Goal: Task Accomplishment & Management: Manage account settings

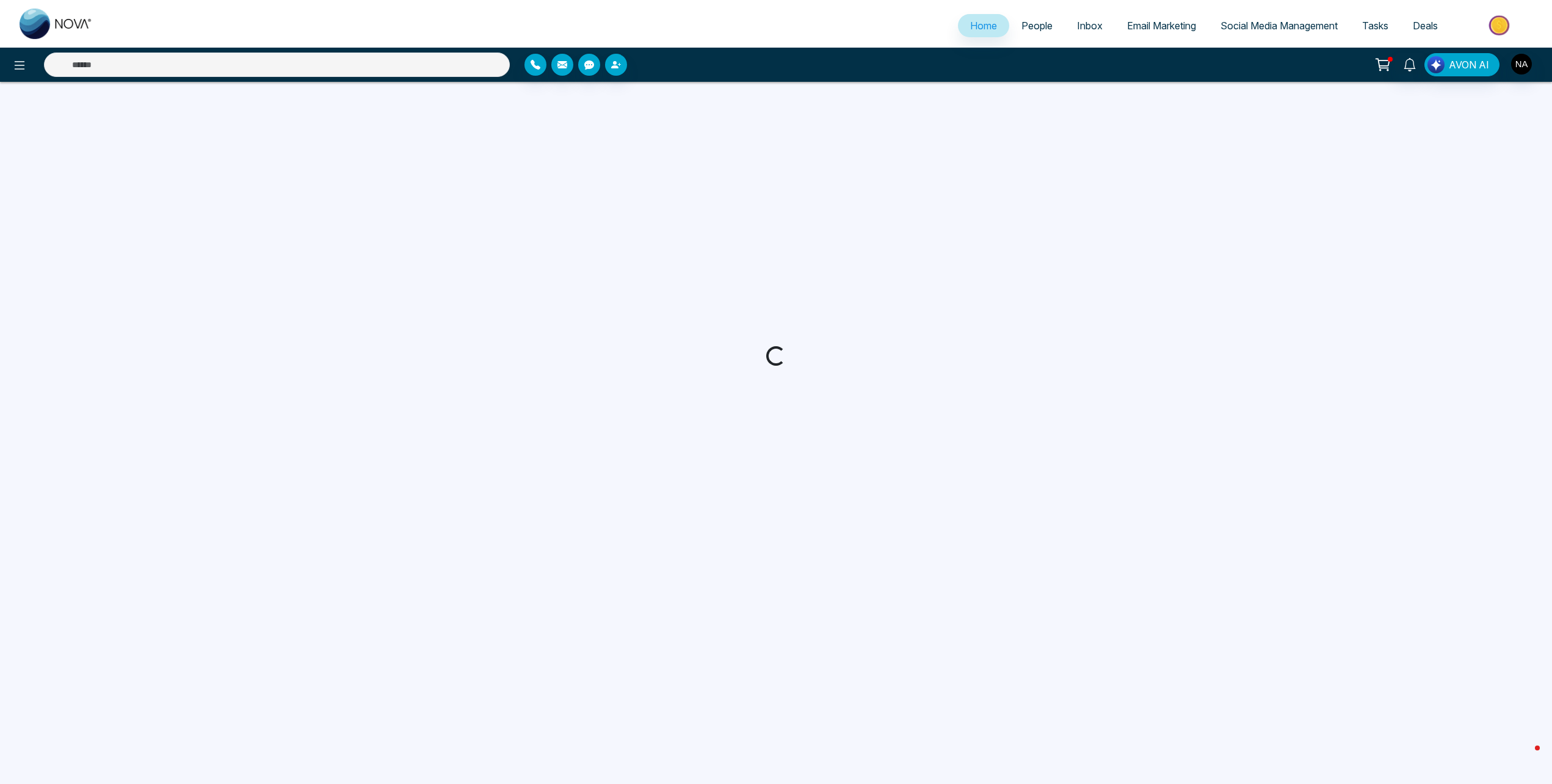
select select "*"
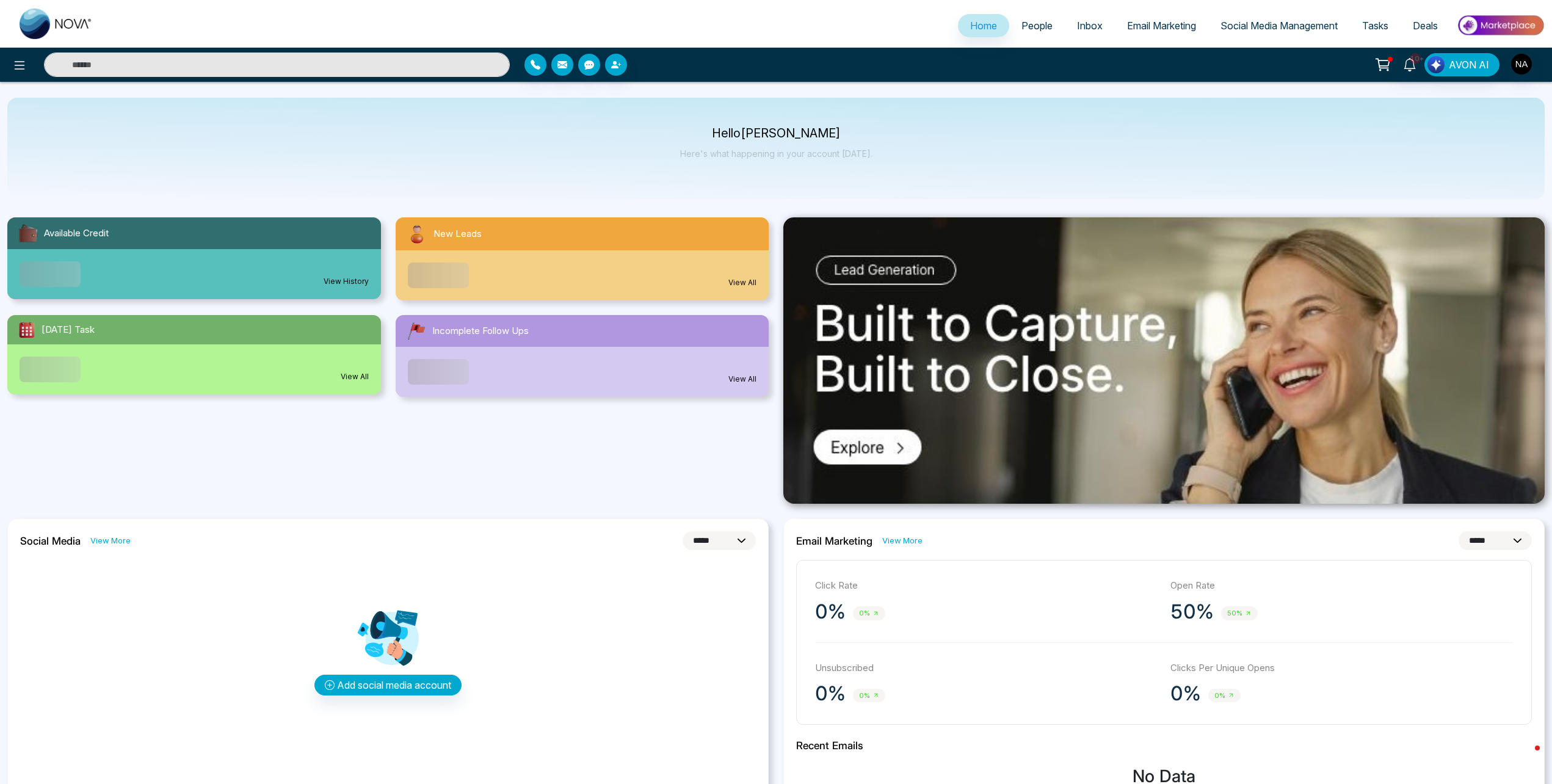
click at [1041, 25] on span "People" at bounding box center [1036, 26] width 31 height 12
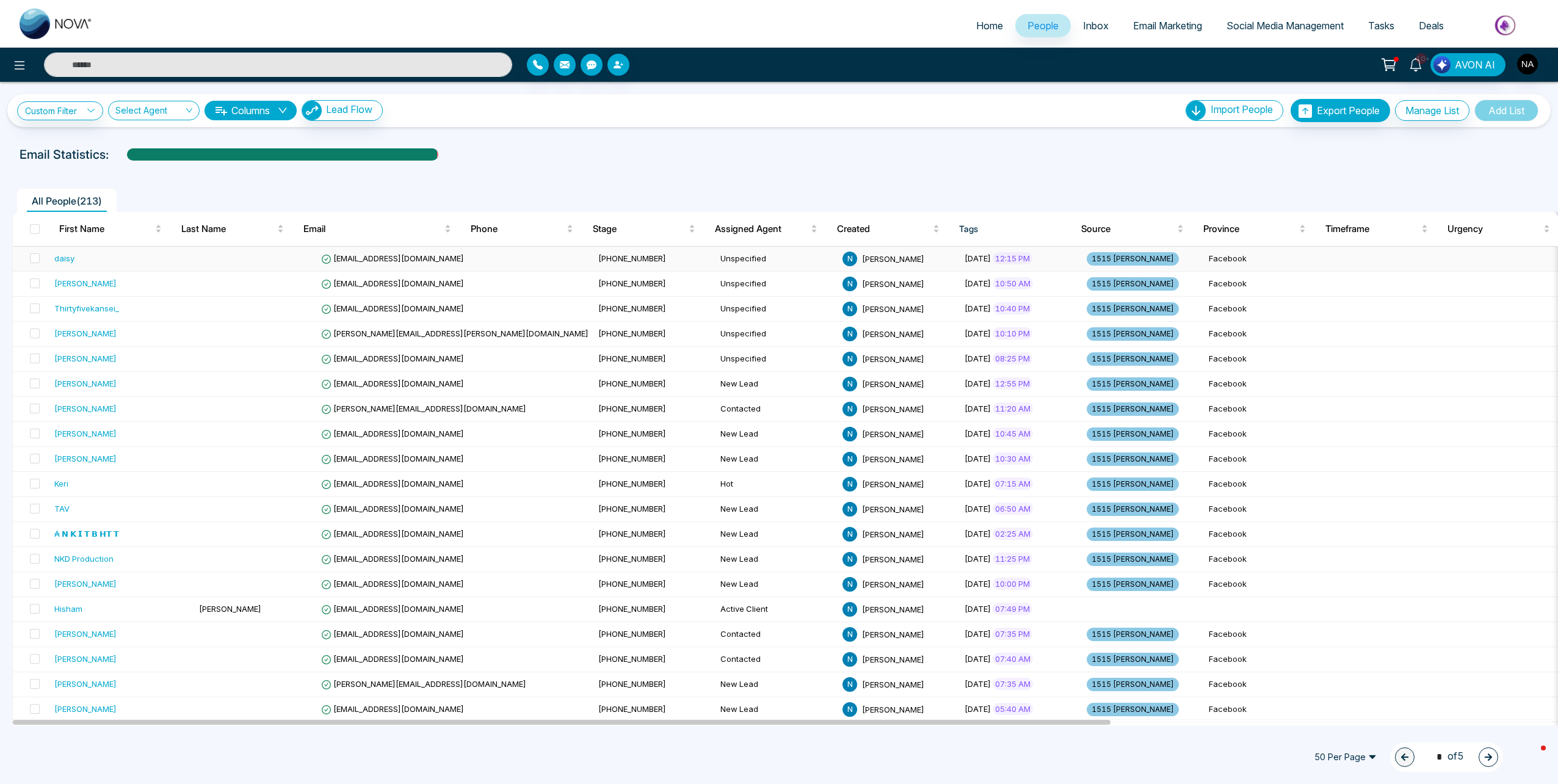
click at [716, 262] on td "Unspecified" at bounding box center [776, 259] width 122 height 25
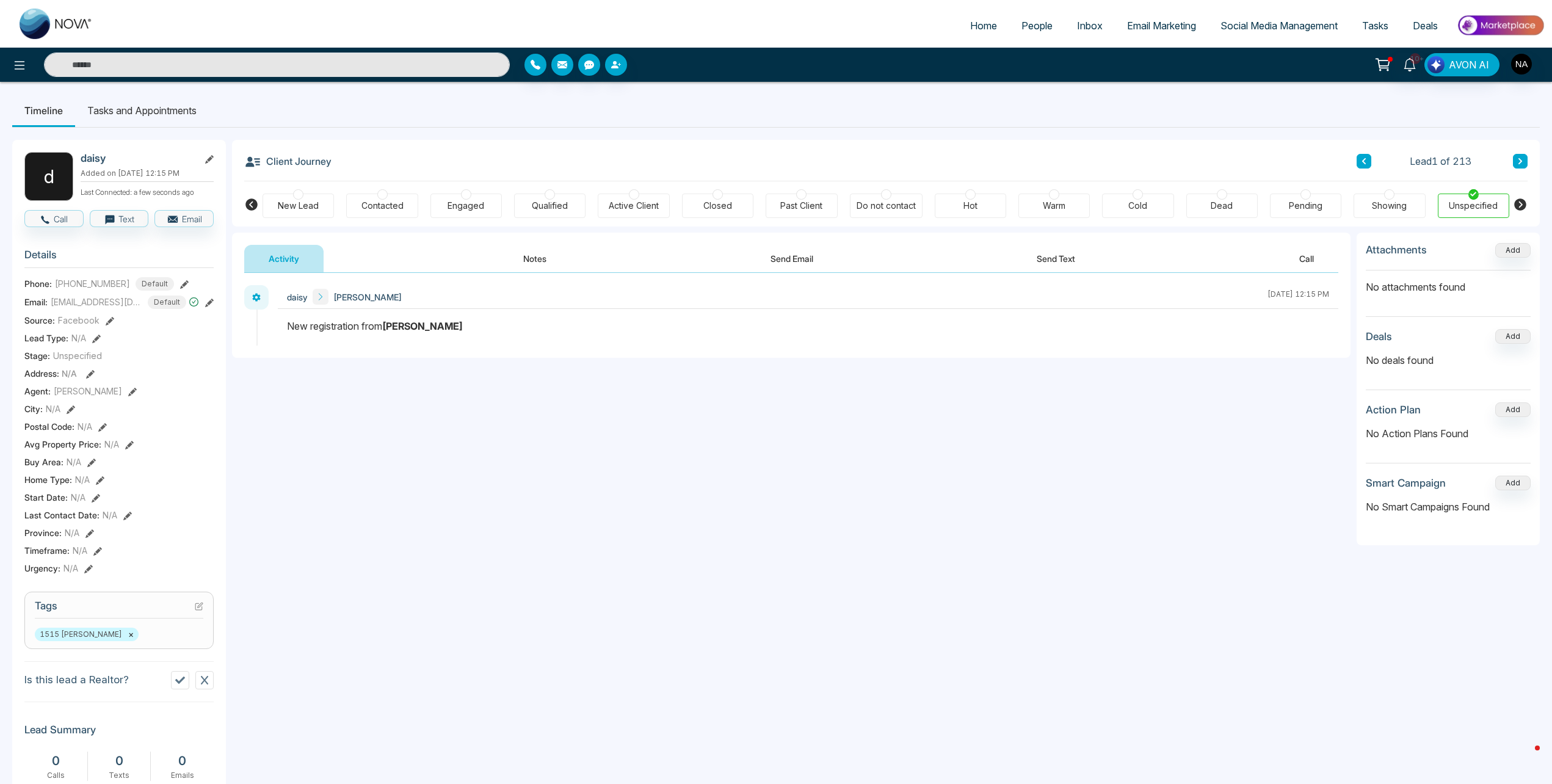
click at [570, 263] on button "Notes" at bounding box center [535, 258] width 72 height 27
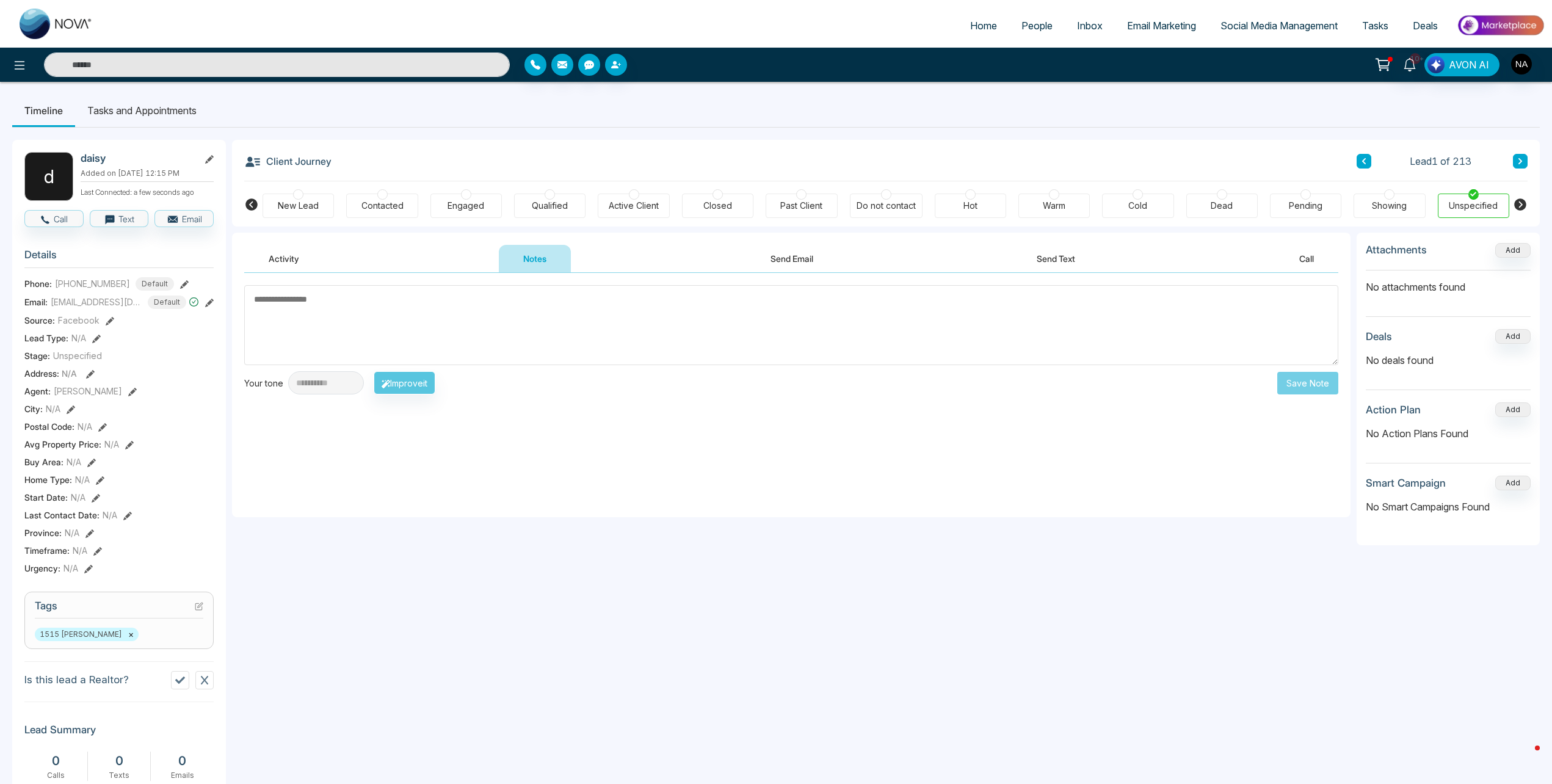
click at [286, 211] on div "New Lead" at bounding box center [298, 206] width 41 height 12
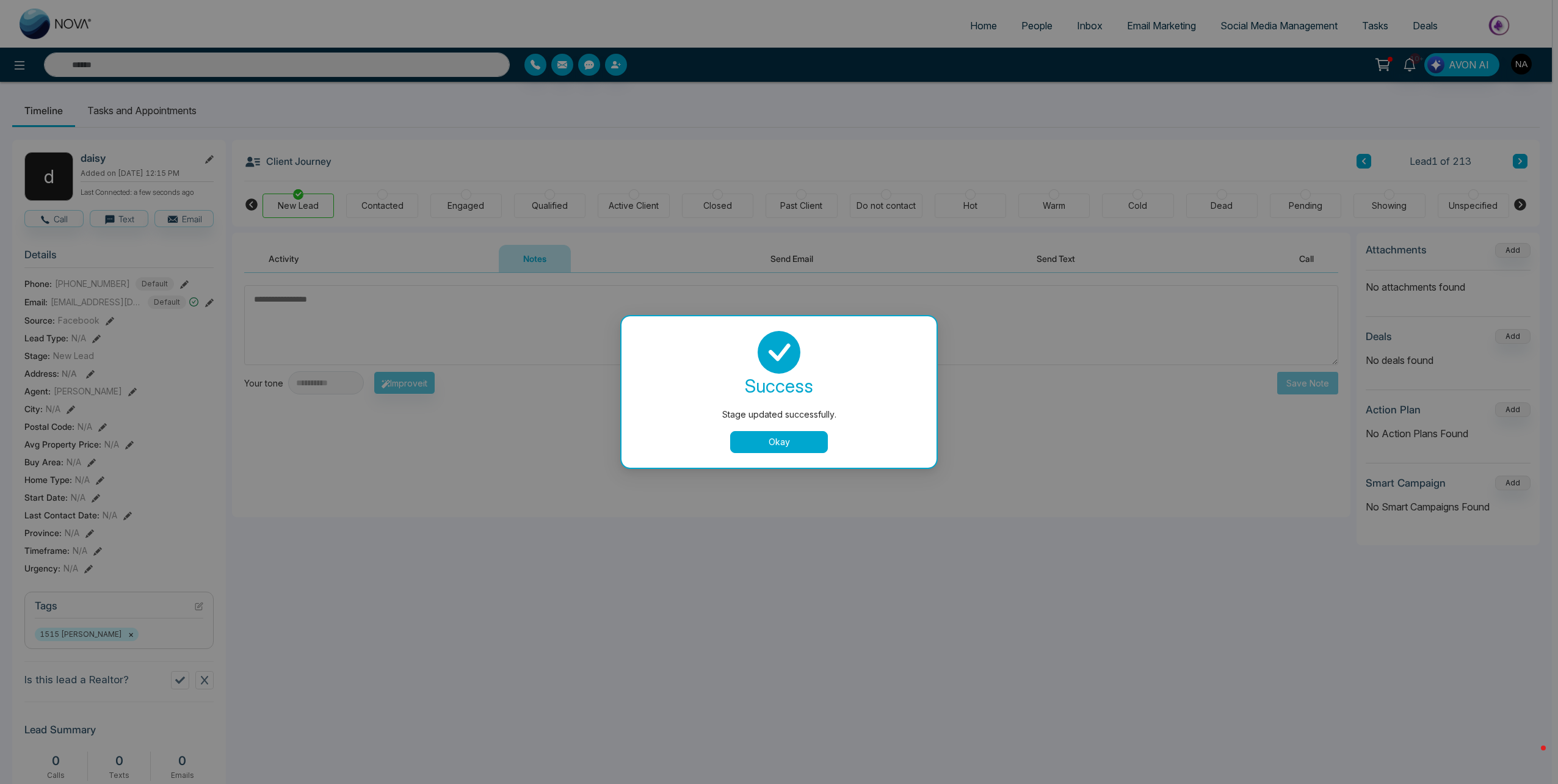
click at [751, 442] on button "Okay" at bounding box center [779, 441] width 98 height 22
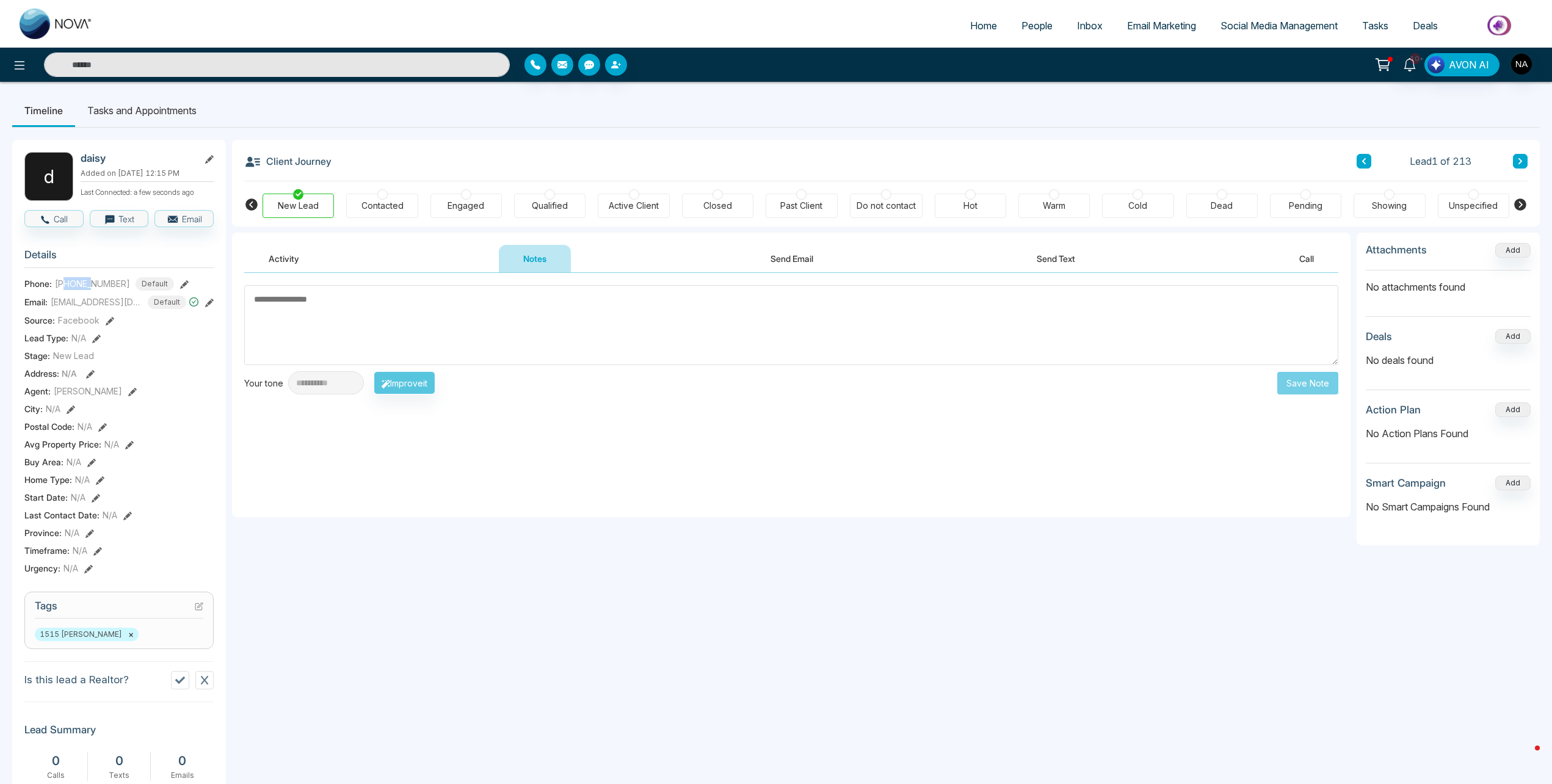
drag, startPoint x: 64, startPoint y: 289, endPoint x: 94, endPoint y: 291, distance: 30.1
click at [94, 290] on span "[PHONE_NUMBER]" at bounding box center [92, 284] width 75 height 13
drag, startPoint x: 94, startPoint y: 291, endPoint x: 105, endPoint y: 346, distance: 56.1
click at [115, 355] on section "Details Phone: [PHONE_NUMBER] Default Email: [EMAIL_ADDRESS][DOMAIN_NAME] Defau…" at bounding box center [119, 409] width 189 height 339
click at [92, 283] on div "[EMAIL_ADDRESS][DOMAIN_NAME]" at bounding box center [105, 282] width 151 height 21
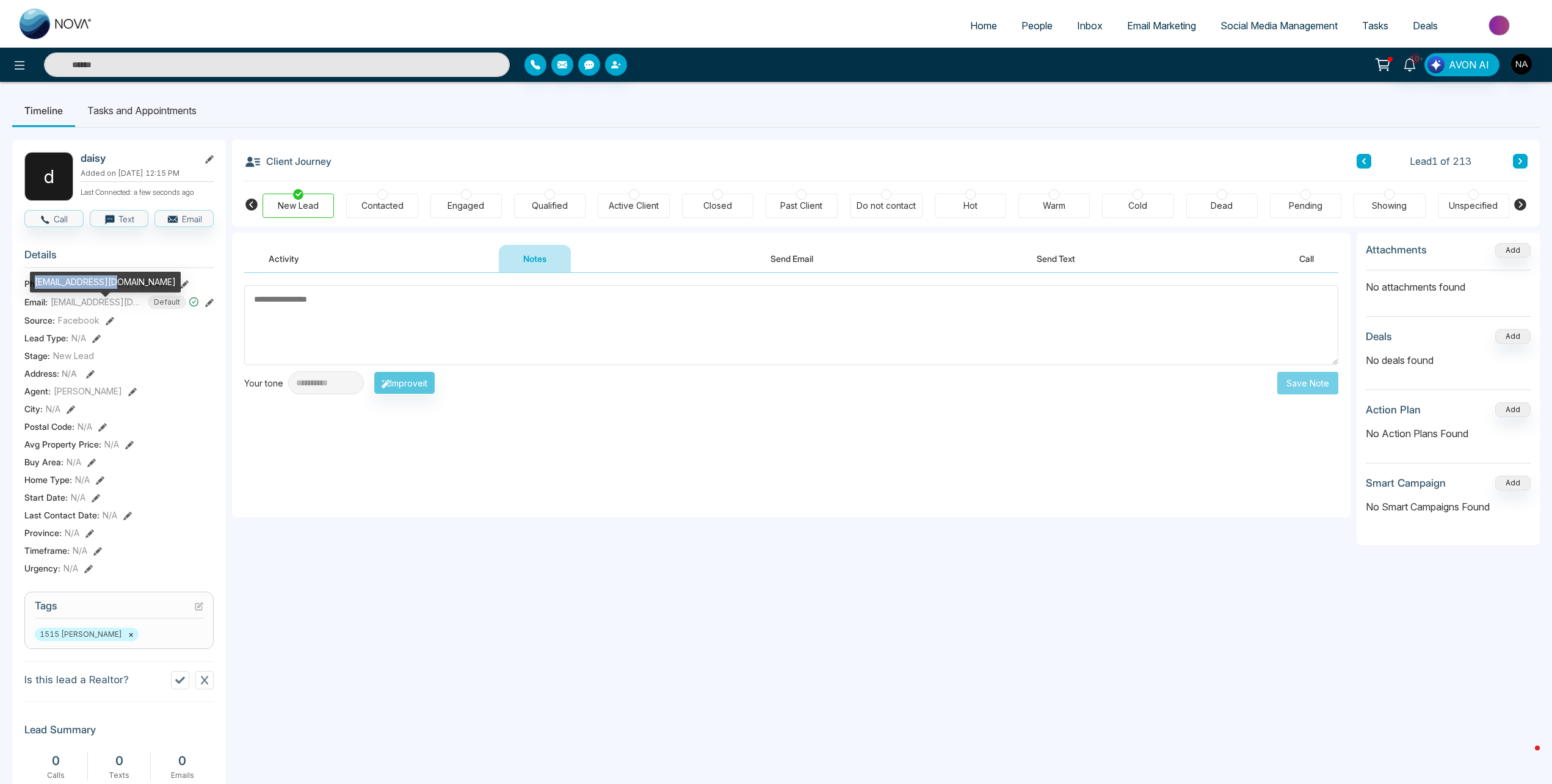
click at [92, 283] on div "[EMAIL_ADDRESS][DOMAIN_NAME]" at bounding box center [105, 282] width 151 height 21
copy div "[EMAIL_ADDRESS][DOMAIN_NAME]"
click at [364, 295] on textarea at bounding box center [791, 325] width 1095 height 80
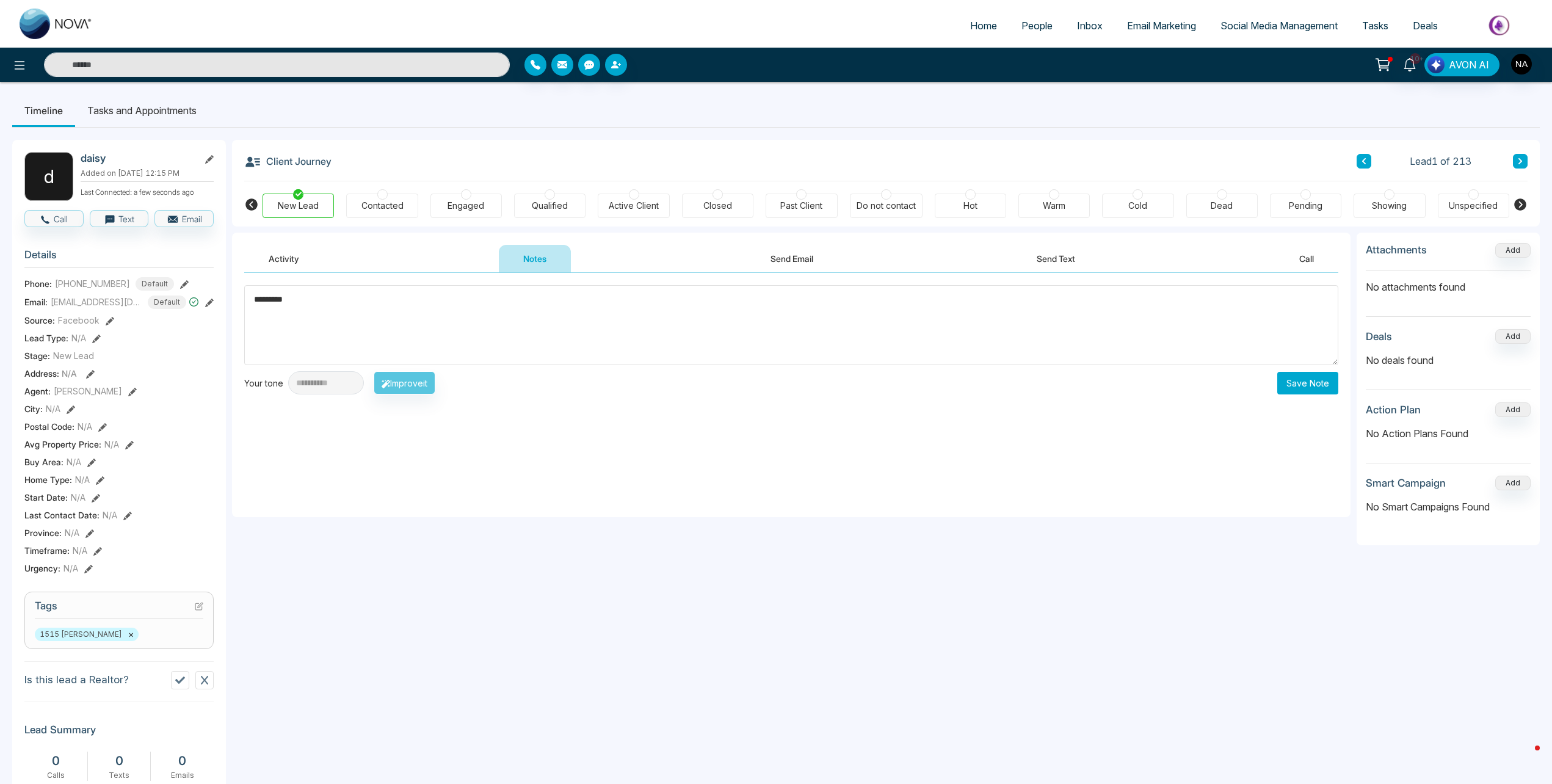
type textarea "*********"
click at [1303, 373] on button "Save Note" at bounding box center [1307, 383] width 61 height 23
click at [1521, 162] on icon at bounding box center [1520, 160] width 4 height 6
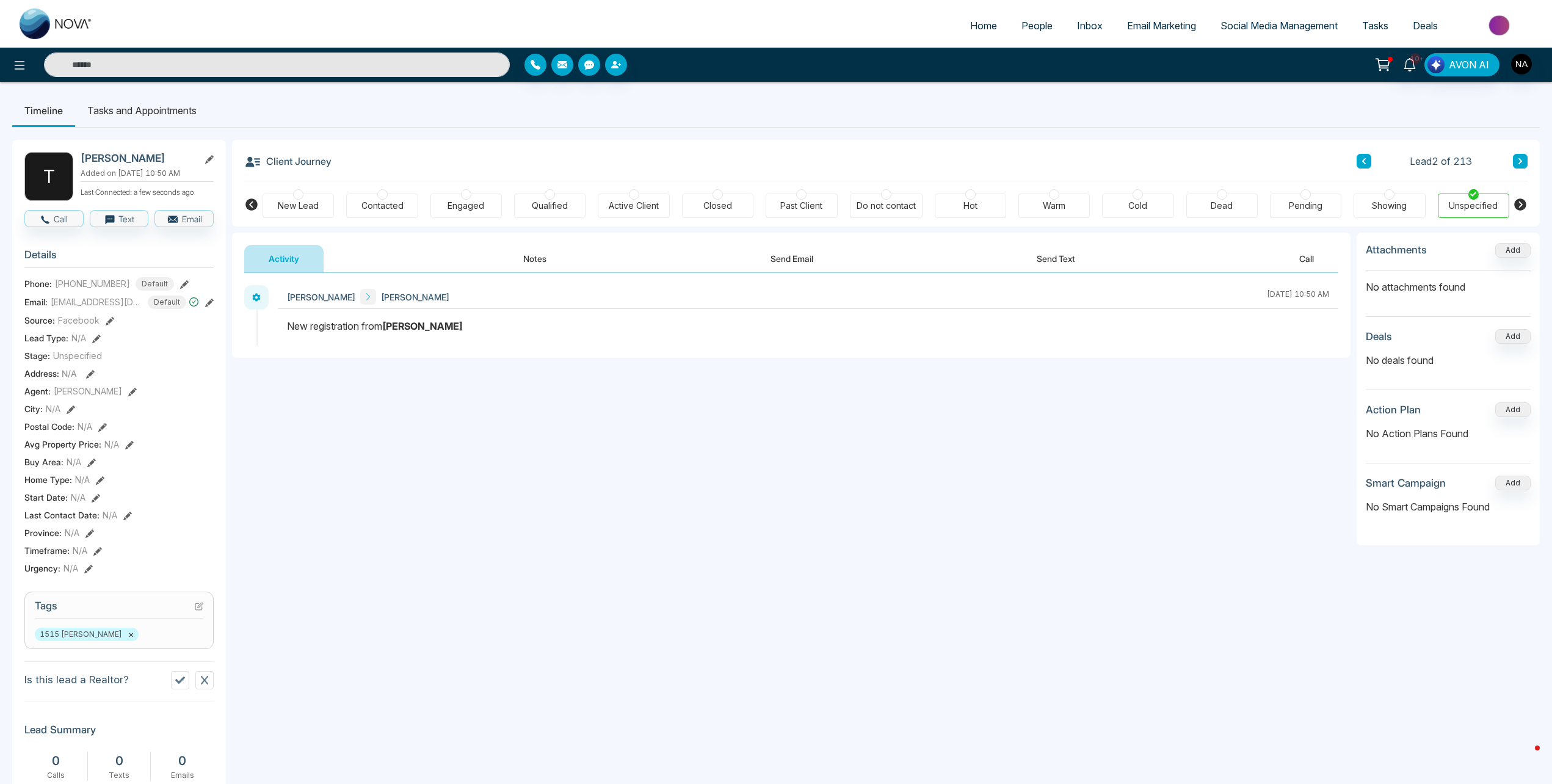
click at [509, 275] on div "[PERSON_NAME] [PERSON_NAME] [DATE] 10:50 AM" at bounding box center [791, 315] width 1118 height 85
click at [516, 260] on button "Notes" at bounding box center [535, 258] width 72 height 27
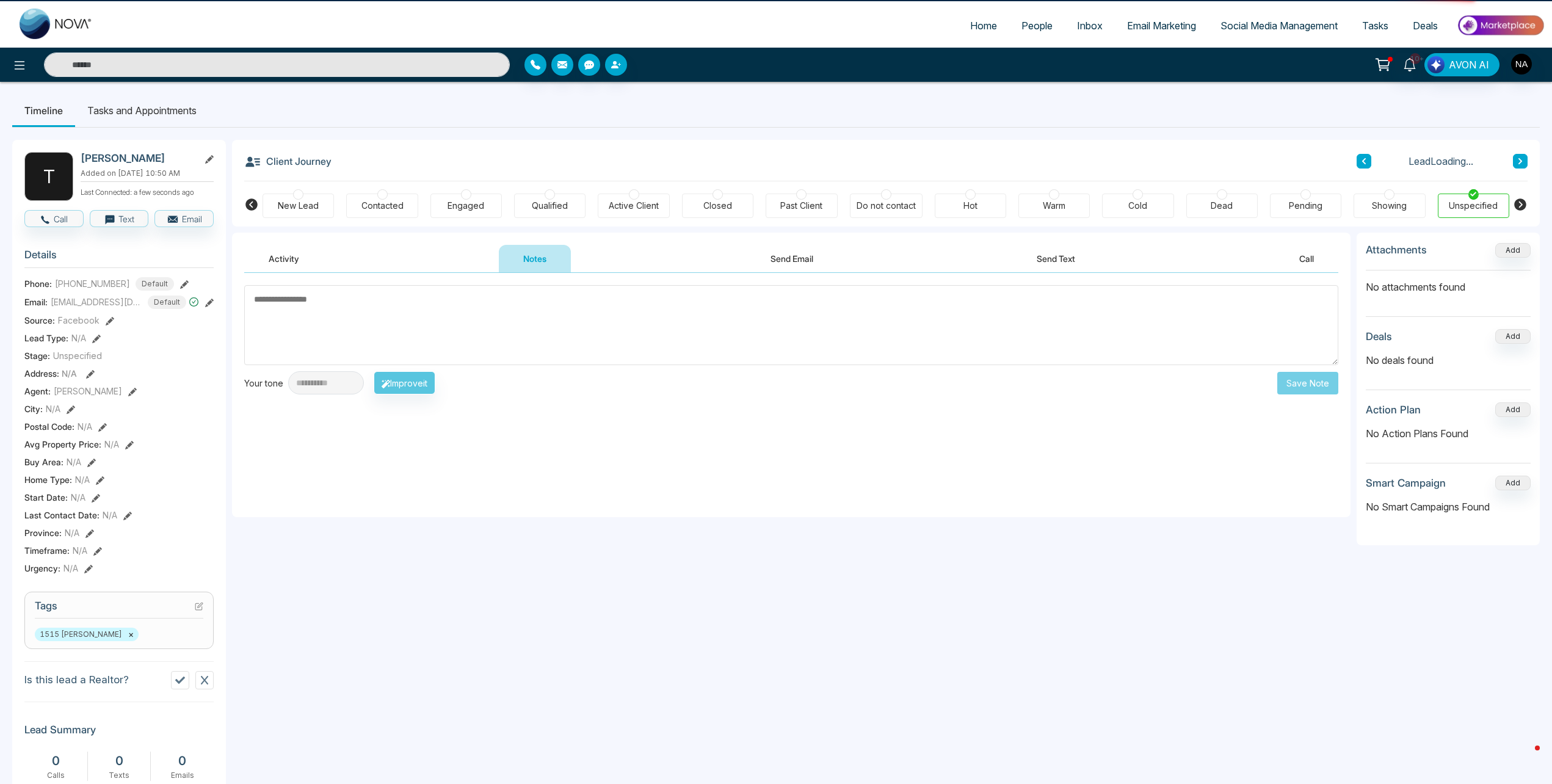
click at [319, 204] on div "New Lead" at bounding box center [298, 206] width 71 height 25
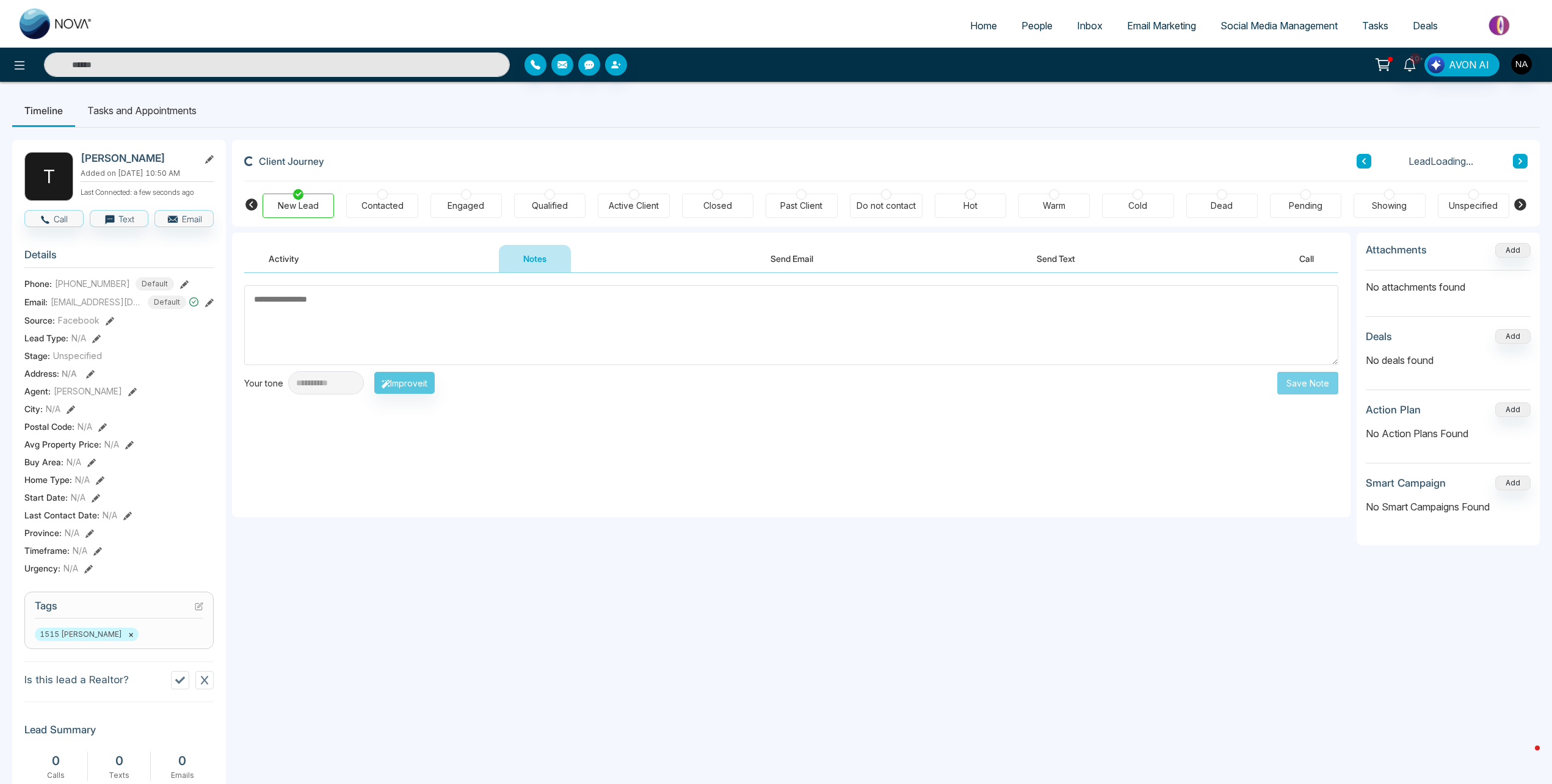
click at [368, 347] on textarea at bounding box center [791, 325] width 1095 height 80
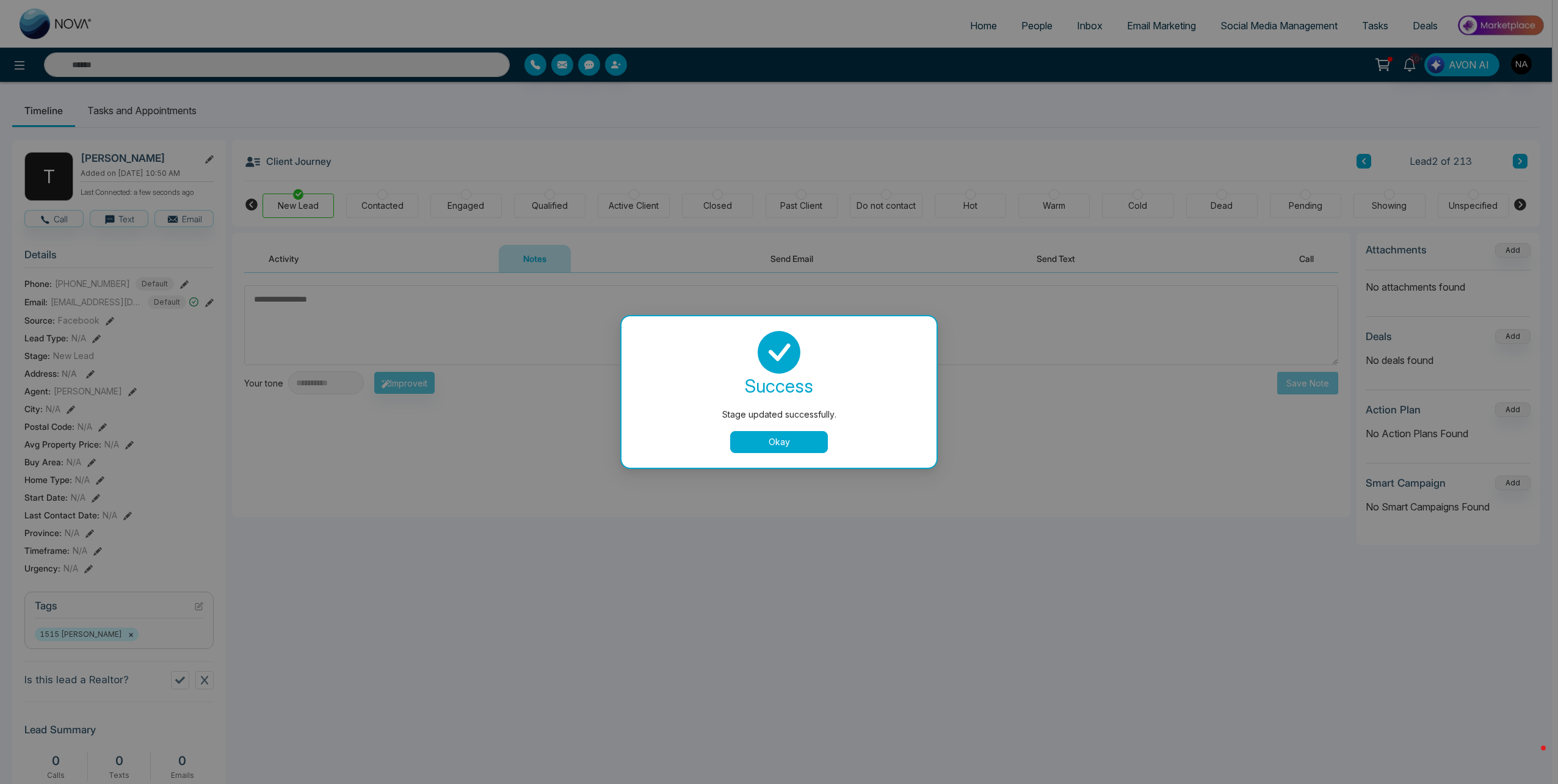
click at [783, 425] on div "success Stage updated successfully. Okay" at bounding box center [779, 392] width 286 height 122
click at [786, 442] on button "Okay" at bounding box center [779, 441] width 98 height 22
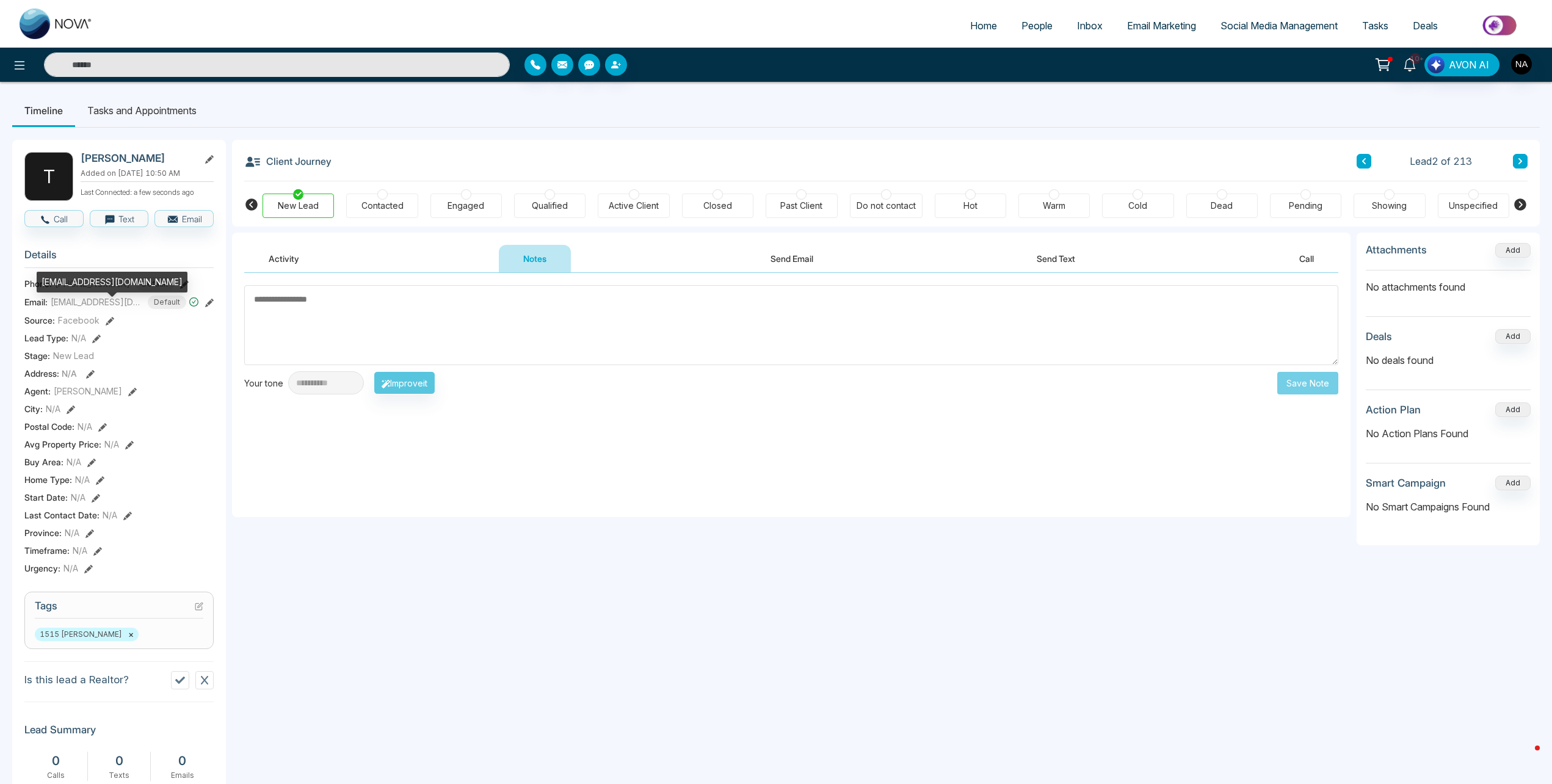
click at [95, 280] on div "[EMAIL_ADDRESS][DOMAIN_NAME]" at bounding box center [112, 282] width 151 height 21
copy div "[EMAIL_ADDRESS][DOMAIN_NAME]"
click at [154, 117] on li "Tasks and Appointments" at bounding box center [142, 110] width 134 height 33
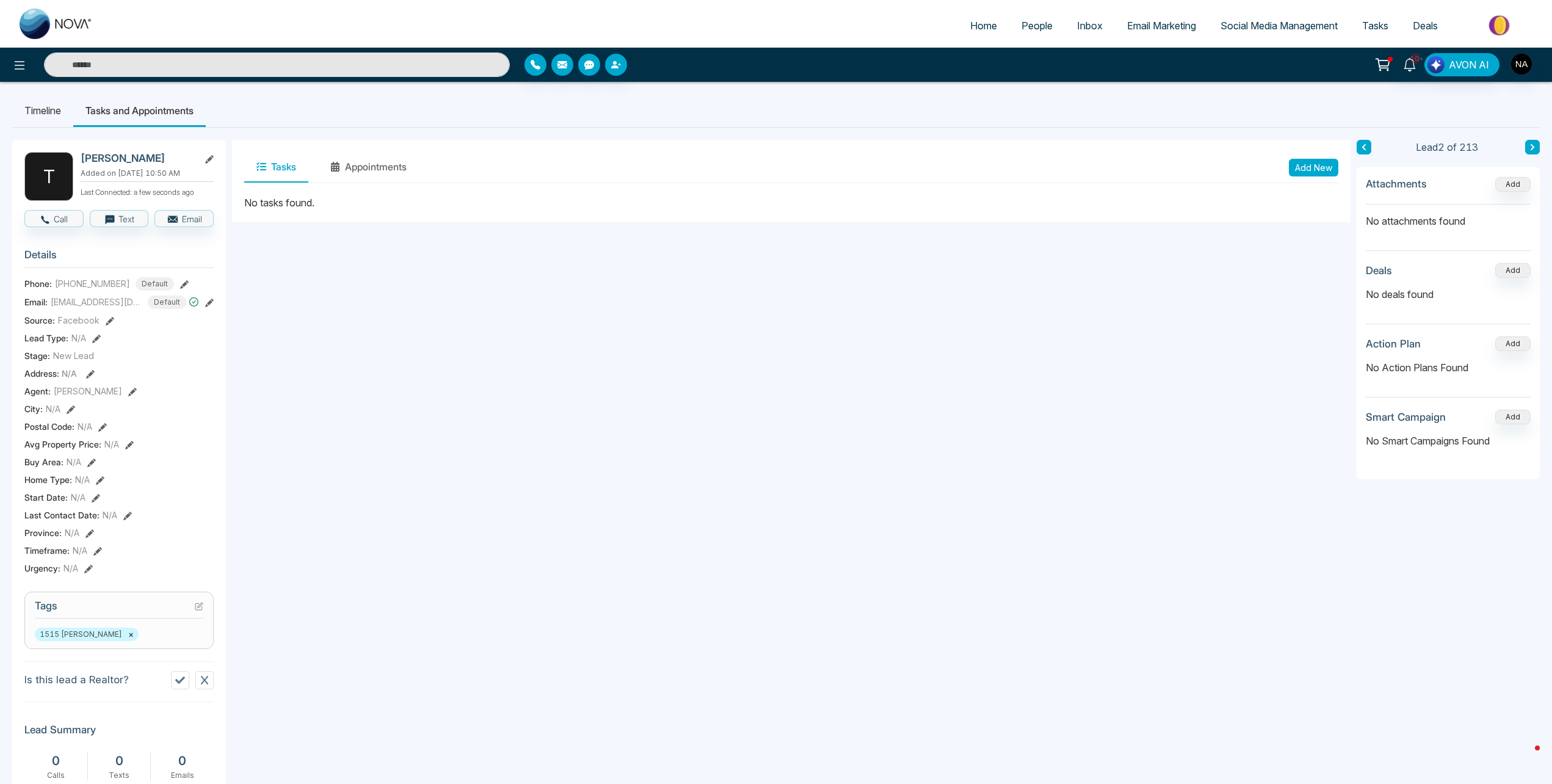
click at [1323, 172] on button "Add New" at bounding box center [1314, 167] width 49 height 18
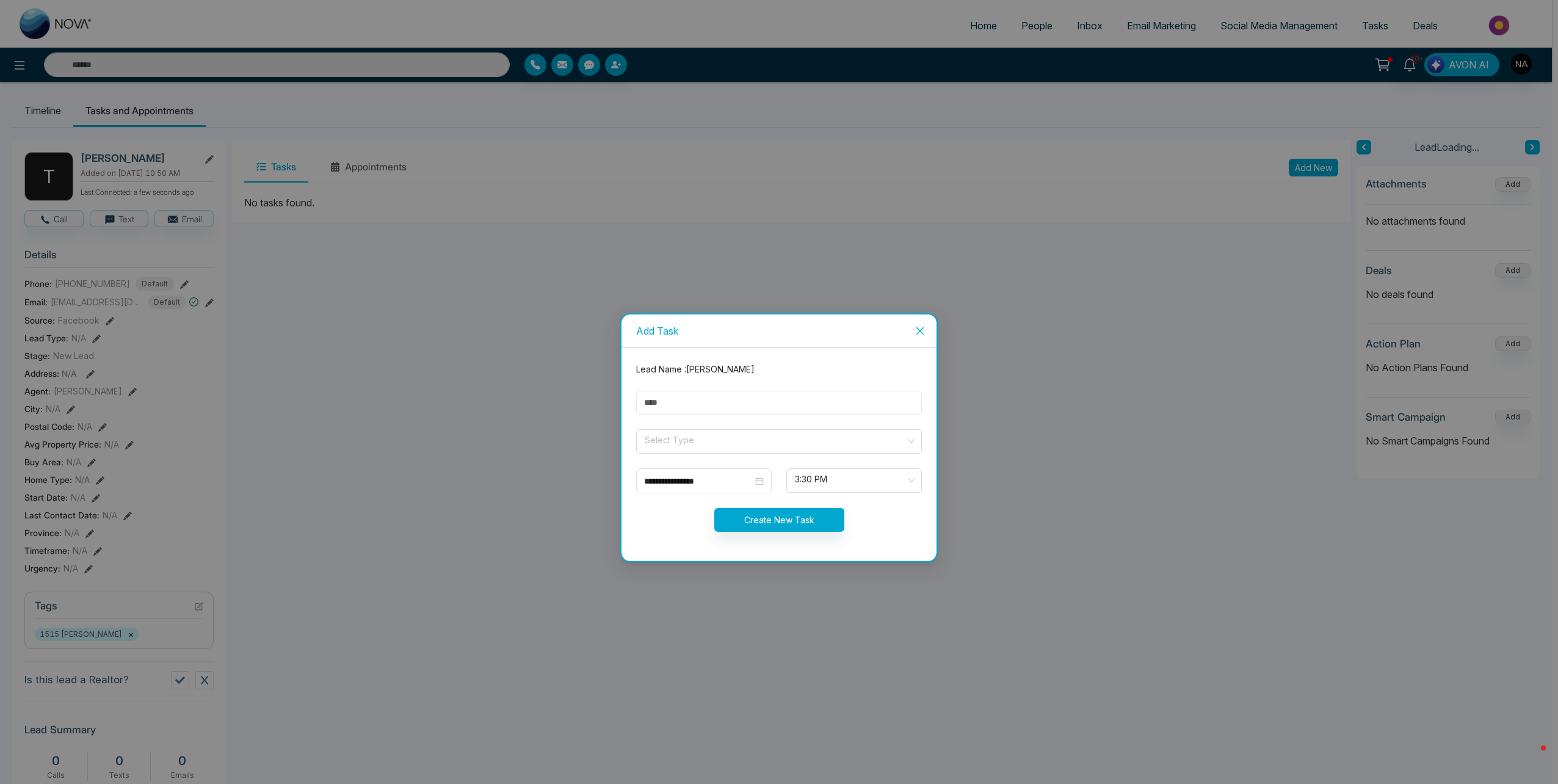
click at [716, 404] on input "text" at bounding box center [779, 402] width 286 height 24
type input "****"
click at [754, 460] on form "**********" at bounding box center [779, 455] width 300 height 184
click at [748, 446] on input "search" at bounding box center [775, 439] width 263 height 18
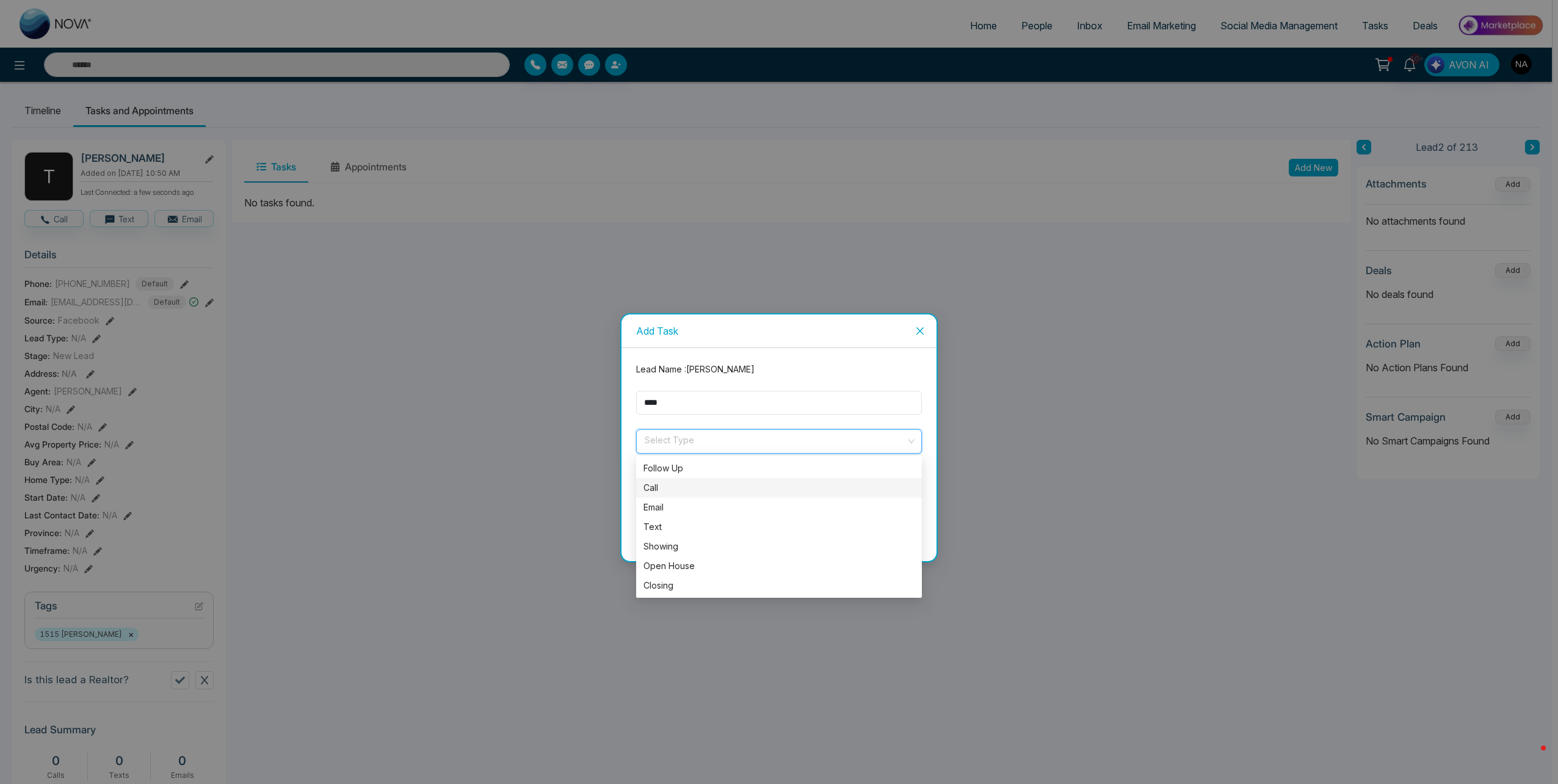
click at [651, 487] on div "Call" at bounding box center [779, 487] width 271 height 13
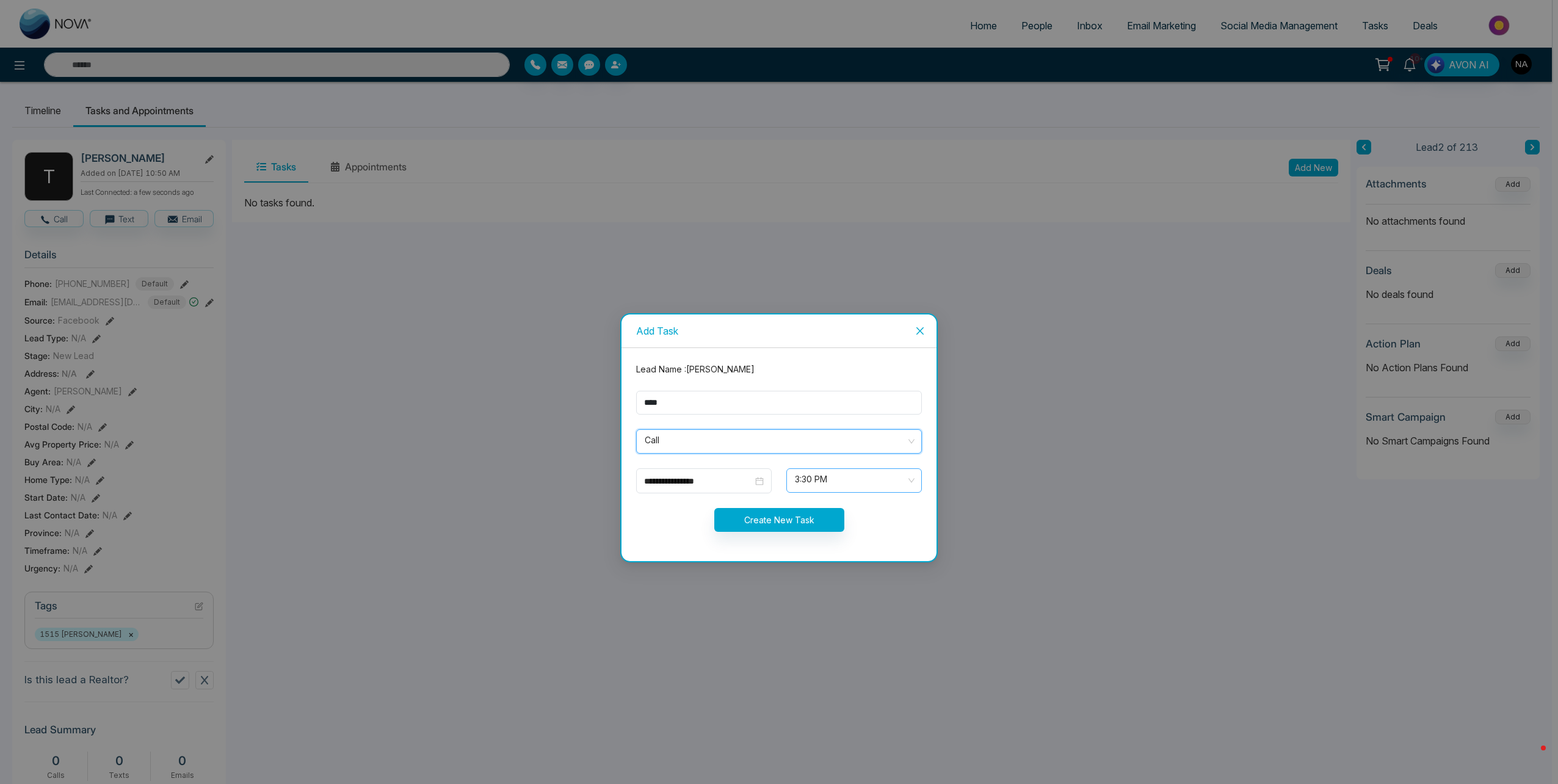
click at [797, 487] on span "3:30 PM" at bounding box center [854, 480] width 118 height 21
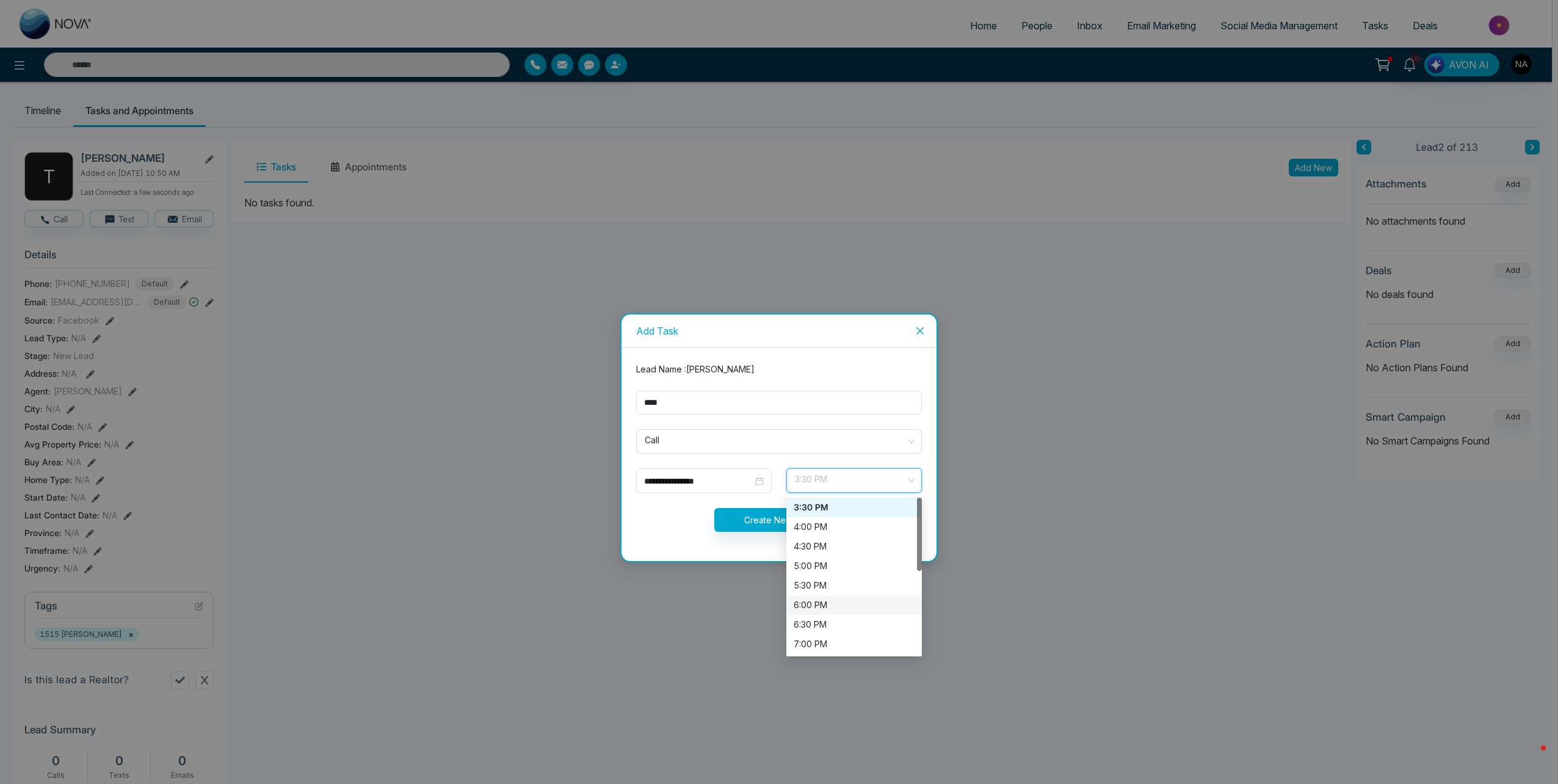
click at [817, 595] on div "6:00 PM" at bounding box center [854, 604] width 136 height 19
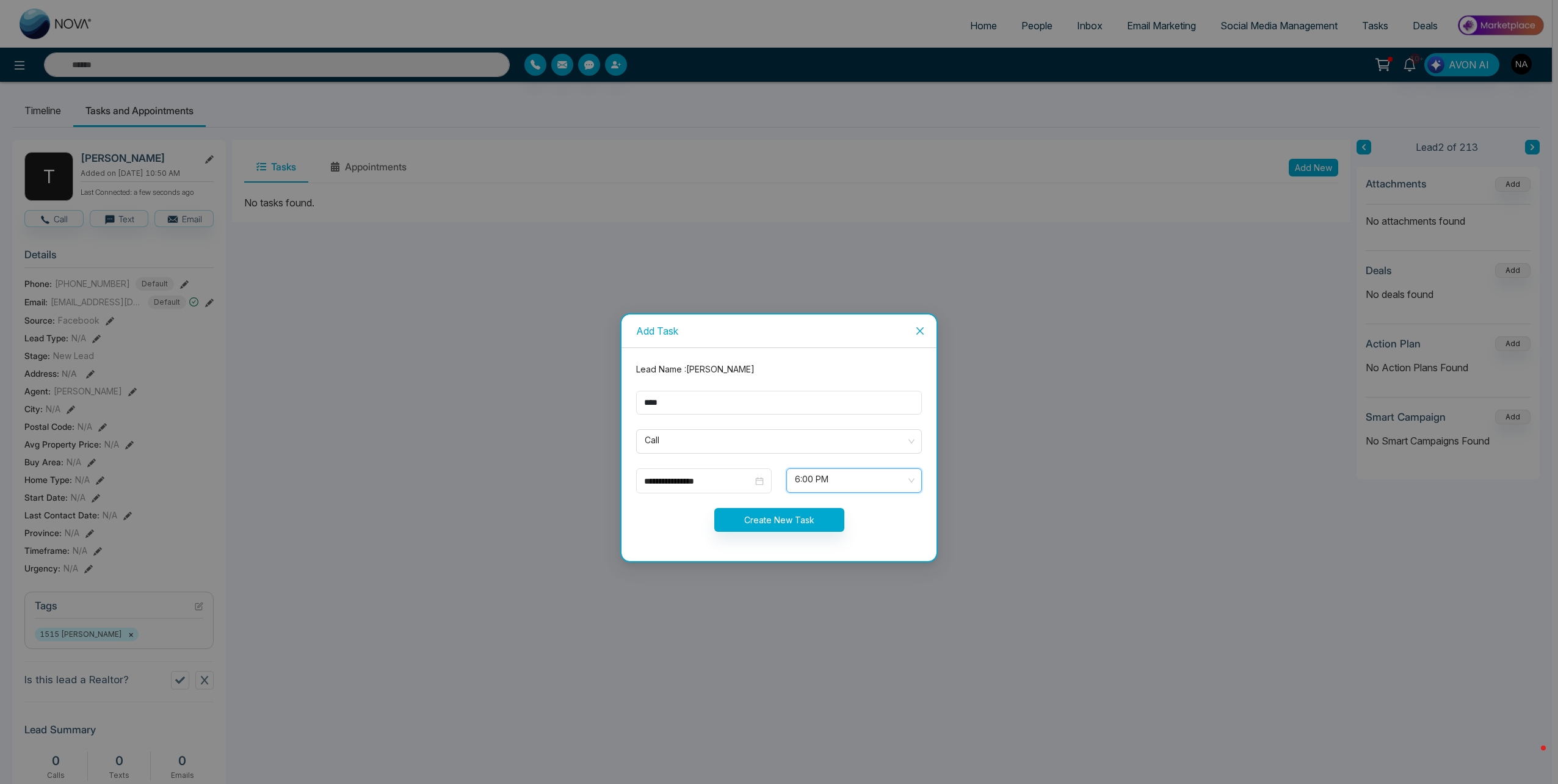
click at [813, 488] on div "6:00 PM" at bounding box center [854, 480] width 136 height 25
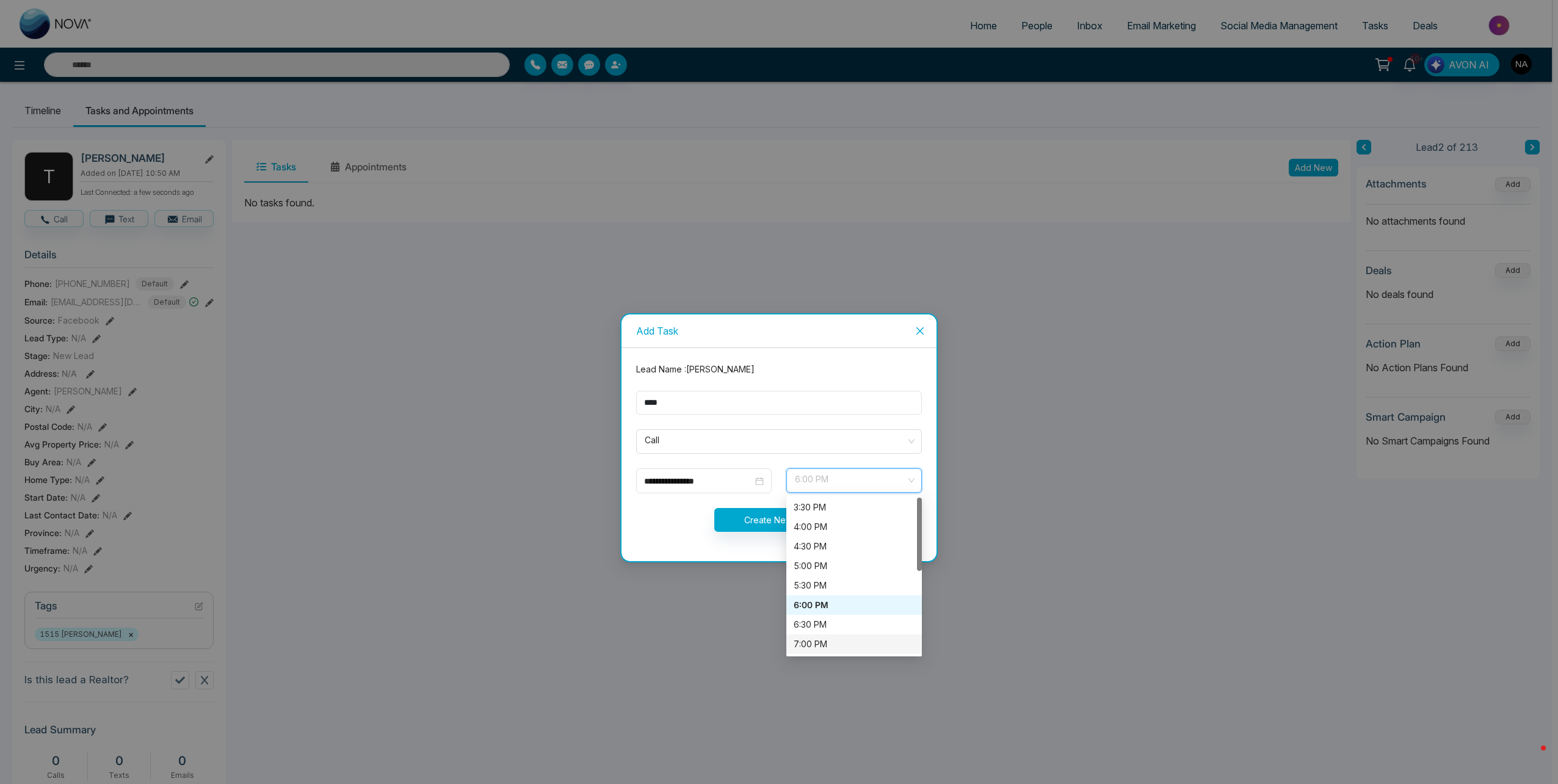
click at [814, 639] on div "7:00 PM" at bounding box center [854, 643] width 121 height 13
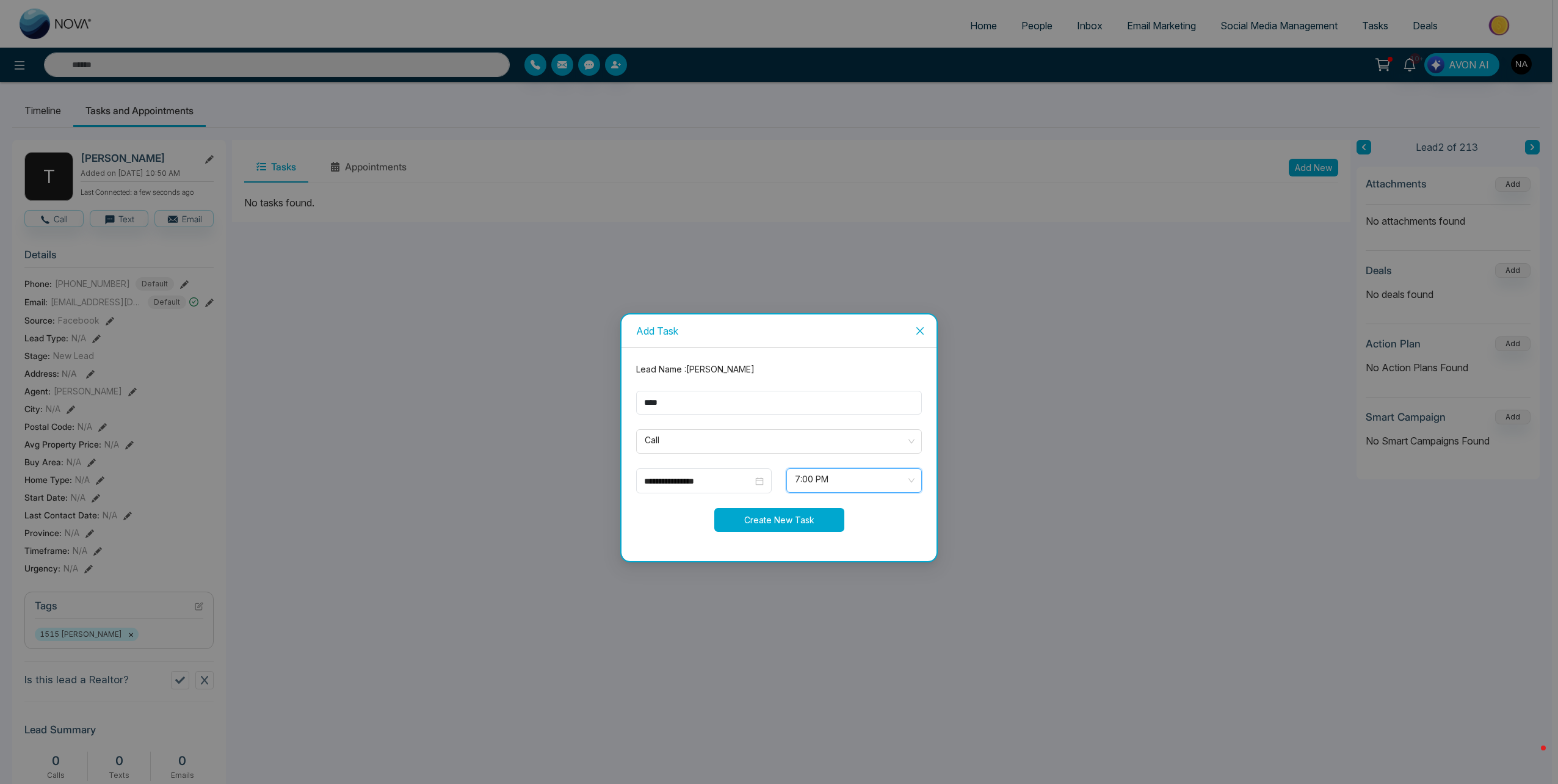
click at [792, 515] on button "Create New Task" at bounding box center [780, 519] width 130 height 24
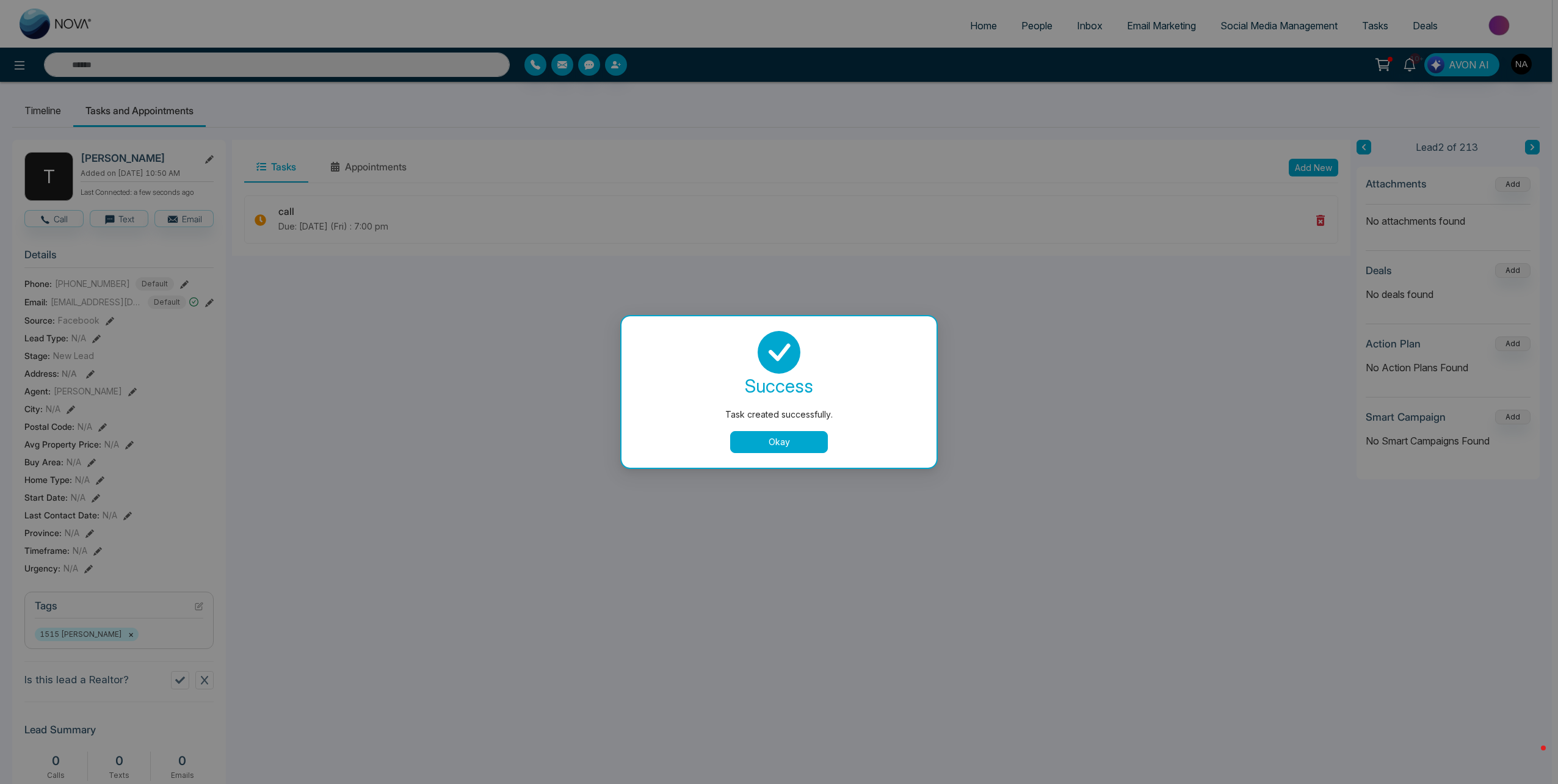
click at [820, 450] on button "Okay" at bounding box center [779, 441] width 98 height 22
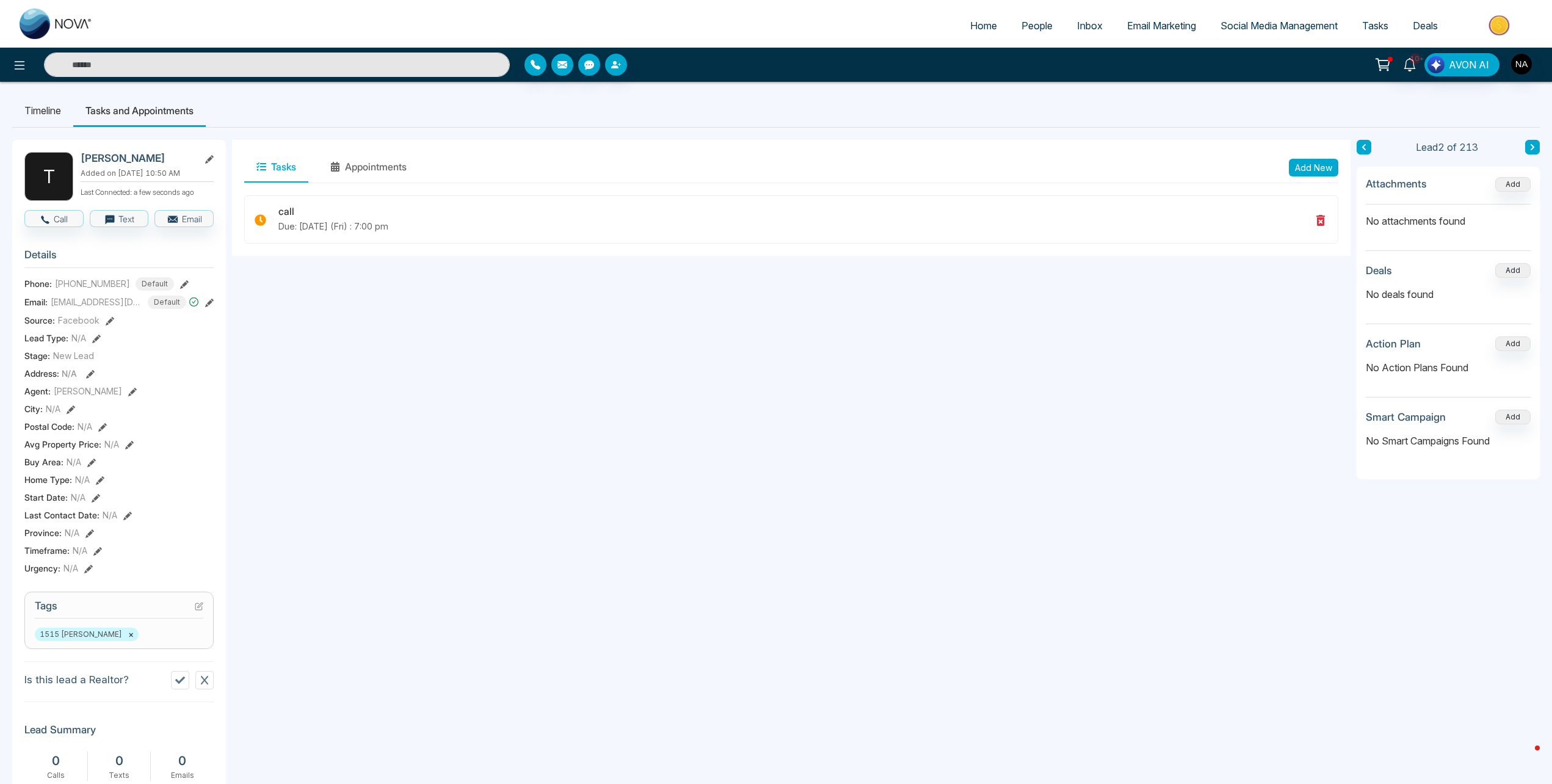
click at [1539, 146] on button at bounding box center [1533, 147] width 15 height 15
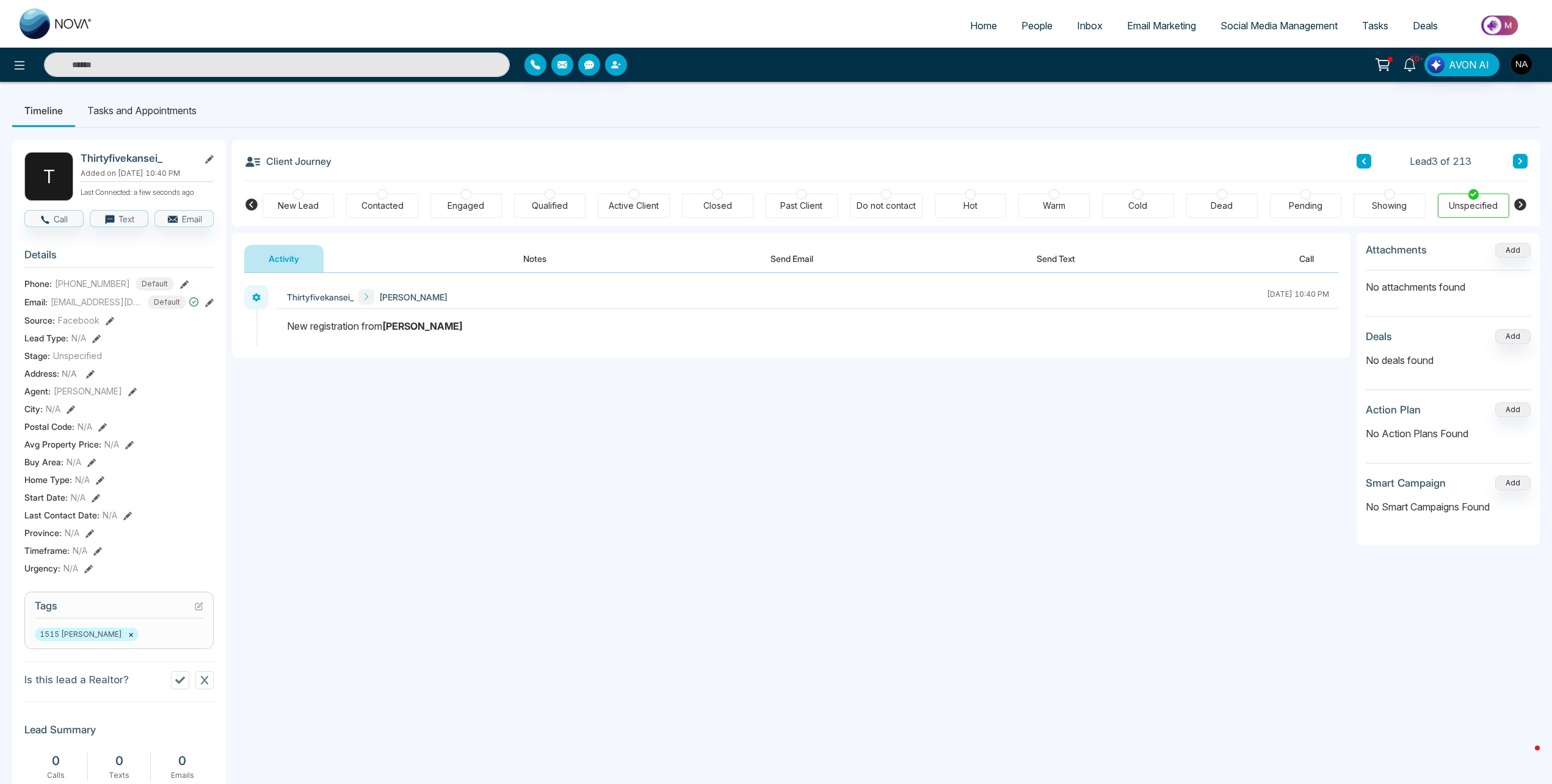
click at [297, 208] on div "New Lead" at bounding box center [298, 206] width 41 height 12
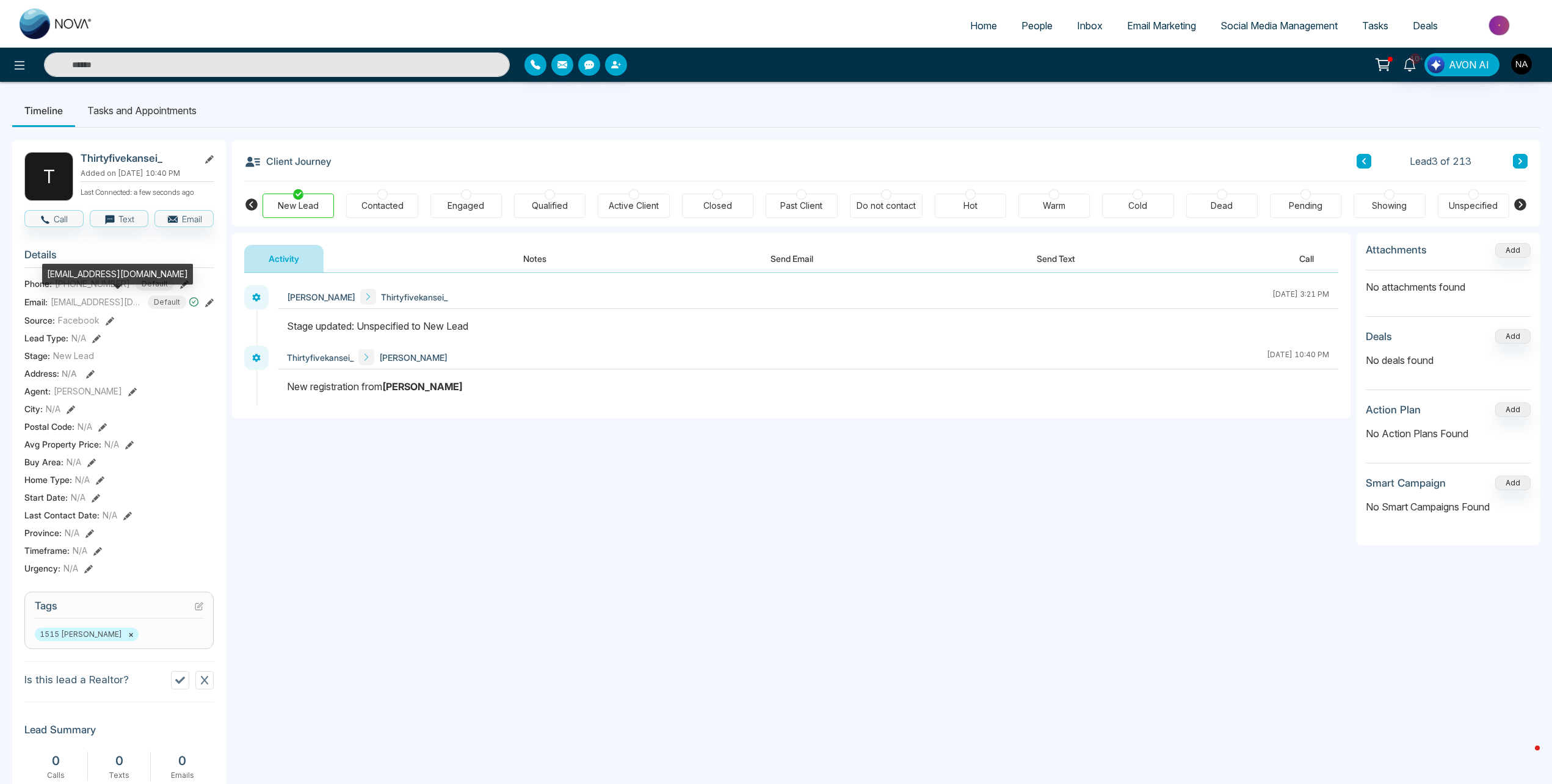
click at [81, 270] on div "[EMAIL_ADDRESS][DOMAIN_NAME]" at bounding box center [117, 274] width 151 height 21
copy div "[EMAIL_ADDRESS][DOMAIN_NAME]"
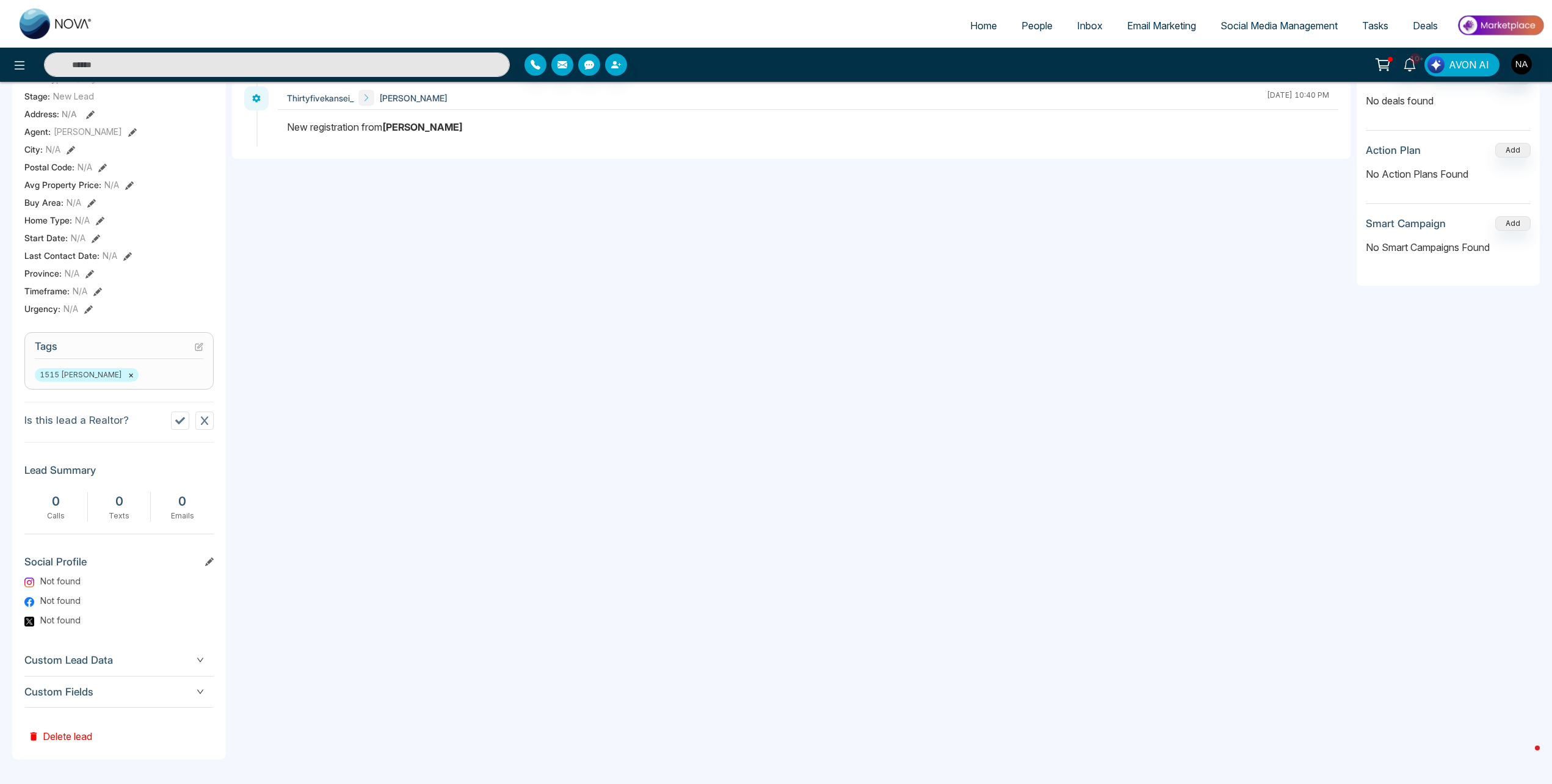
click at [177, 692] on span "Custom Fields" at bounding box center [119, 692] width 189 height 17
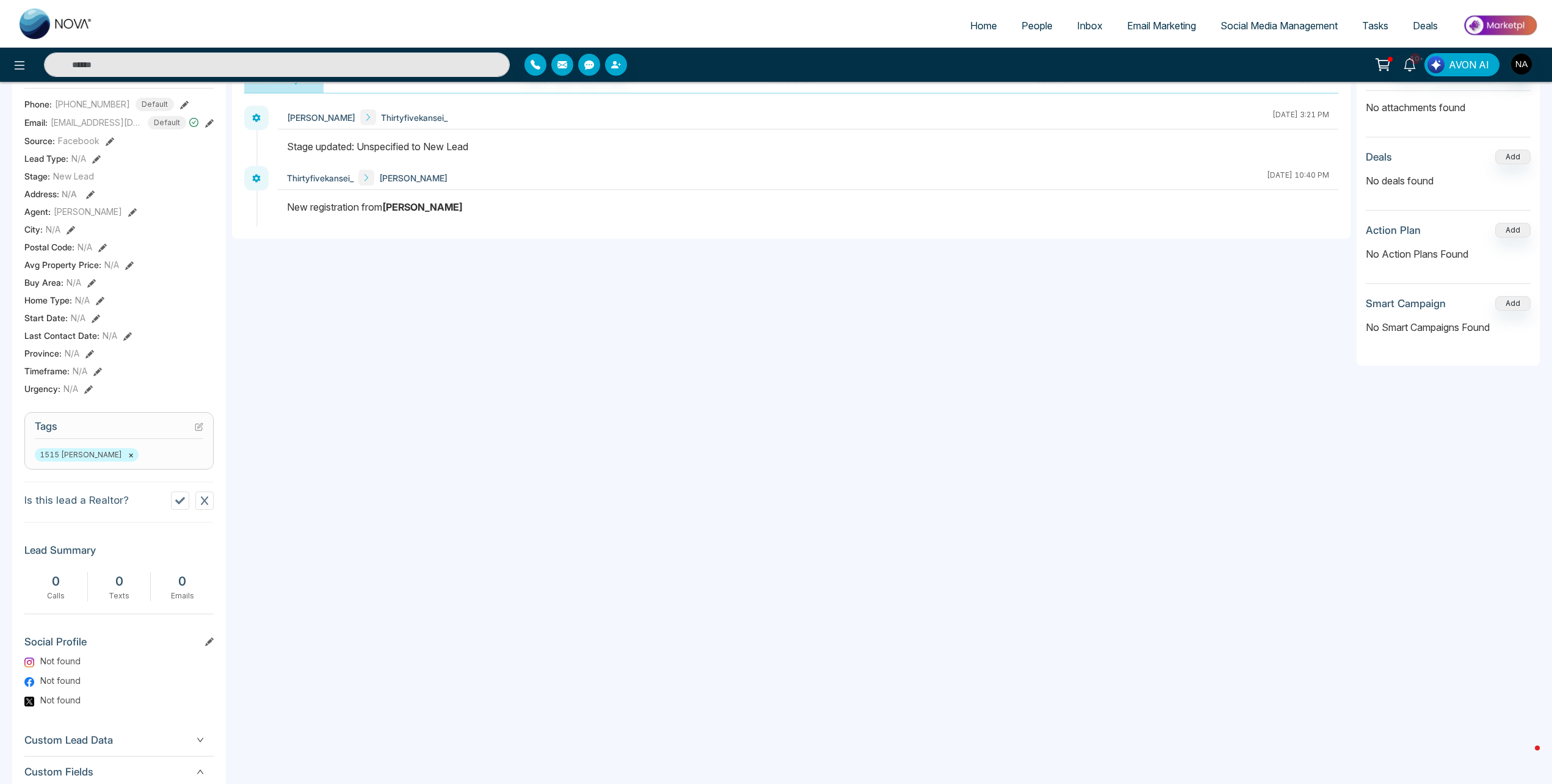
scroll to position [0, 0]
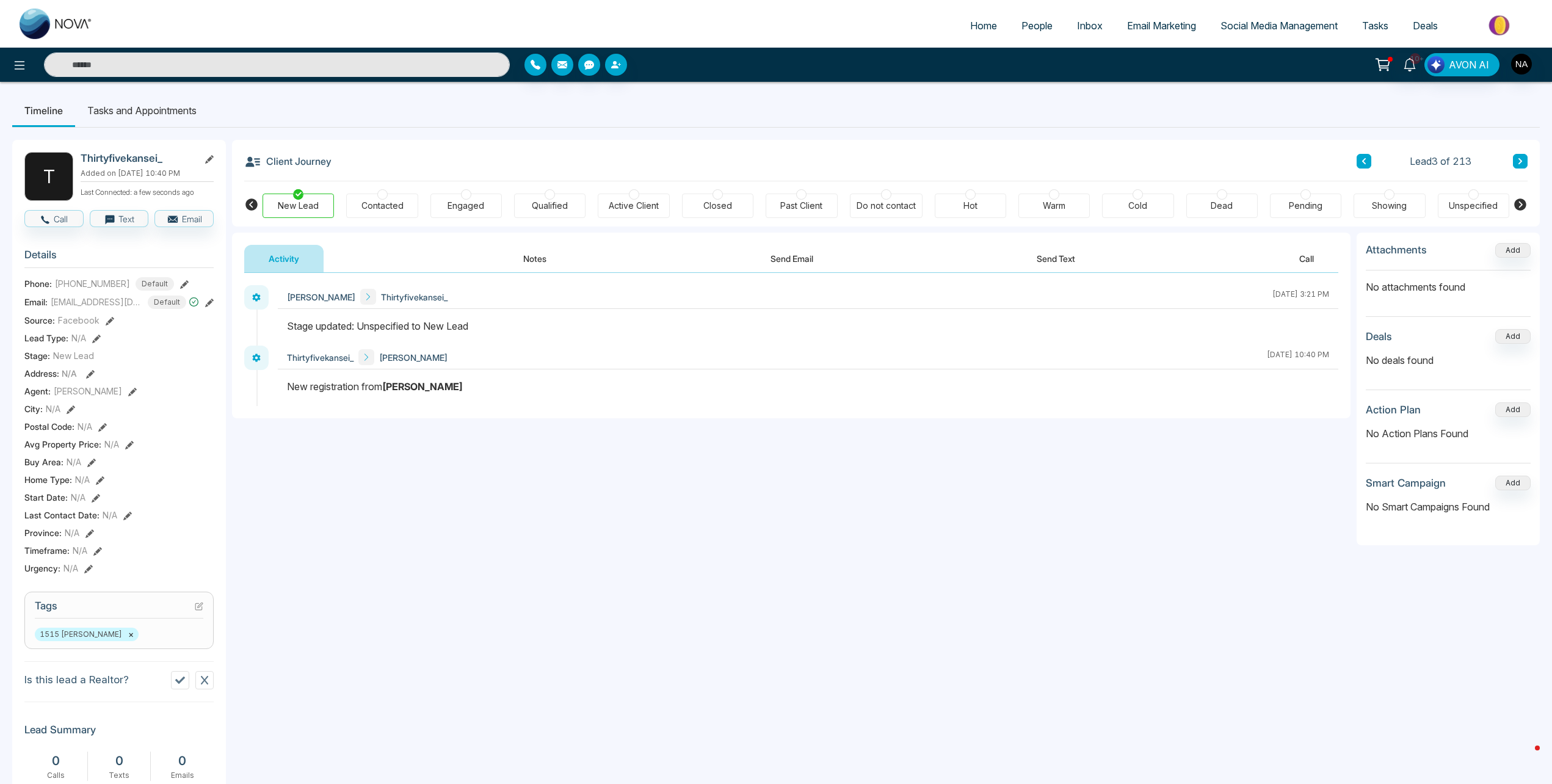
click at [53, 300] on span "[EMAIL_ADDRESS][DOMAIN_NAME]" at bounding box center [97, 301] width 92 height 13
drag, startPoint x: 53, startPoint y: 300, endPoint x: 115, endPoint y: 309, distance: 62.6
click at [115, 309] on section "Details Phone: [PHONE_NUMBER] Default Email: [EMAIL_ADDRESS][DOMAIN_NAME] Defau…" at bounding box center [119, 409] width 189 height 339
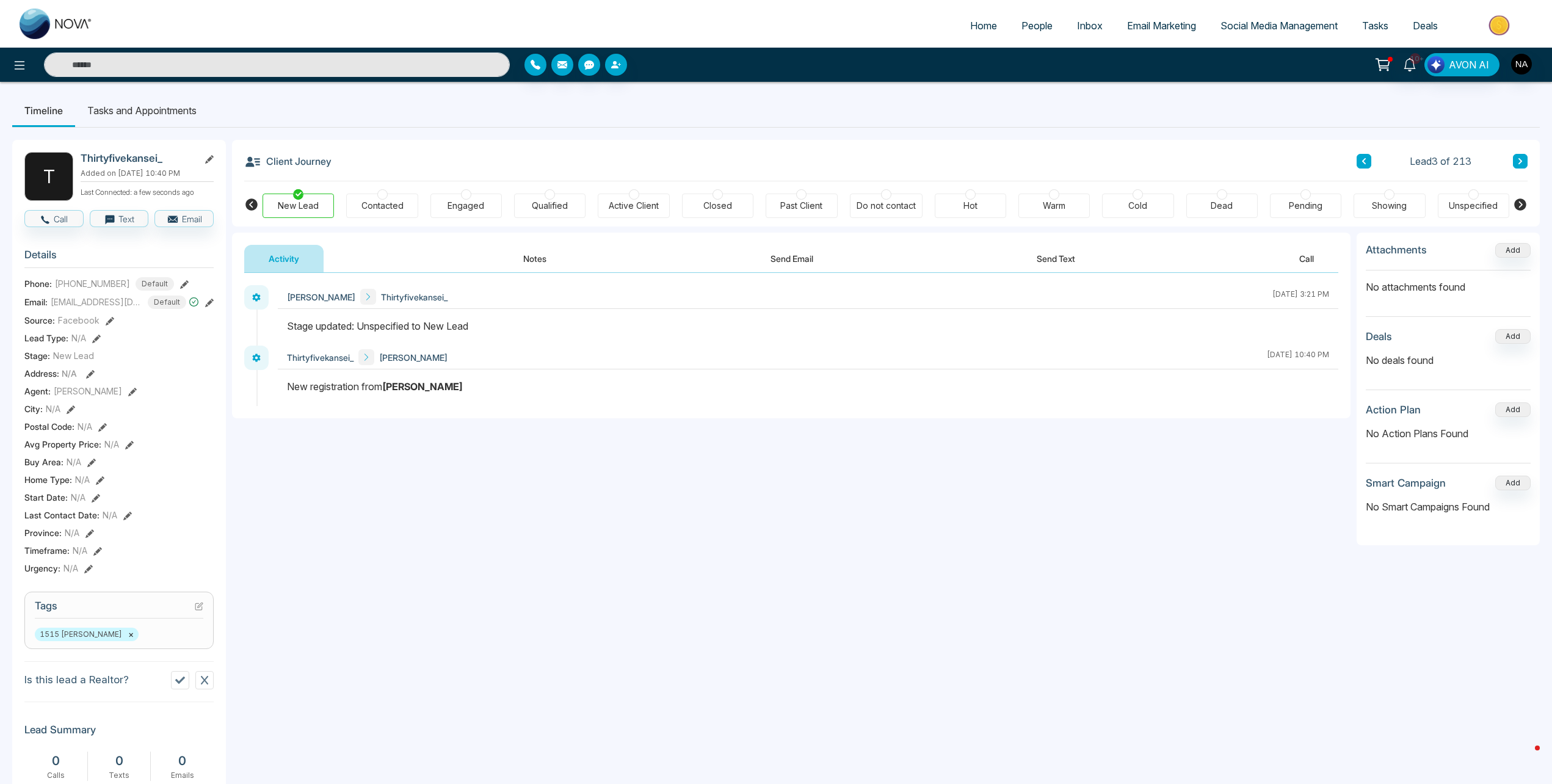
click at [388, 204] on div "Contacted" at bounding box center [382, 206] width 42 height 12
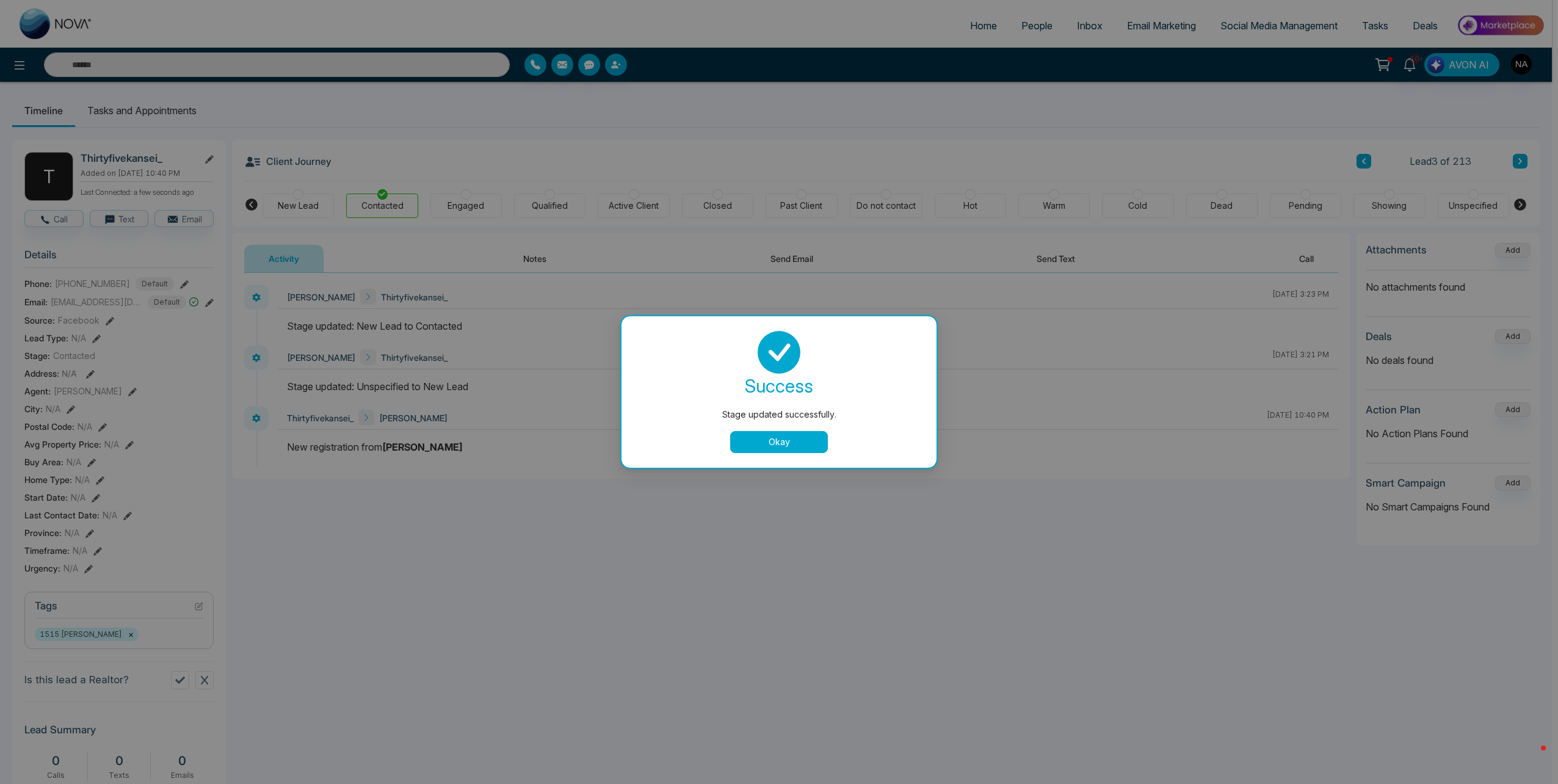
click at [790, 437] on button "Okay" at bounding box center [779, 441] width 98 height 22
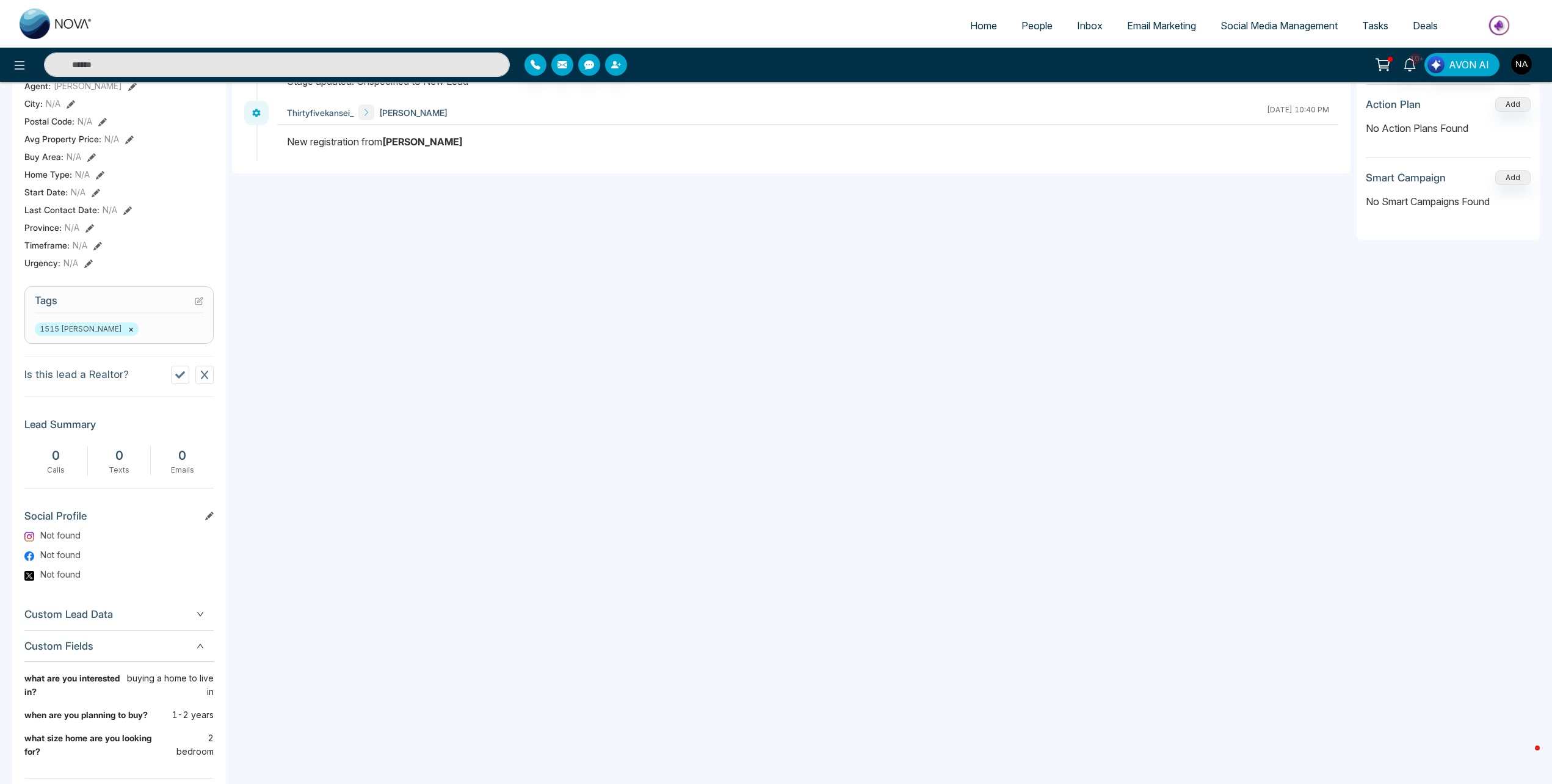
scroll to position [363, 0]
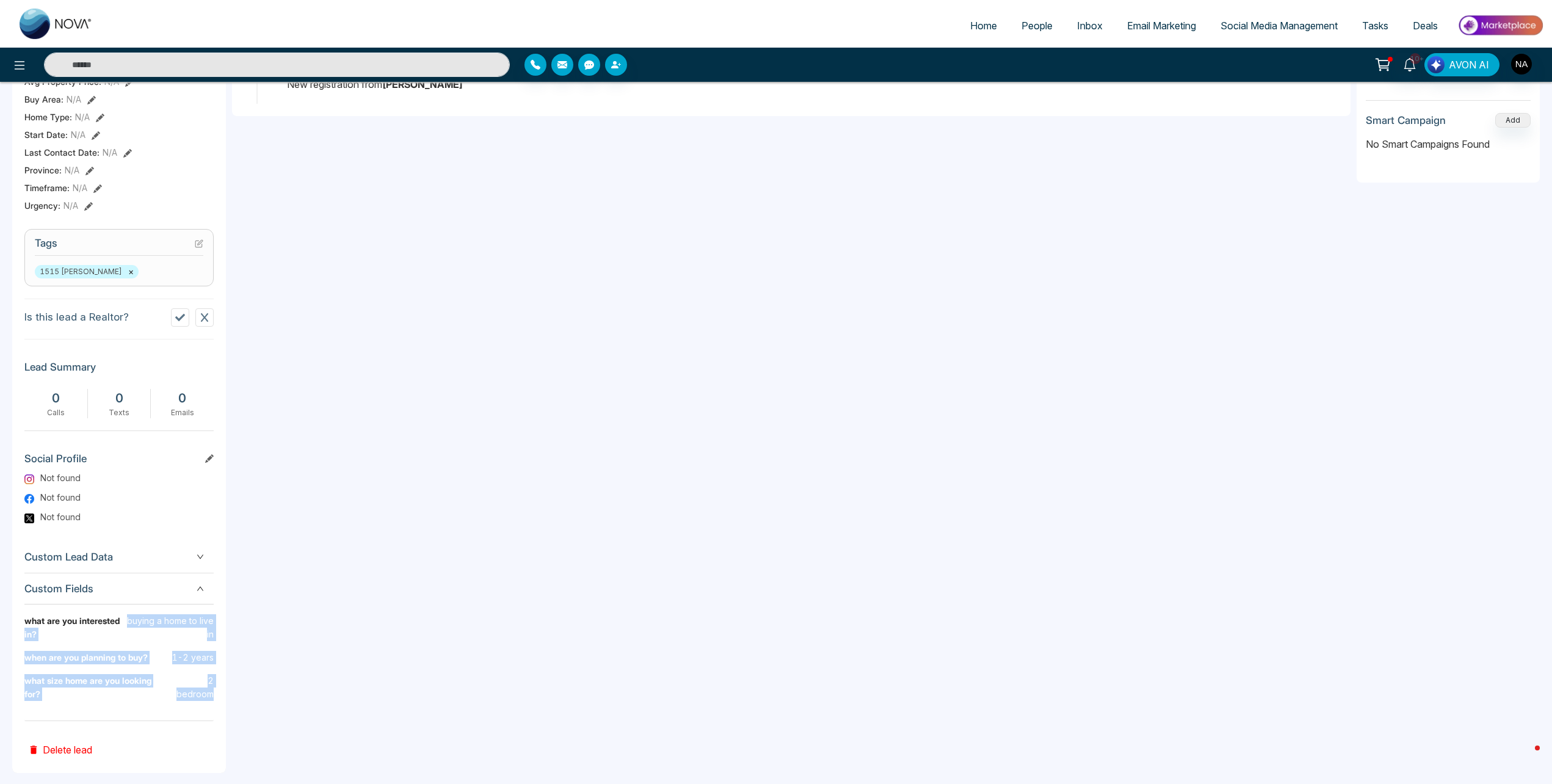
drag, startPoint x: 219, startPoint y: 682, endPoint x: 124, endPoint y: 626, distance: 110.3
click at [124, 626] on div "T Thirtyfivekansei_ Added on [DATE] 10:40 PM Last Connected: a few seconds ago …" at bounding box center [119, 275] width 213 height 995
drag, startPoint x: 123, startPoint y: 626, endPoint x: 13, endPoint y: 610, distance: 111.2
click at [13, 610] on div "T Thirtyfivekansei_ Added on [DATE] 10:40 PM Last Connected: a few seconds ago …" at bounding box center [119, 275] width 213 height 995
drag, startPoint x: 24, startPoint y: 623, endPoint x: 226, endPoint y: 678, distance: 209.4
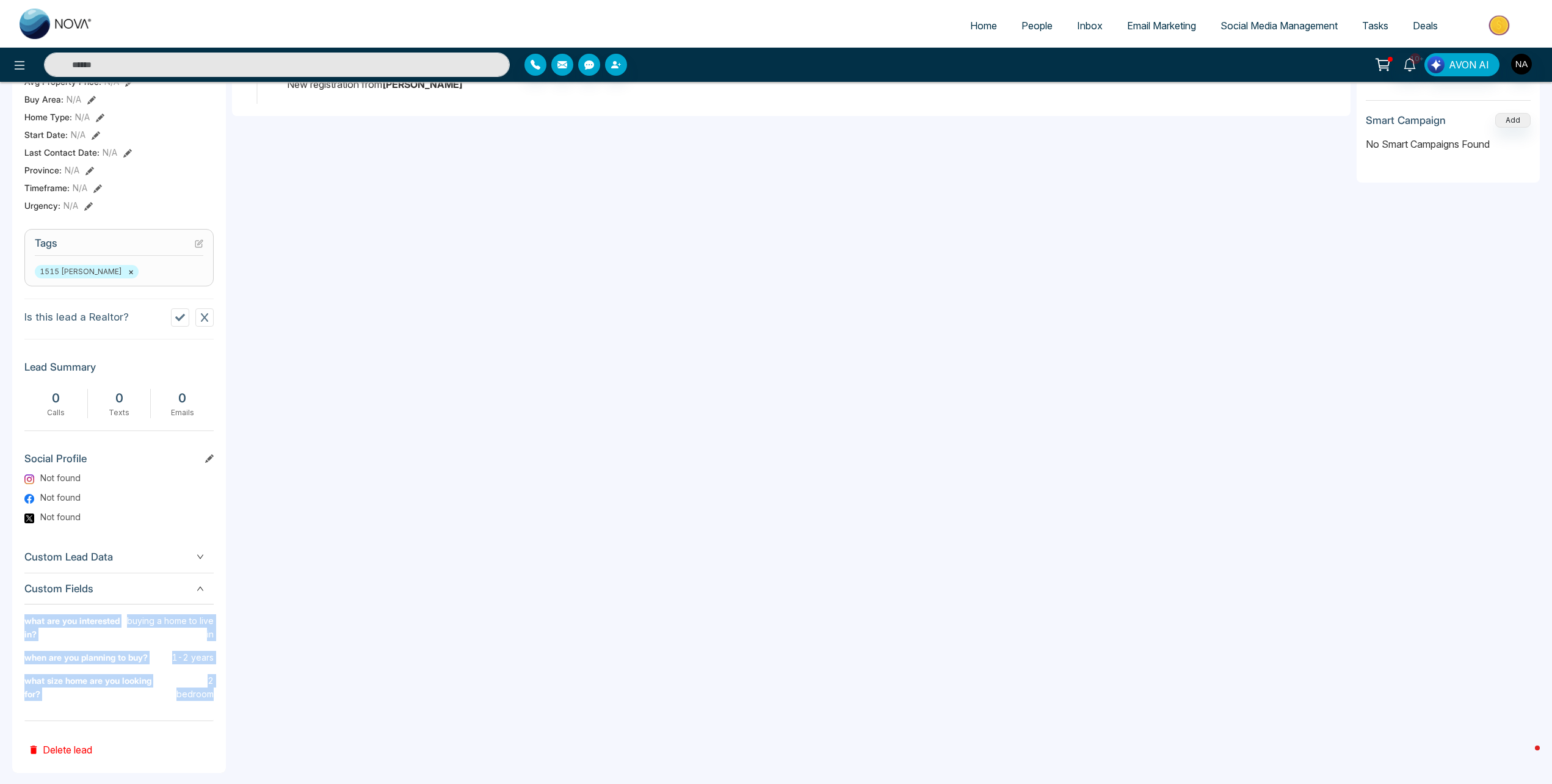
click at [226, 678] on div "T Thirtyfivekansei_ Added on [DATE] 10:40 PM Last Connected: a few seconds ago …" at bounding box center [776, 275] width 1527 height 1020
drag, startPoint x: 226, startPoint y: 678, endPoint x: 175, endPoint y: 675, distance: 51.1
click at [175, 675] on p "2 bedroom" at bounding box center [190, 687] width 45 height 26
drag, startPoint x: 212, startPoint y: 678, endPoint x: 22, endPoint y: 627, distance: 196.7
click at [22, 627] on div "T Thirtyfivekansei_ Added on [DATE] 10:40 PM Last Connected: a few seconds ago …" at bounding box center [119, 275] width 213 height 995
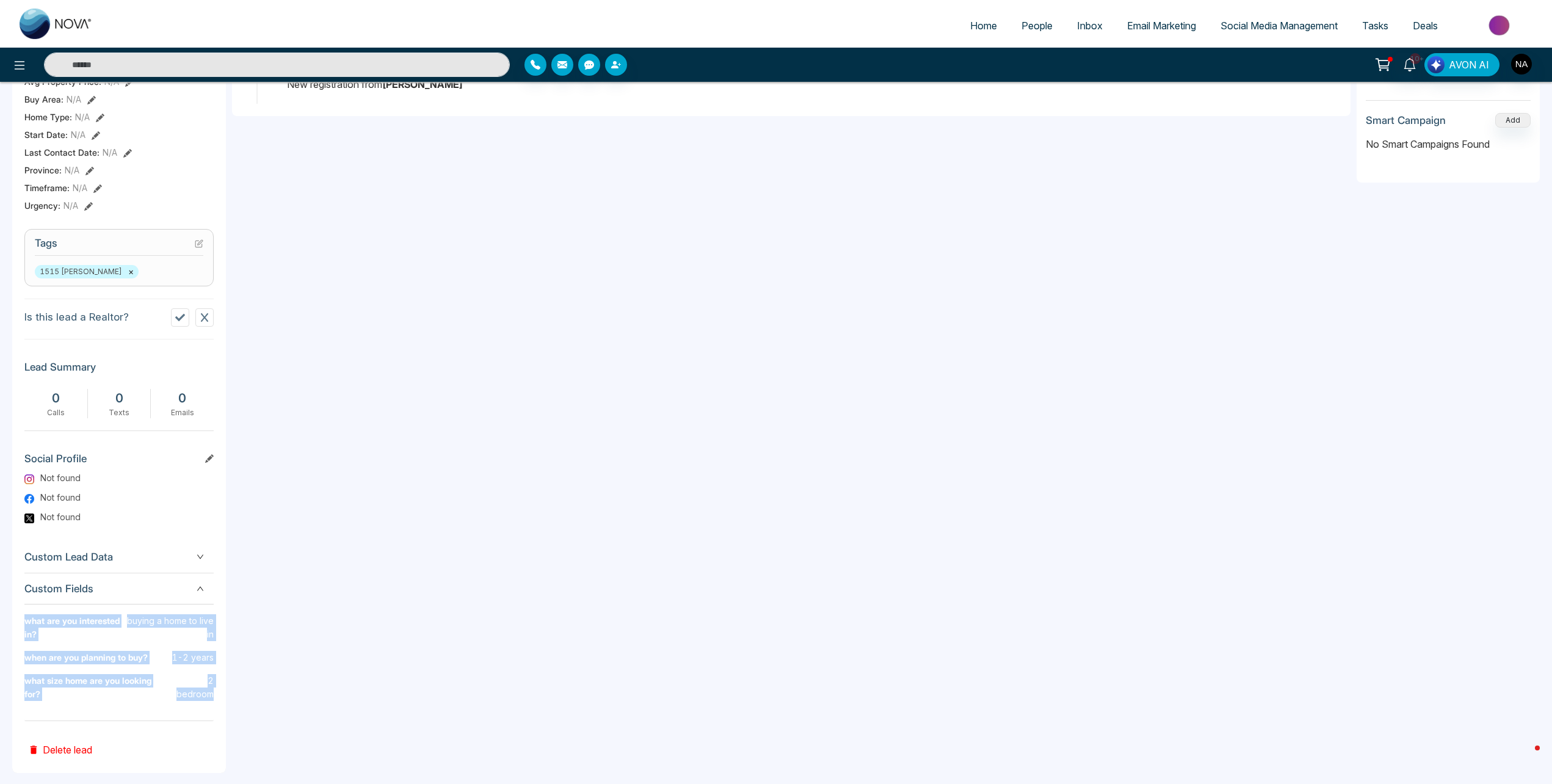
drag, startPoint x: 22, startPoint y: 627, endPoint x: 199, endPoint y: 661, distance: 180.2
click at [199, 659] on p "1-2 years" at bounding box center [192, 657] width 41 height 13
drag, startPoint x: 214, startPoint y: 676, endPoint x: 22, endPoint y: 621, distance: 199.7
click at [22, 621] on div "T Thirtyfivekansei_ Added on [DATE] 10:40 PM Last Connected: a few seconds ago …" at bounding box center [119, 275] width 213 height 995
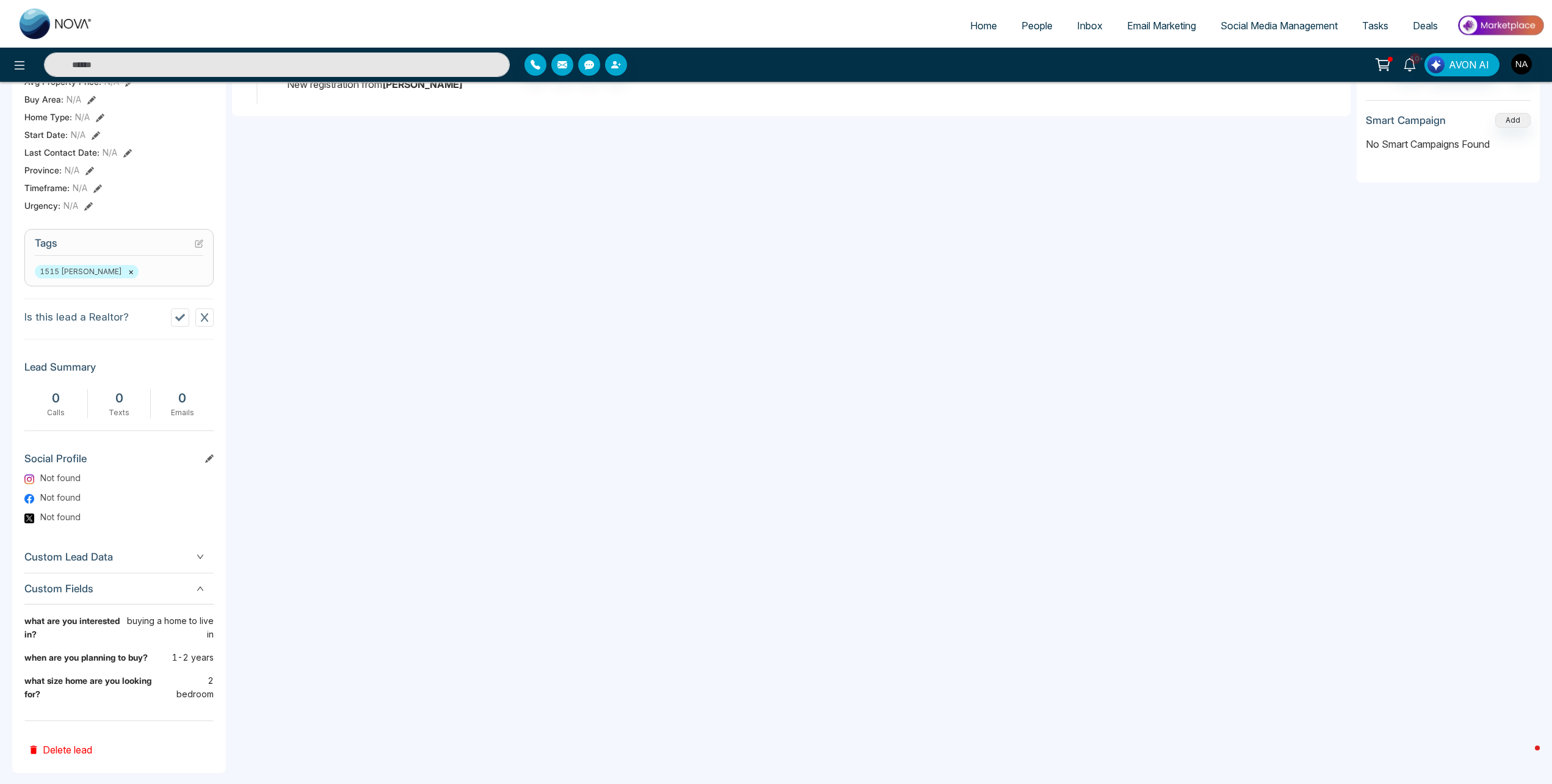
click at [230, 681] on div "T Thirtyfivekansei_ Added on [DATE] 10:40 PM Last Connected: a few seconds ago …" at bounding box center [776, 275] width 1527 height 1020
drag, startPoint x: 213, startPoint y: 679, endPoint x: 18, endPoint y: 625, distance: 202.3
click at [18, 625] on div "T Thirtyfivekansei_ Added on [DATE] 10:40 PM Last Connected: a few seconds ago …" at bounding box center [119, 275] width 213 height 995
drag, startPoint x: 18, startPoint y: 625, endPoint x: 228, endPoint y: 670, distance: 214.8
click at [229, 669] on div "T Thirtyfivekansei_ Added on [DATE] 10:40 PM Last Connected: a few seconds ago …" at bounding box center [776, 275] width 1527 height 1020
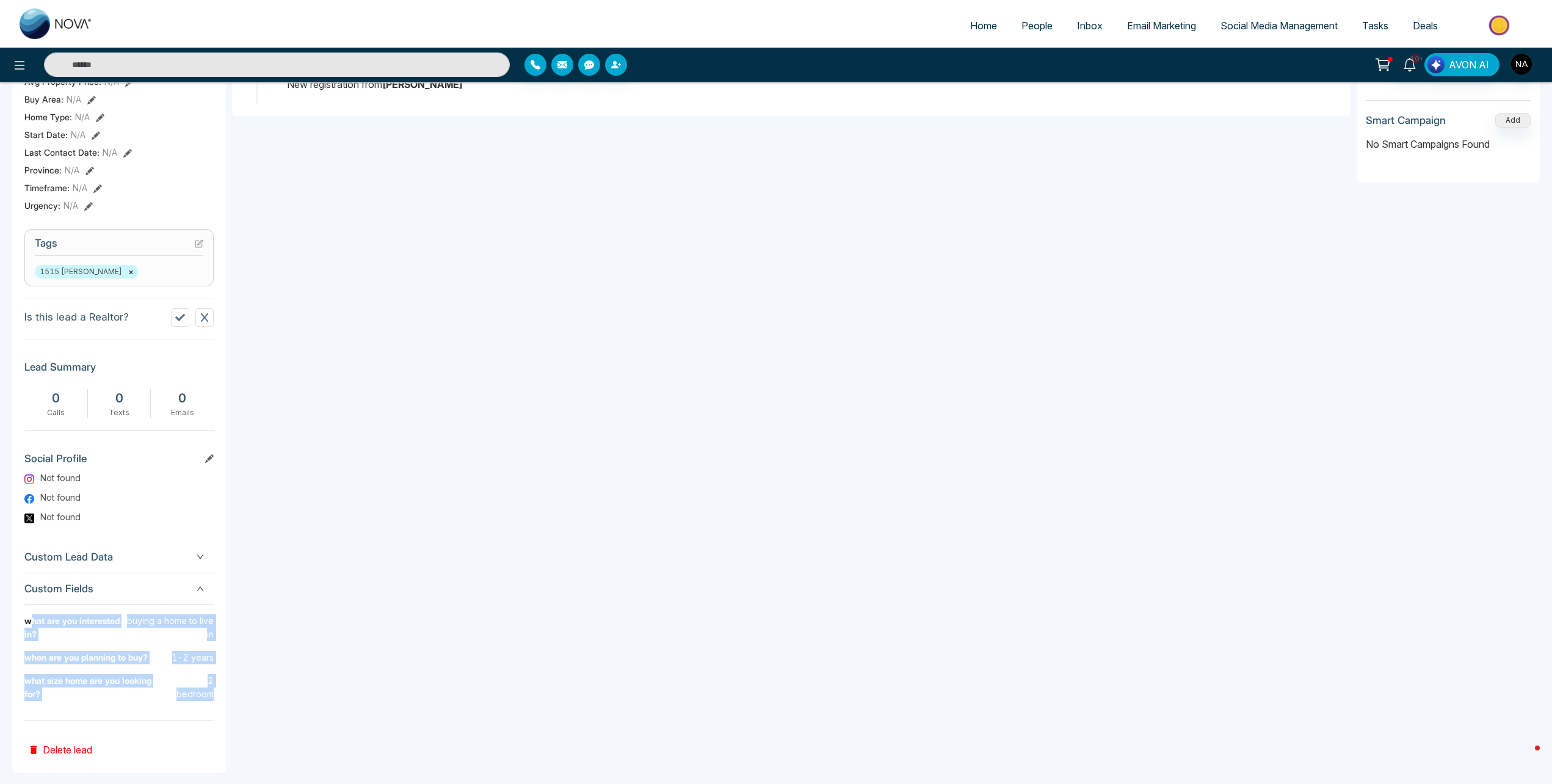
drag, startPoint x: 219, startPoint y: 679, endPoint x: 33, endPoint y: 619, distance: 195.4
click at [33, 619] on div "T Thirtyfivekansei_ Added on [DATE] 10:40 PM Last Connected: a few seconds ago …" at bounding box center [119, 275] width 213 height 995
drag, startPoint x: 33, startPoint y: 619, endPoint x: 163, endPoint y: 651, distance: 133.9
click at [167, 651] on div "when are you planning to buy? 1-2 years" at bounding box center [119, 662] width 189 height 23
drag, startPoint x: 212, startPoint y: 682, endPoint x: 17, endPoint y: 620, distance: 204.6
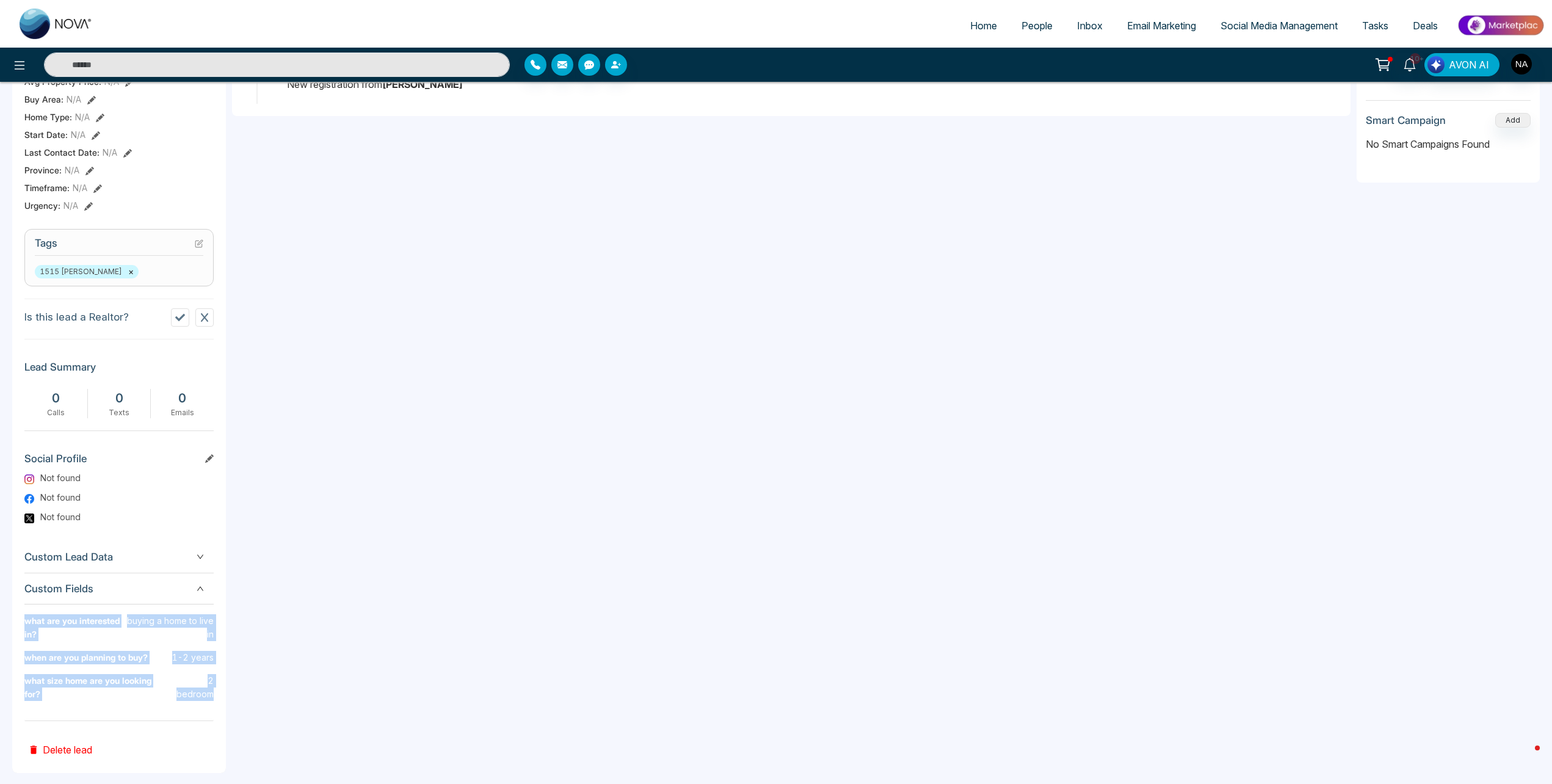
click at [17, 620] on div "T Thirtyfivekansei_ Added on [DATE] 10:40 PM Last Connected: a few seconds ago …" at bounding box center [119, 275] width 213 height 995
drag, startPoint x: 17, startPoint y: 620, endPoint x: 115, endPoint y: 648, distance: 101.9
click at [115, 648] on b "what are you interested in?" at bounding box center [75, 632] width 101 height 37
drag, startPoint x: 215, startPoint y: 681, endPoint x: 21, endPoint y: 621, distance: 203.1
click at [21, 621] on div "T Thirtyfivekansei_ Added on [DATE] 10:40 PM Last Connected: a few seconds ago …" at bounding box center [119, 275] width 213 height 995
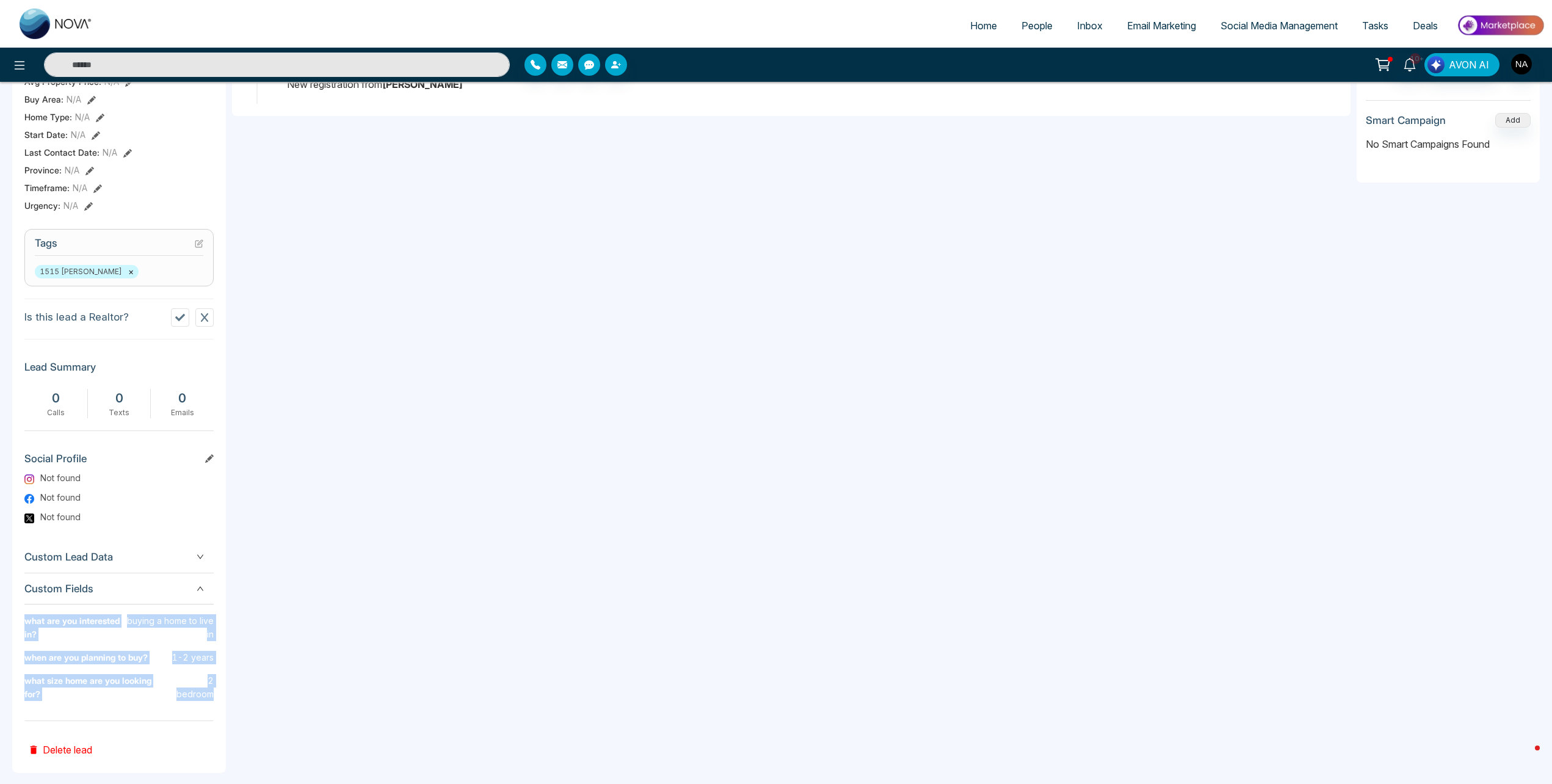
drag, startPoint x: 21, startPoint y: 621, endPoint x: 81, endPoint y: 633, distance: 61.2
click at [81, 633] on b "what are you interested in?" at bounding box center [75, 632] width 101 height 37
drag, startPoint x: 25, startPoint y: 622, endPoint x: 212, endPoint y: 678, distance: 195.2
click at [212, 678] on div "what are you interested in? buying a home to live in when are you planning to b…" at bounding box center [119, 662] width 189 height 96
click at [212, 676] on p "2 bedroom" at bounding box center [190, 687] width 45 height 26
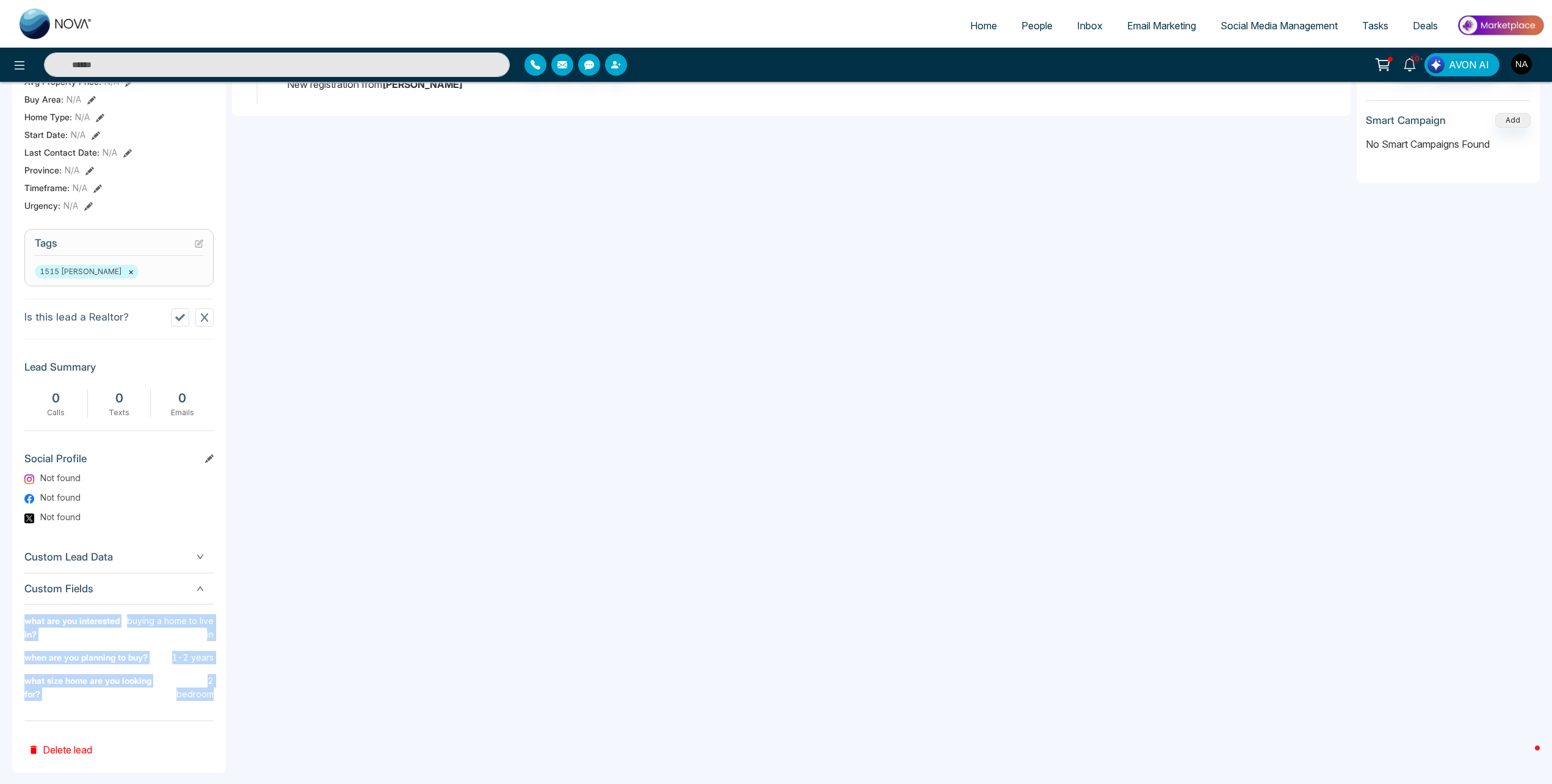
drag, startPoint x: 212, startPoint y: 683, endPoint x: 0, endPoint y: 616, distance: 222.3
click at [0, 616] on div "Timeline Tasks and Appointments T Thirtyfivekansei_ Added on [DATE] 10:40 PM La…" at bounding box center [776, 257] width 1552 height 1077
drag, startPoint x: 0, startPoint y: 616, endPoint x: 44, endPoint y: 677, distance: 75.2
click at [44, 677] on b "what size home are you looking for?" at bounding box center [97, 692] width 145 height 37
drag, startPoint x: 27, startPoint y: 625, endPoint x: 211, endPoint y: 687, distance: 194.2
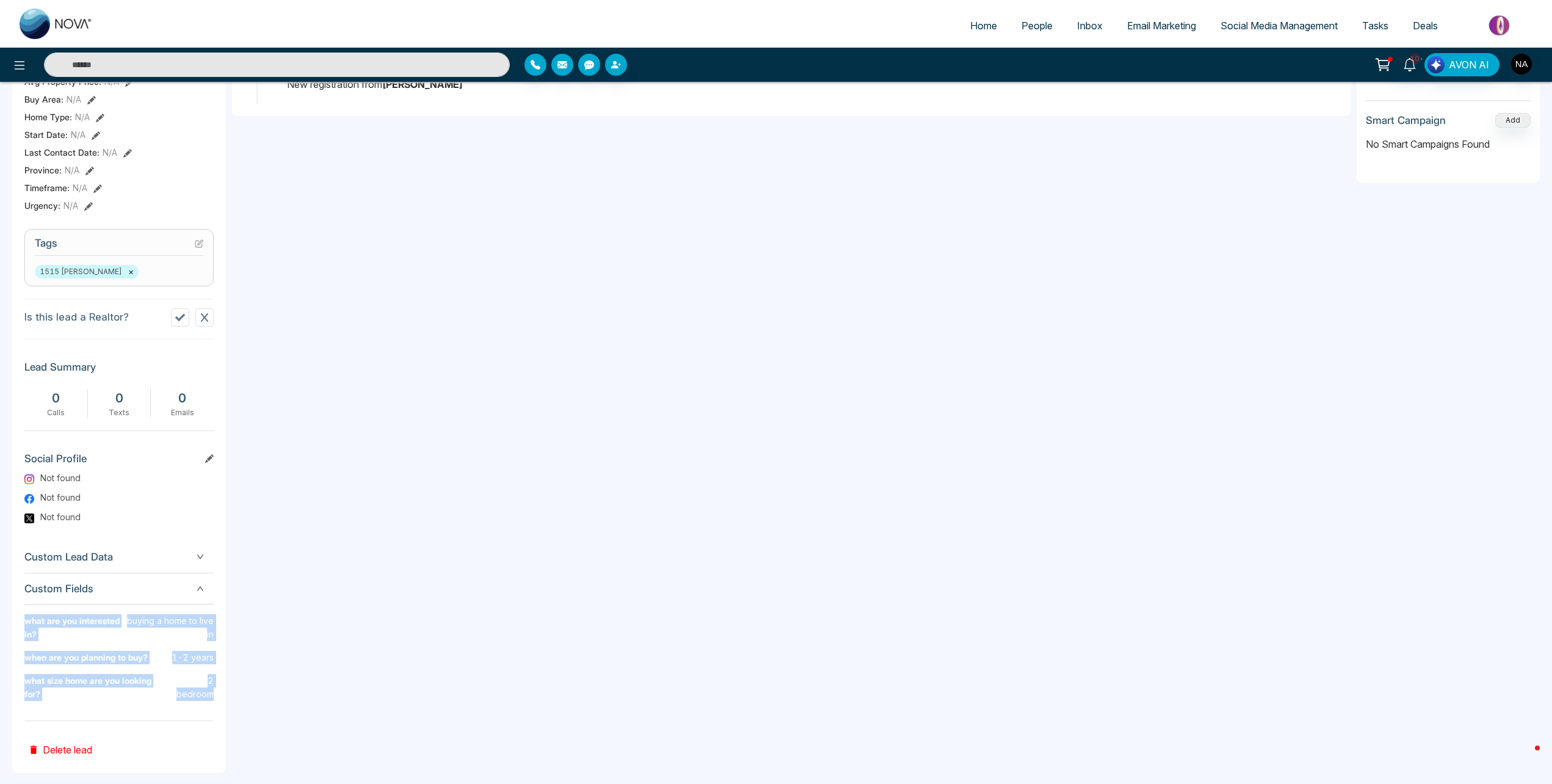
click at [211, 687] on div "what are you interested in? buying a home to live in when are you planning to b…" at bounding box center [119, 662] width 189 height 96
click at [211, 688] on div "what size home are you looking for? 2 bedroom" at bounding box center [119, 692] width 189 height 37
drag, startPoint x: 219, startPoint y: 679, endPoint x: 19, endPoint y: 627, distance: 206.6
click at [19, 627] on div "T Thirtyfivekansei_ Added on [DATE] 10:40 PM Last Connected: a few seconds ago …" at bounding box center [119, 275] width 213 height 995
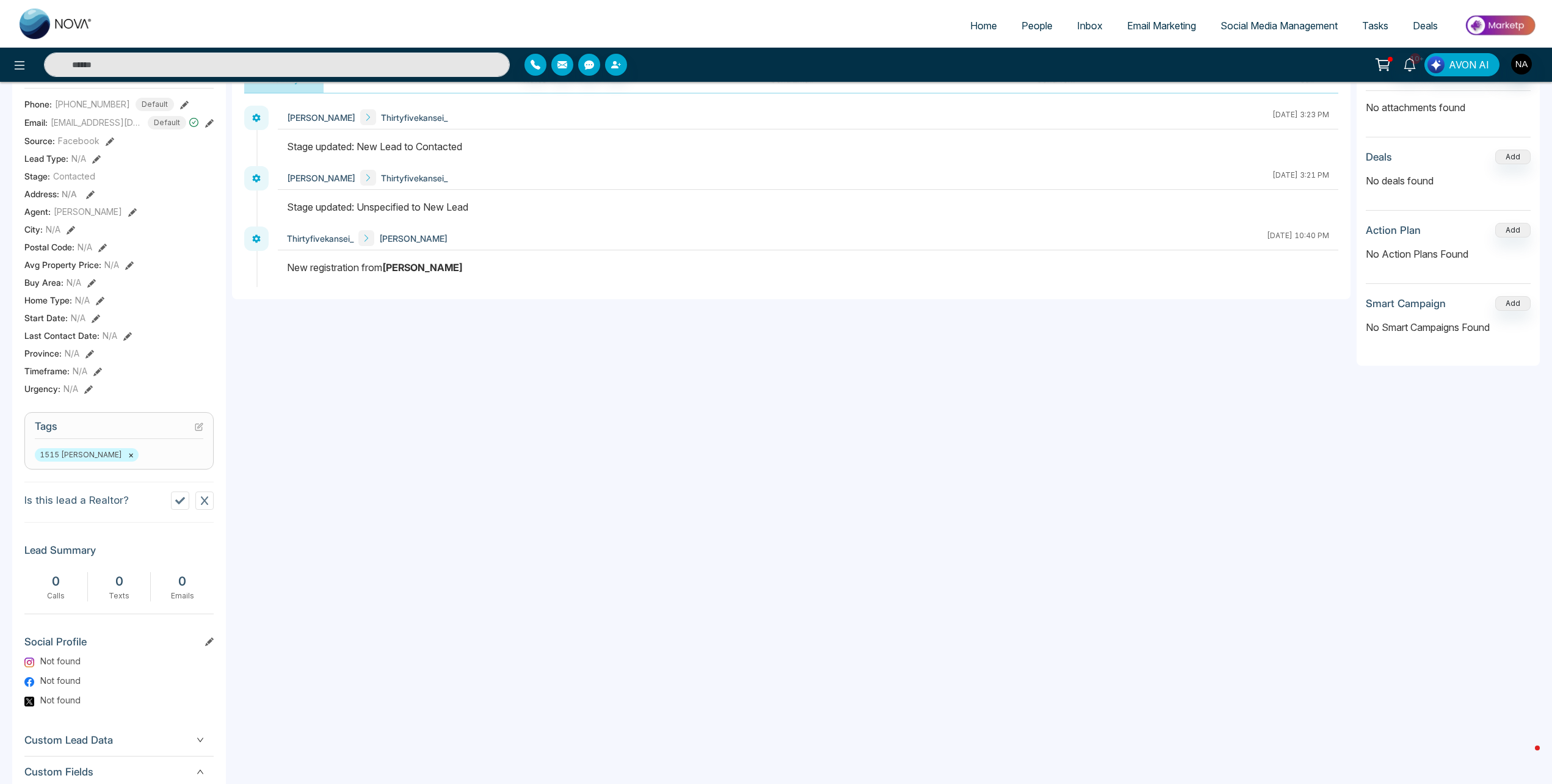
scroll to position [0, 0]
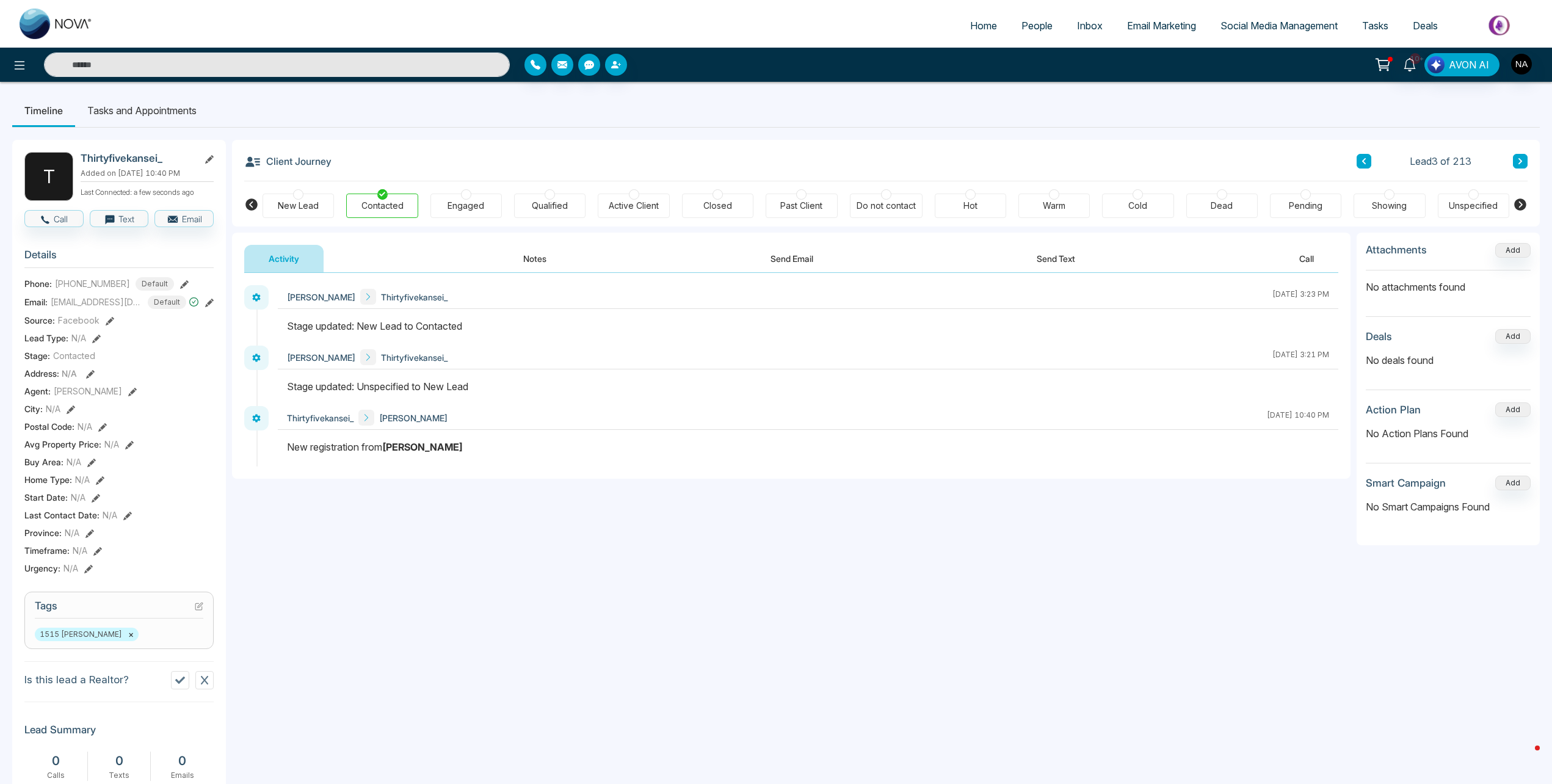
click at [506, 270] on button "Notes" at bounding box center [535, 258] width 72 height 27
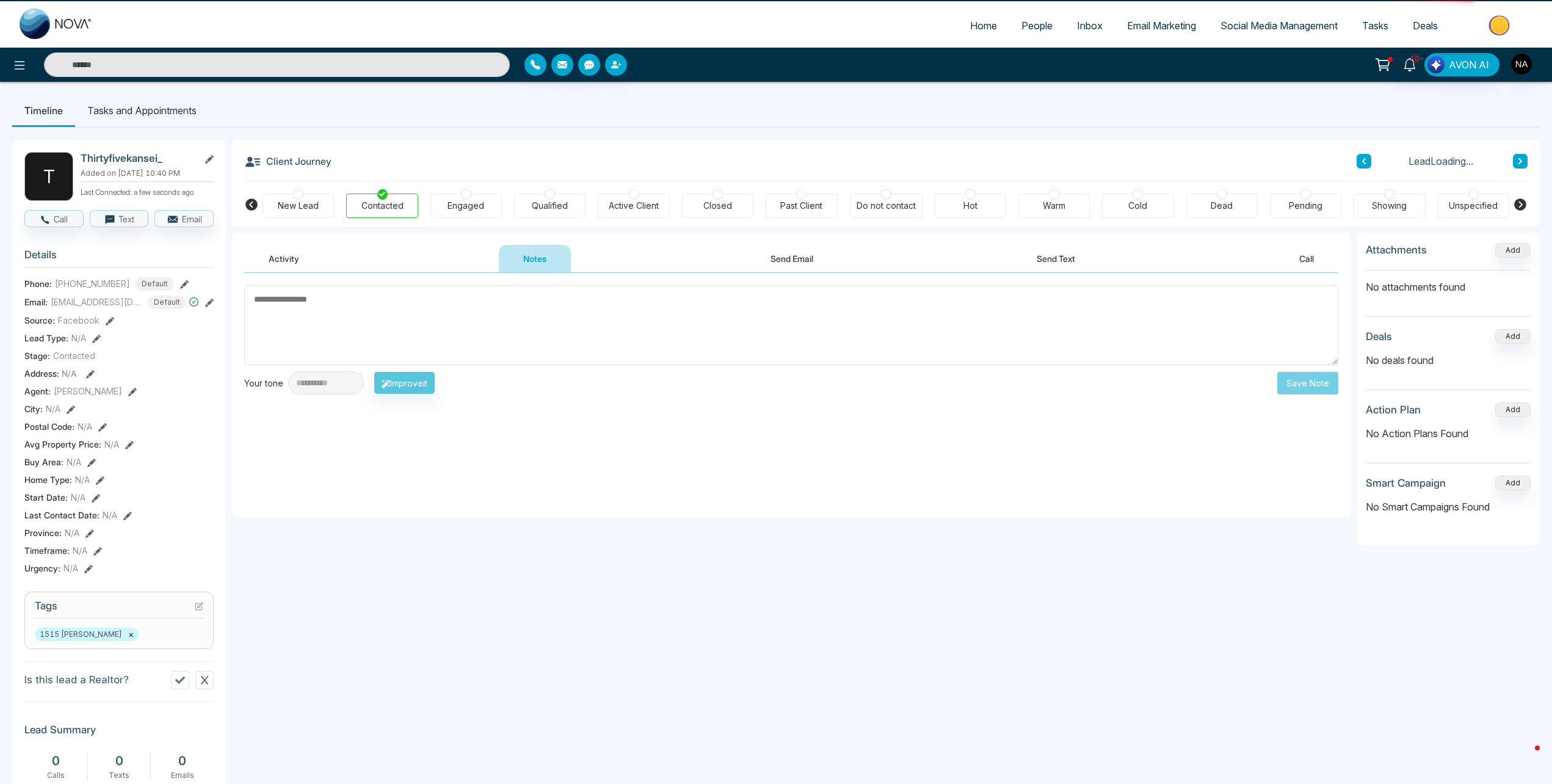
click at [402, 323] on textarea at bounding box center [791, 325] width 1095 height 80
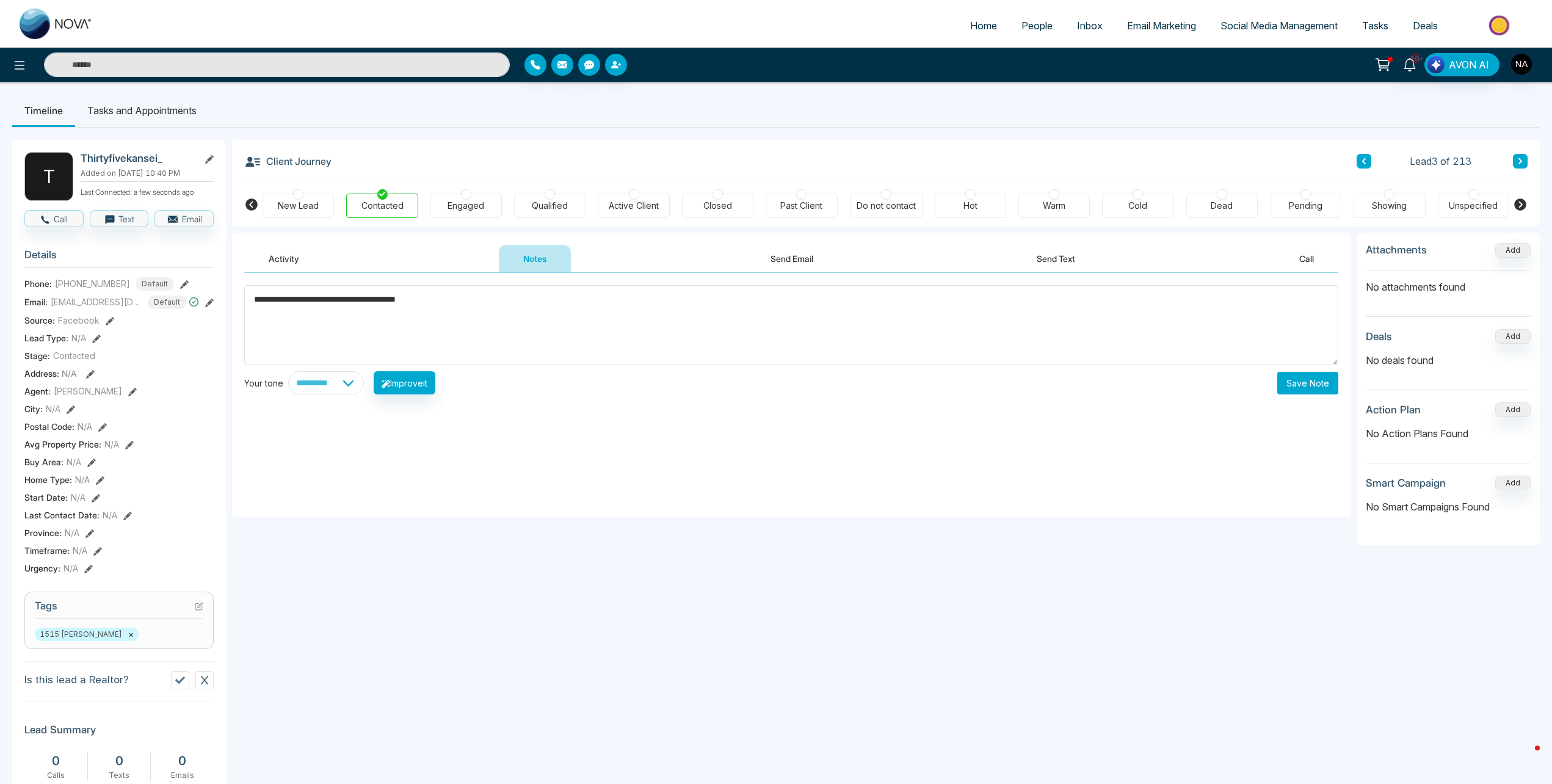
drag, startPoint x: 1271, startPoint y: 365, endPoint x: 1300, endPoint y: 386, distance: 35.8
click at [1273, 366] on div "**********" at bounding box center [791, 340] width 1095 height 109
type textarea "**********"
click at [1301, 386] on button "Save Note" at bounding box center [1307, 383] width 61 height 23
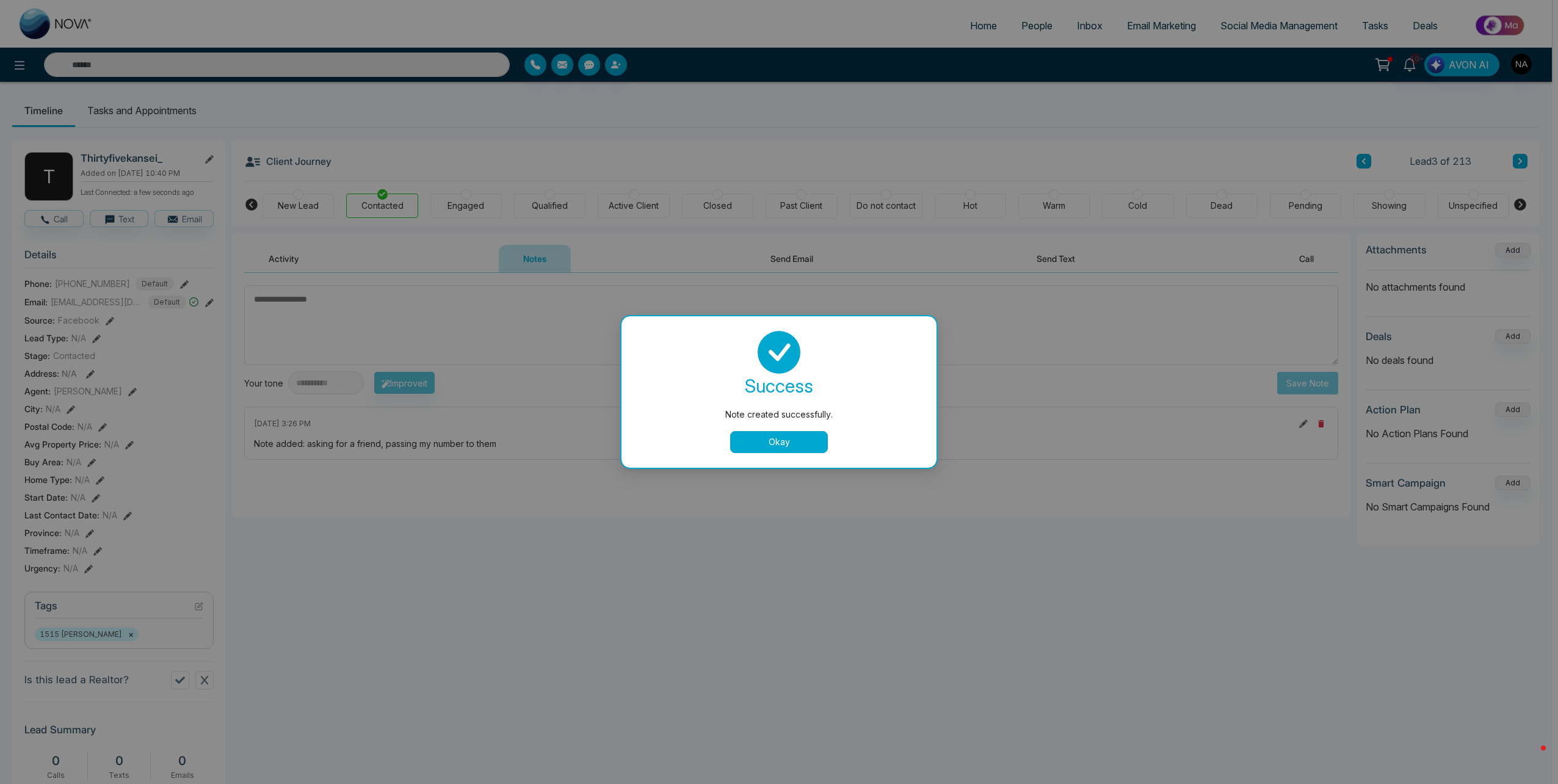
click at [746, 450] on button "Okay" at bounding box center [779, 441] width 98 height 22
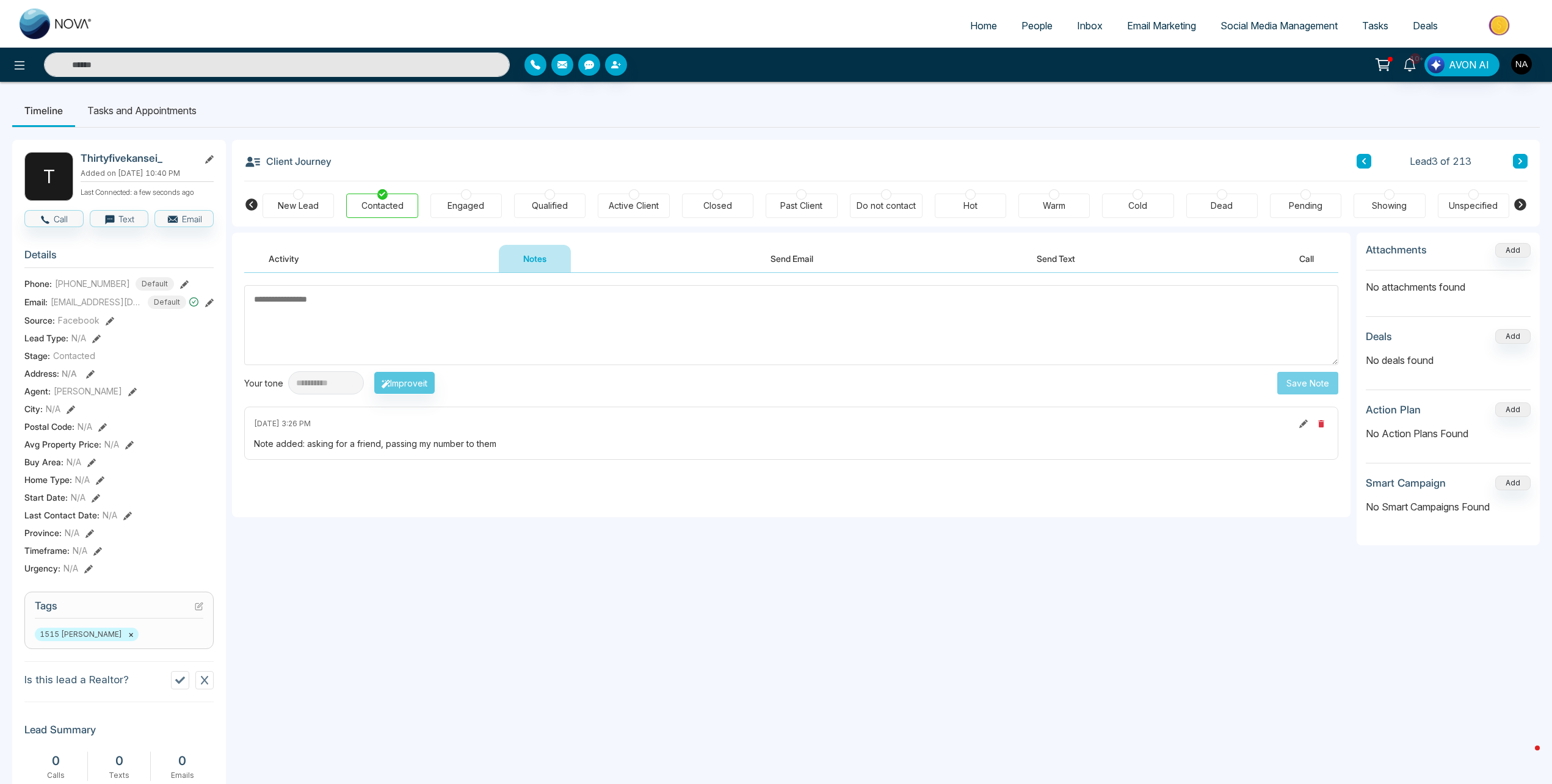
click at [1516, 152] on div "Client Journey Lead 3 of 213" at bounding box center [886, 160] width 1283 height 41
click at [1521, 162] on icon at bounding box center [1520, 160] width 4 height 6
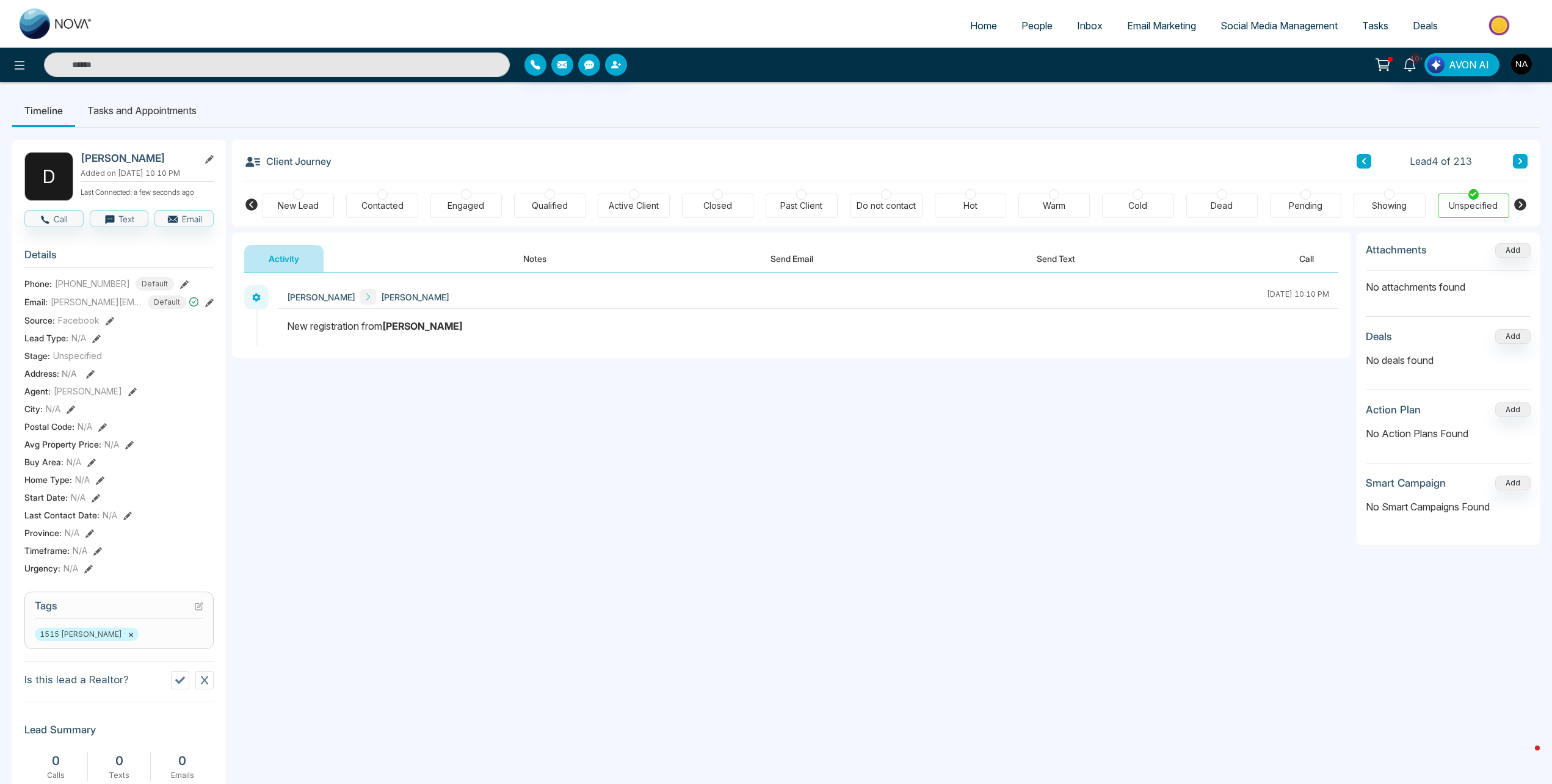
click at [497, 250] on div "Activity Notes Send Email Send Text Call" at bounding box center [791, 259] width 1095 height 28
drag, startPoint x: 496, startPoint y: 257, endPoint x: 397, endPoint y: 256, distance: 99.0
click at [496, 257] on div "Activity Notes Send Email Send Text Call" at bounding box center [791, 259] width 1095 height 28
click at [534, 262] on button "Notes" at bounding box center [535, 258] width 72 height 27
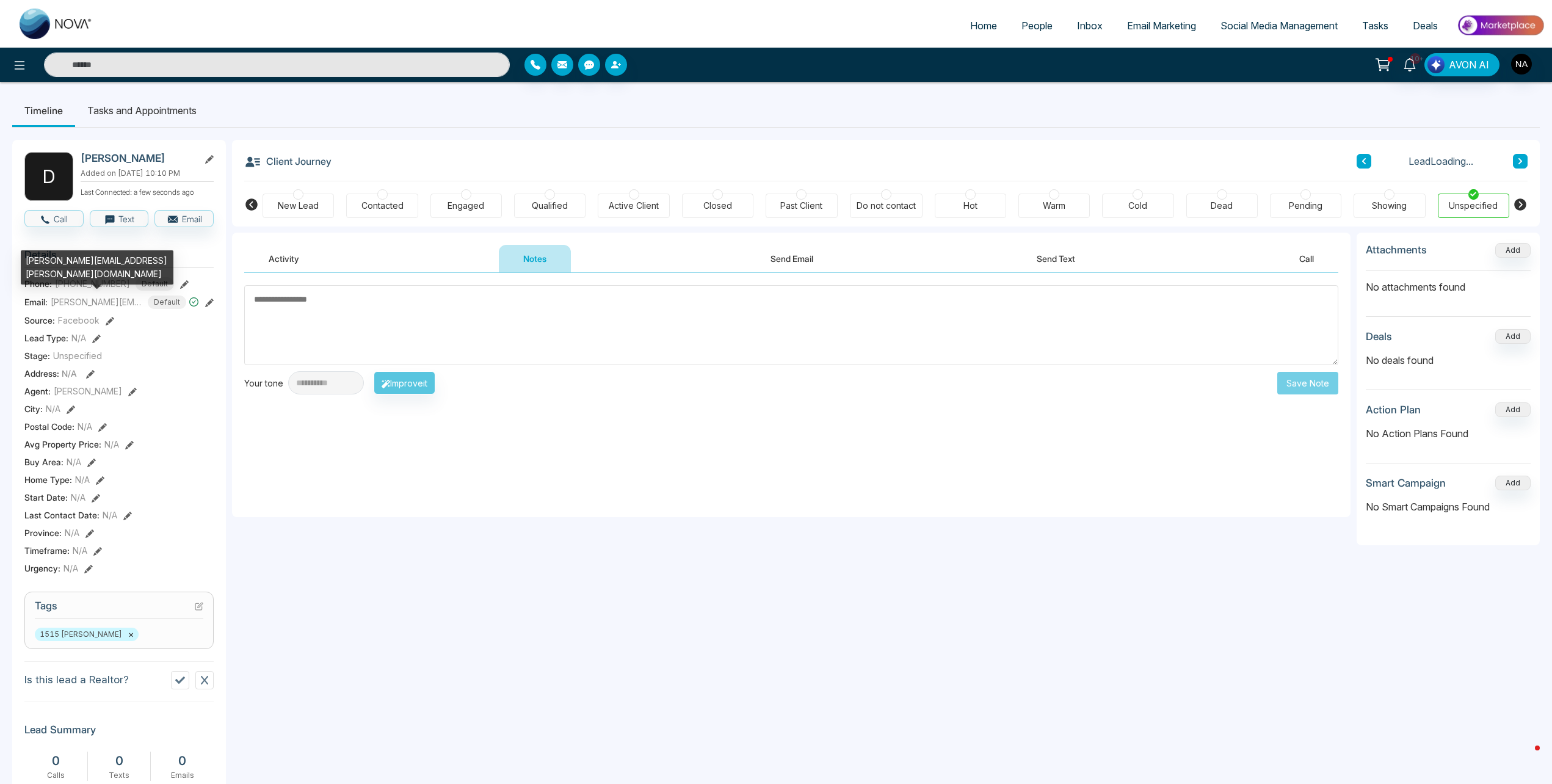
click at [87, 270] on div "[PERSON_NAME][EMAIL_ADDRESS][PERSON_NAME][DOMAIN_NAME]" at bounding box center [97, 267] width 152 height 34
click at [86, 270] on div "[PERSON_NAME][EMAIL_ADDRESS][PERSON_NAME][DOMAIN_NAME]" at bounding box center [97, 267] width 152 height 34
drag, startPoint x: 86, startPoint y: 270, endPoint x: 78, endPoint y: 266, distance: 8.9
click at [78, 266] on div "[PERSON_NAME][EMAIL_ADDRESS][PERSON_NAME][DOMAIN_NAME]" at bounding box center [97, 267] width 152 height 34
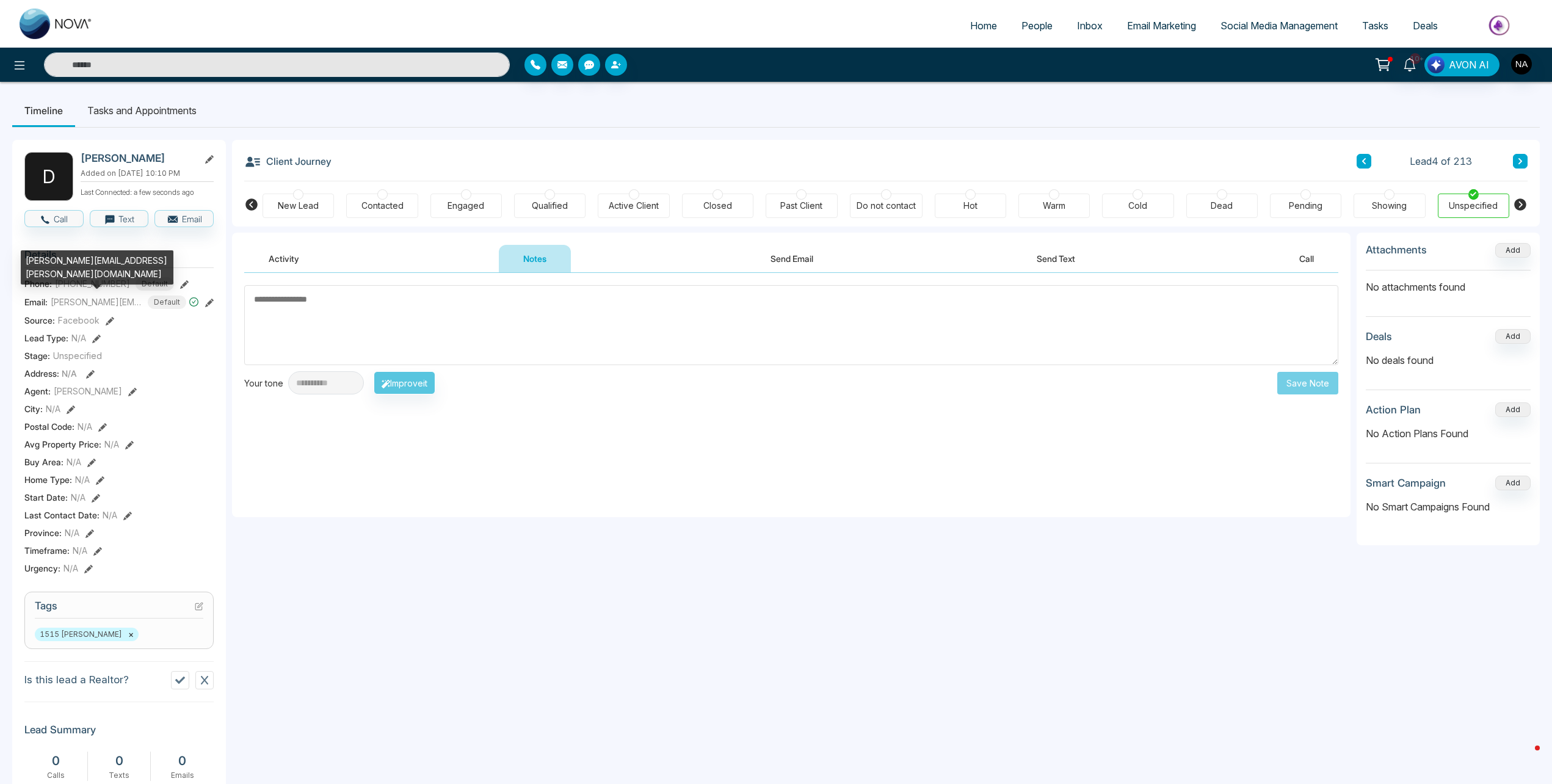
drag, startPoint x: 78, startPoint y: 266, endPoint x: 54, endPoint y: 271, distance: 24.5
click at [55, 271] on div "[PERSON_NAME][EMAIL_ADDRESS][PERSON_NAME][DOMAIN_NAME]" at bounding box center [97, 267] width 152 height 34
drag, startPoint x: 52, startPoint y: 271, endPoint x: 23, endPoint y: 255, distance: 33.1
click at [23, 255] on div "[PERSON_NAME][EMAIL_ADDRESS][PERSON_NAME][DOMAIN_NAME]" at bounding box center [97, 267] width 152 height 34
copy div "[PERSON_NAME][EMAIL_ADDRESS][PERSON_NAME][DOMAIN_NAME]"
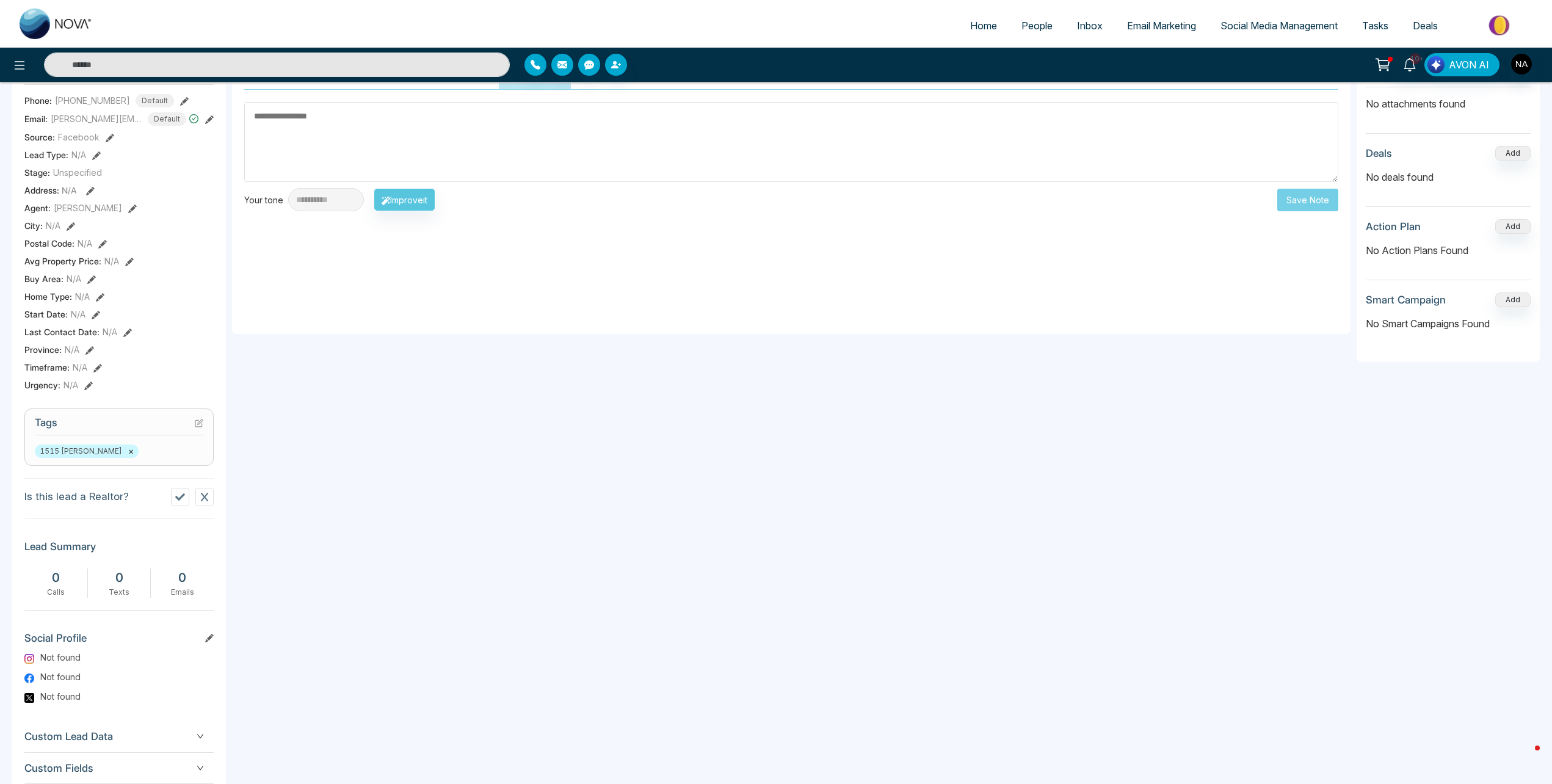
scroll to position [259, 0]
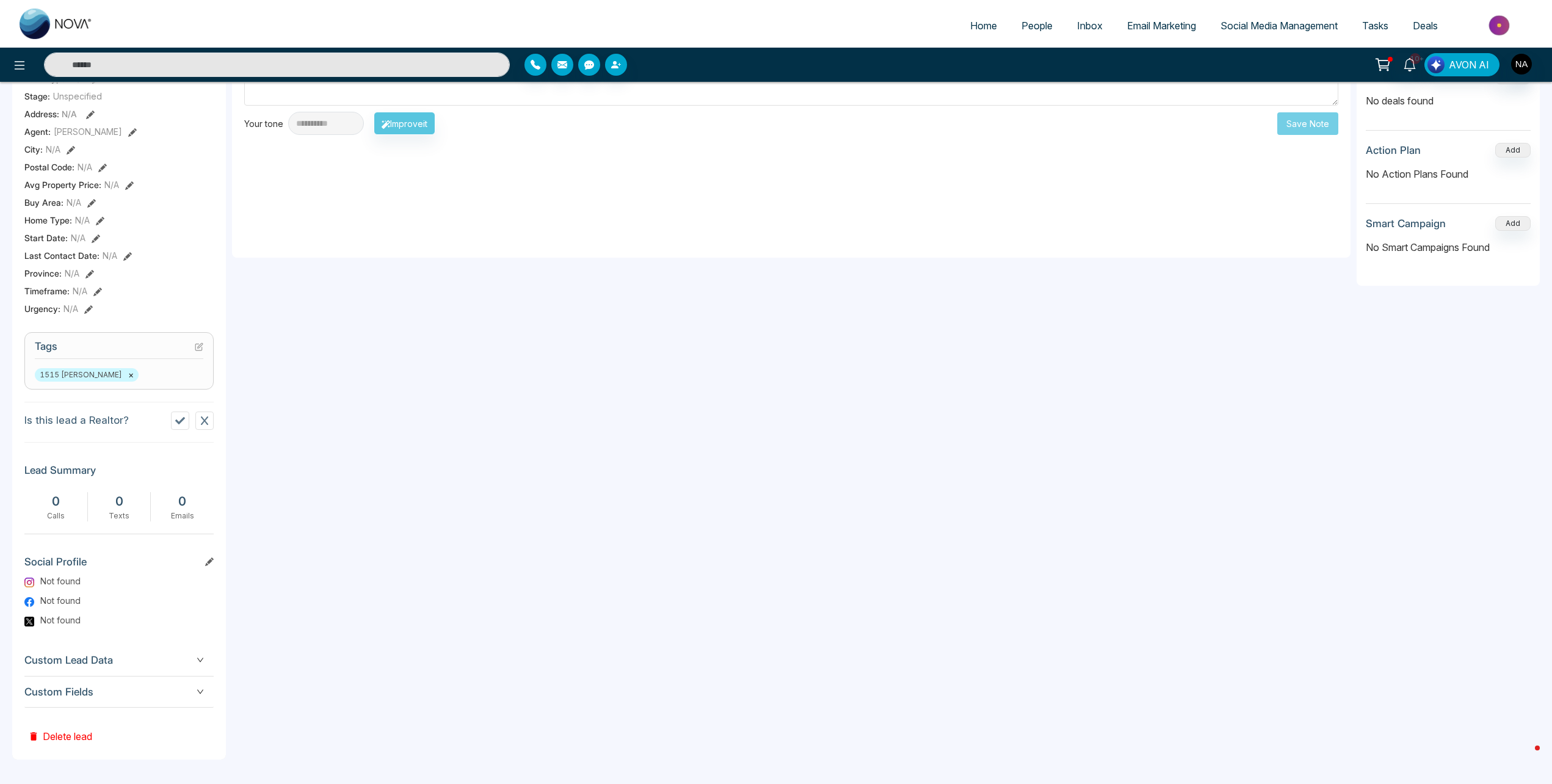
click at [146, 688] on span "Custom Fields" at bounding box center [119, 692] width 189 height 17
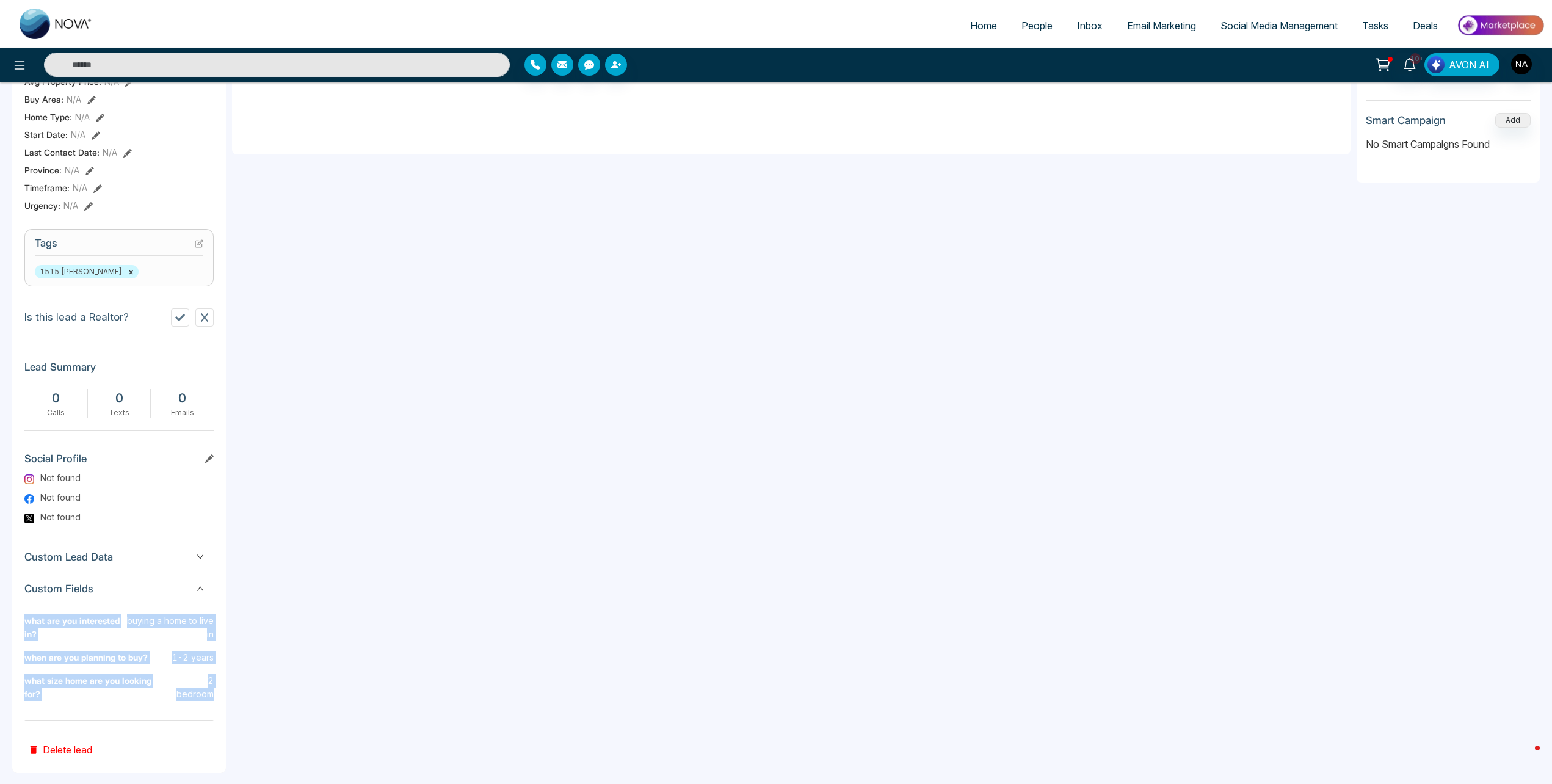
drag, startPoint x: 212, startPoint y: 680, endPoint x: 6, endPoint y: 614, distance: 216.3
click at [6, 614] on div "Timeline Tasks and Appointments D [PERSON_NAME] Added on [DATE] 10:10 PM Last C…" at bounding box center [776, 257] width 1552 height 1077
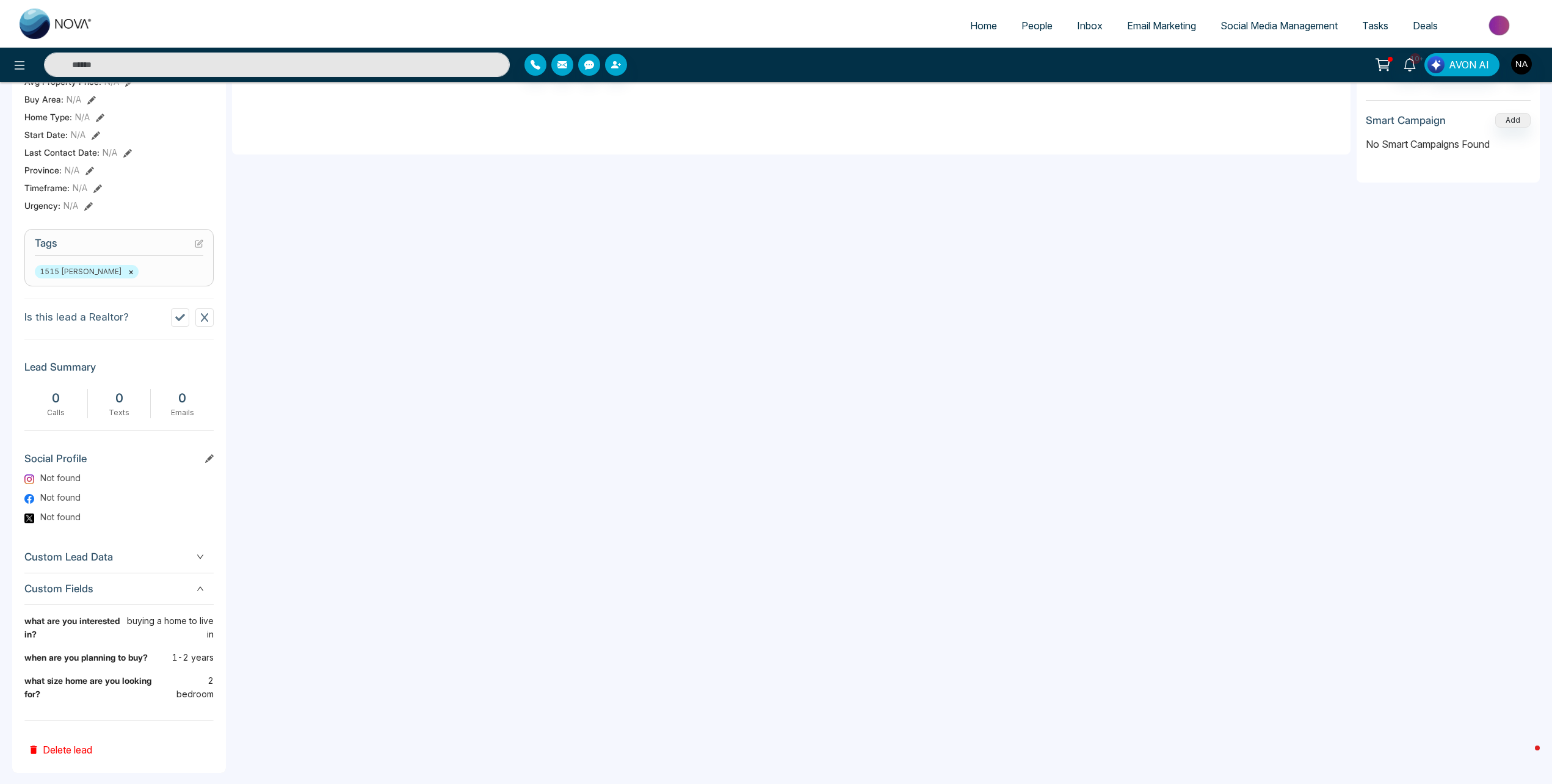
drag, startPoint x: 6, startPoint y: 614, endPoint x: 390, endPoint y: 530, distance: 393.1
click at [393, 530] on div "**********" at bounding box center [791, 314] width 1118 height 889
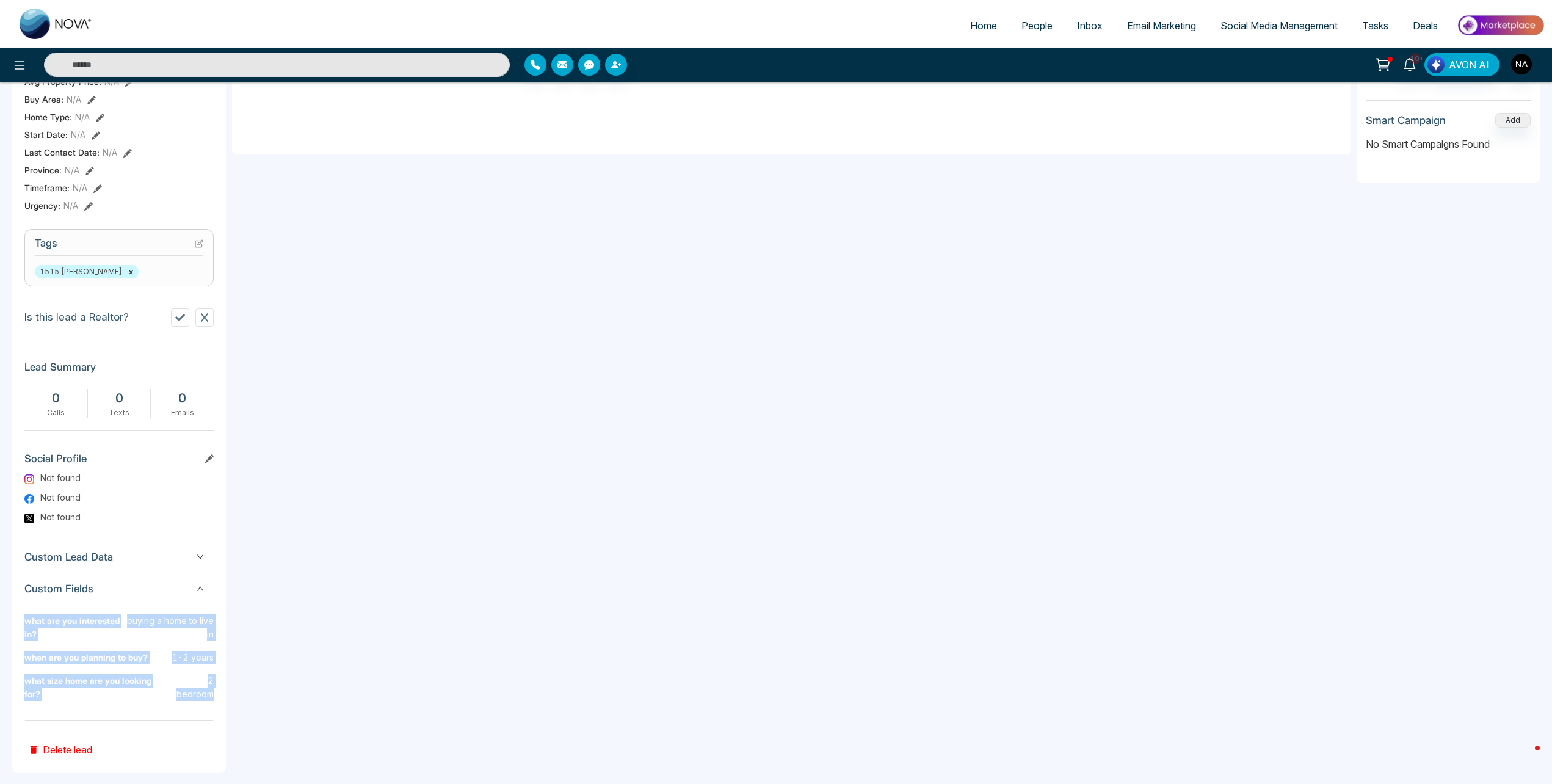
drag, startPoint x: 212, startPoint y: 683, endPoint x: 10, endPoint y: 615, distance: 213.1
click at [10, 615] on div "Timeline Tasks and Appointments D [PERSON_NAME] Added on [DATE] 10:10 PM Last C…" at bounding box center [776, 257] width 1552 height 1077
drag, startPoint x: 10, startPoint y: 615, endPoint x: 156, endPoint y: 657, distance: 151.9
click at [154, 656] on div "when are you planning to buy? 1-2 years" at bounding box center [119, 662] width 189 height 23
drag, startPoint x: 214, startPoint y: 676, endPoint x: 23, endPoint y: 616, distance: 200.2
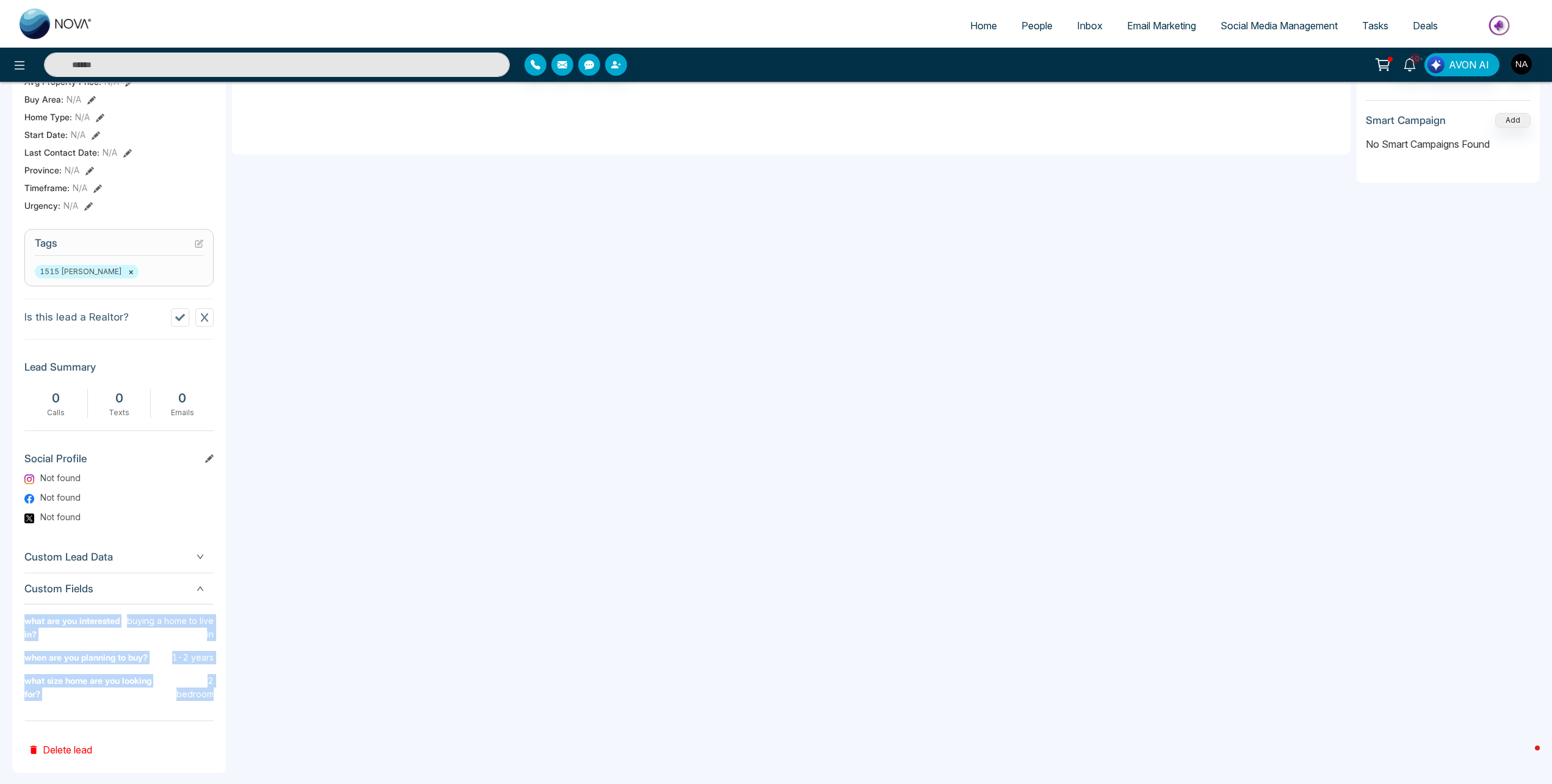
click at [23, 616] on div "D [PERSON_NAME] Added on [DATE] 10:10 PM Last Connected: a few seconds ago Call…" at bounding box center [119, 275] width 213 height 995
click at [207, 681] on p "2 bedroom" at bounding box center [190, 687] width 45 height 26
drag, startPoint x: 216, startPoint y: 681, endPoint x: -13, endPoint y: 617, distance: 237.8
click at [0, 421] on html "Home People Inbox Email Marketing Social Media Management Tasks Deals 10+ AVON …" at bounding box center [776, 29] width 1552 height 784
click at [163, 691] on b "what size home are you looking for?" at bounding box center [97, 692] width 145 height 37
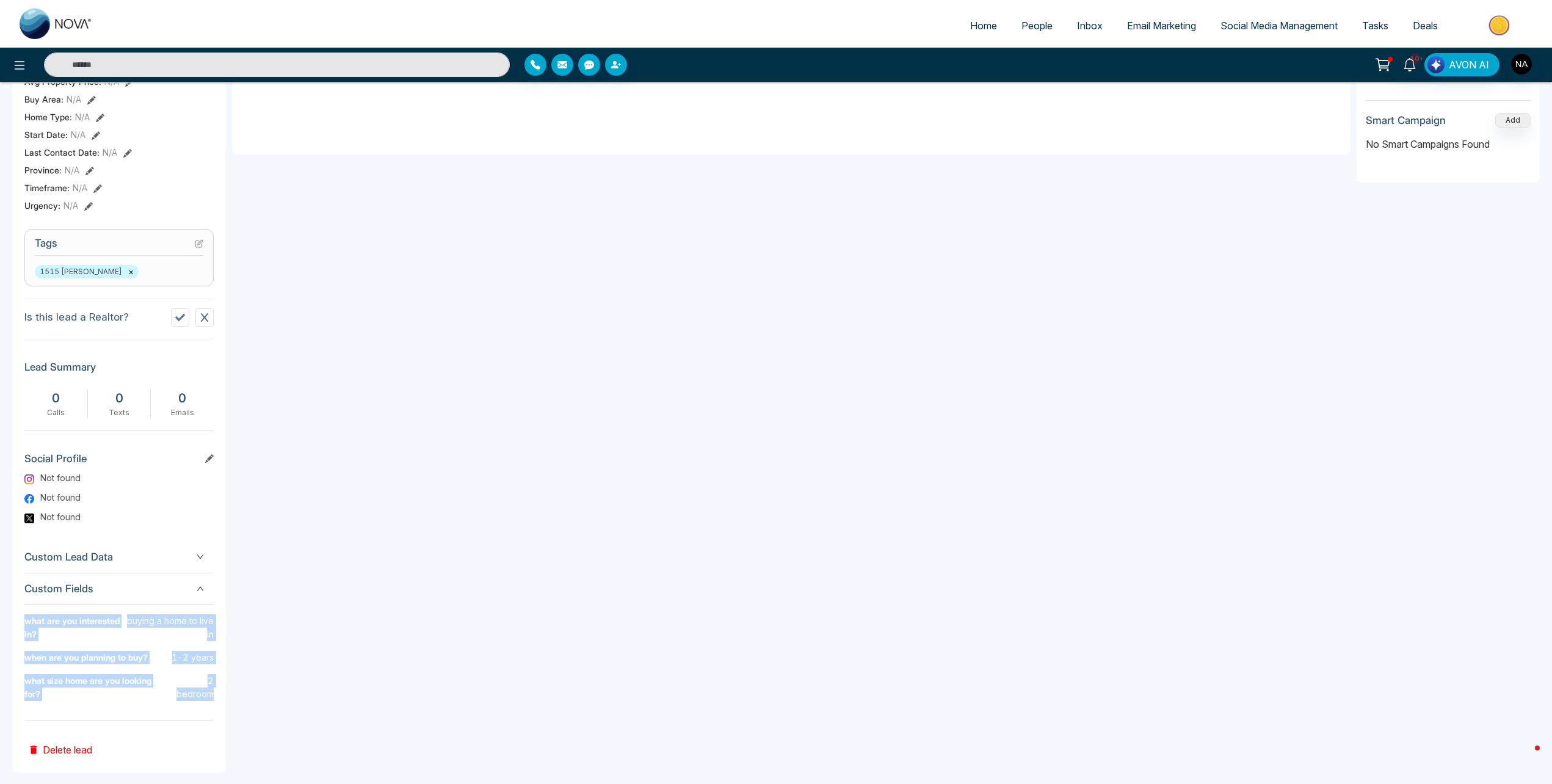
drag, startPoint x: 211, startPoint y: 683, endPoint x: 9, endPoint y: 614, distance: 213.5
click at [9, 614] on div "Timeline Tasks and Appointments D [PERSON_NAME] Added on [DATE] 10:10 PM Last C…" at bounding box center [776, 257] width 1552 height 1077
drag, startPoint x: 9, startPoint y: 614, endPoint x: 138, endPoint y: 620, distance: 129.1
click at [138, 620] on p "buying a home to live in" at bounding box center [170, 627] width 88 height 26
drag, startPoint x: 214, startPoint y: 682, endPoint x: 12, endPoint y: 620, distance: 211.3
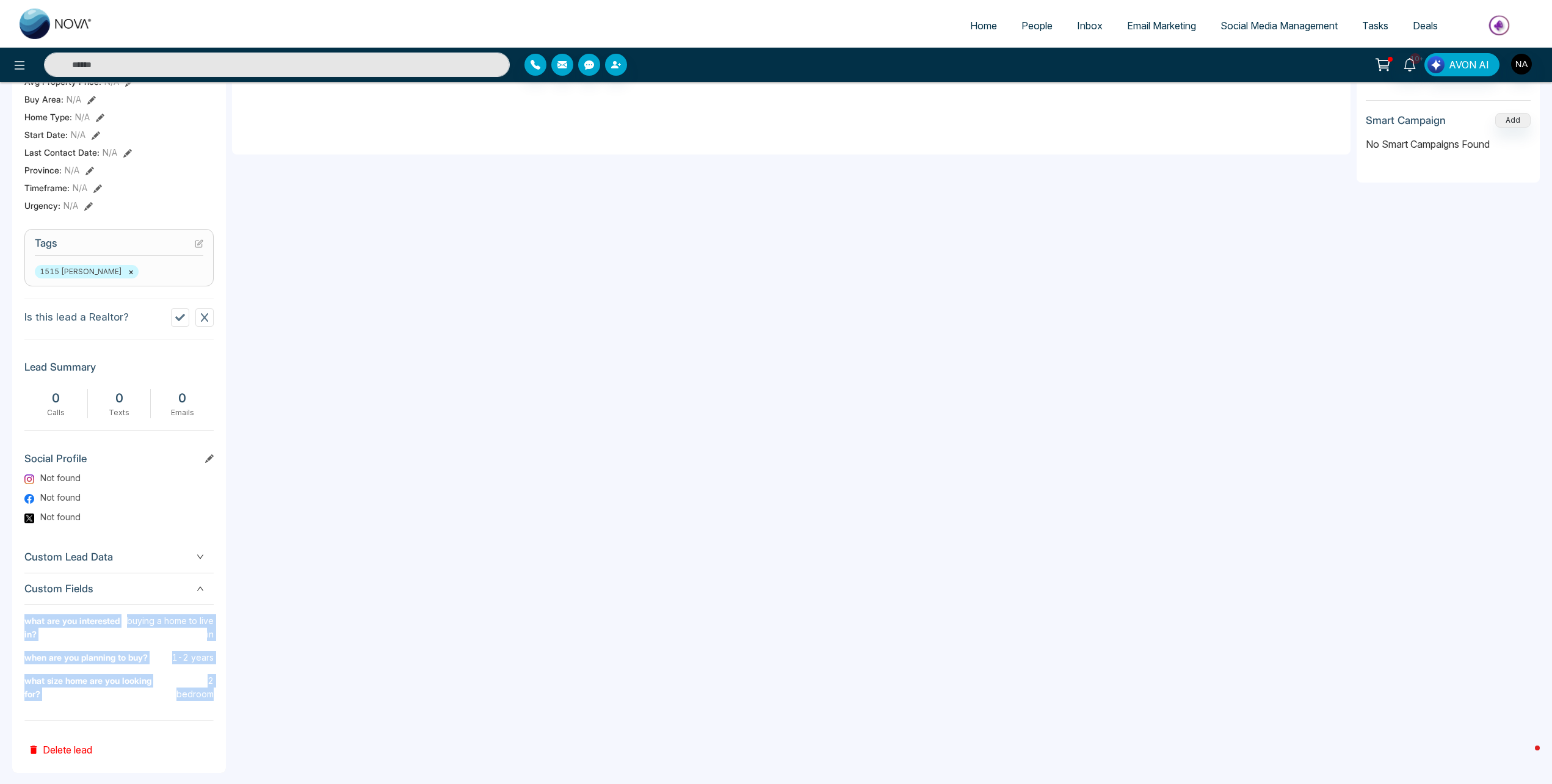
click at [12, 620] on div "D [PERSON_NAME] Added on [DATE] 10:10 PM Last Connected: a few seconds ago Call…" at bounding box center [119, 275] width 213 height 995
click at [359, 459] on div "**********" at bounding box center [791, 314] width 1118 height 889
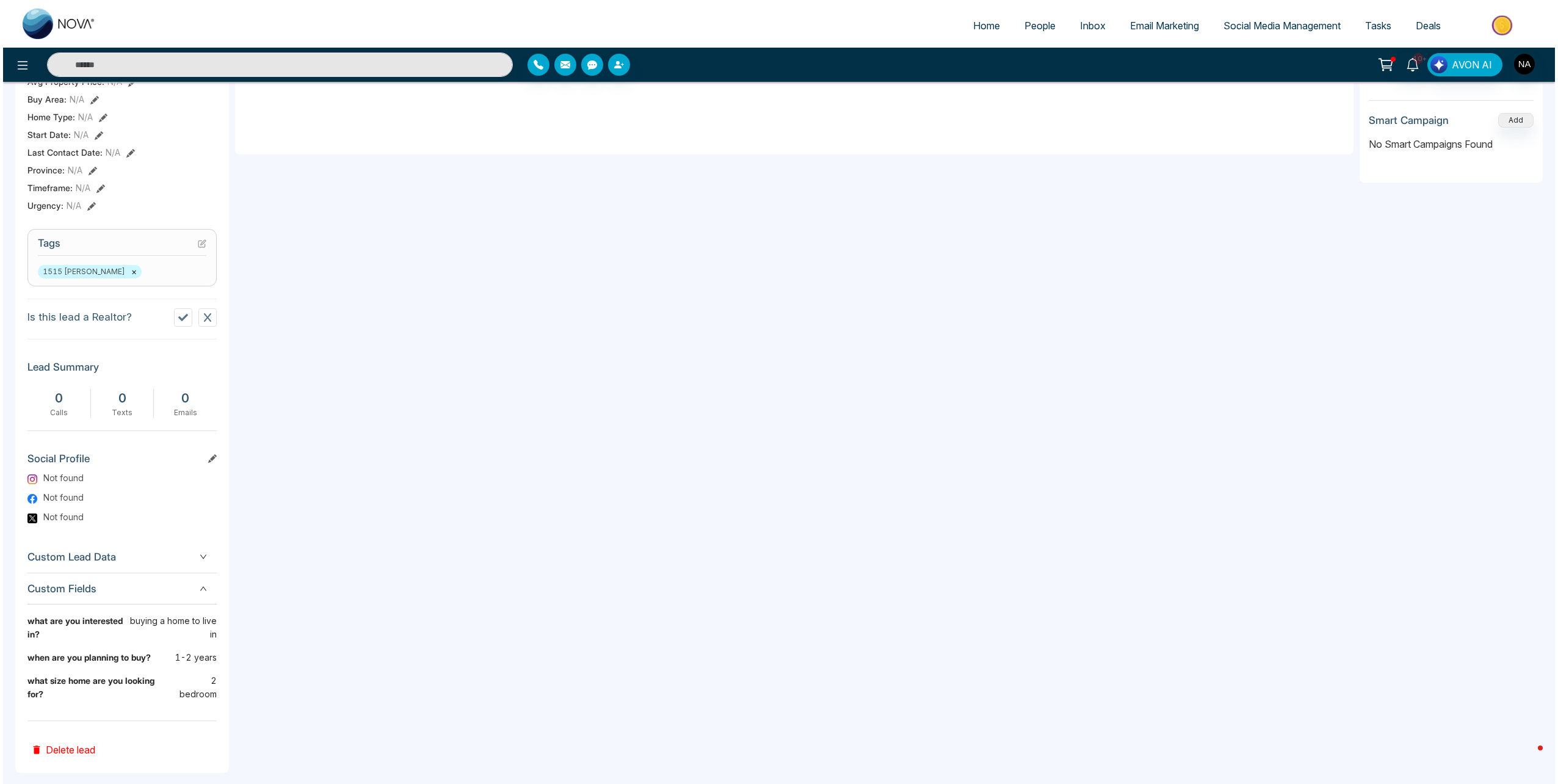
scroll to position [0, 0]
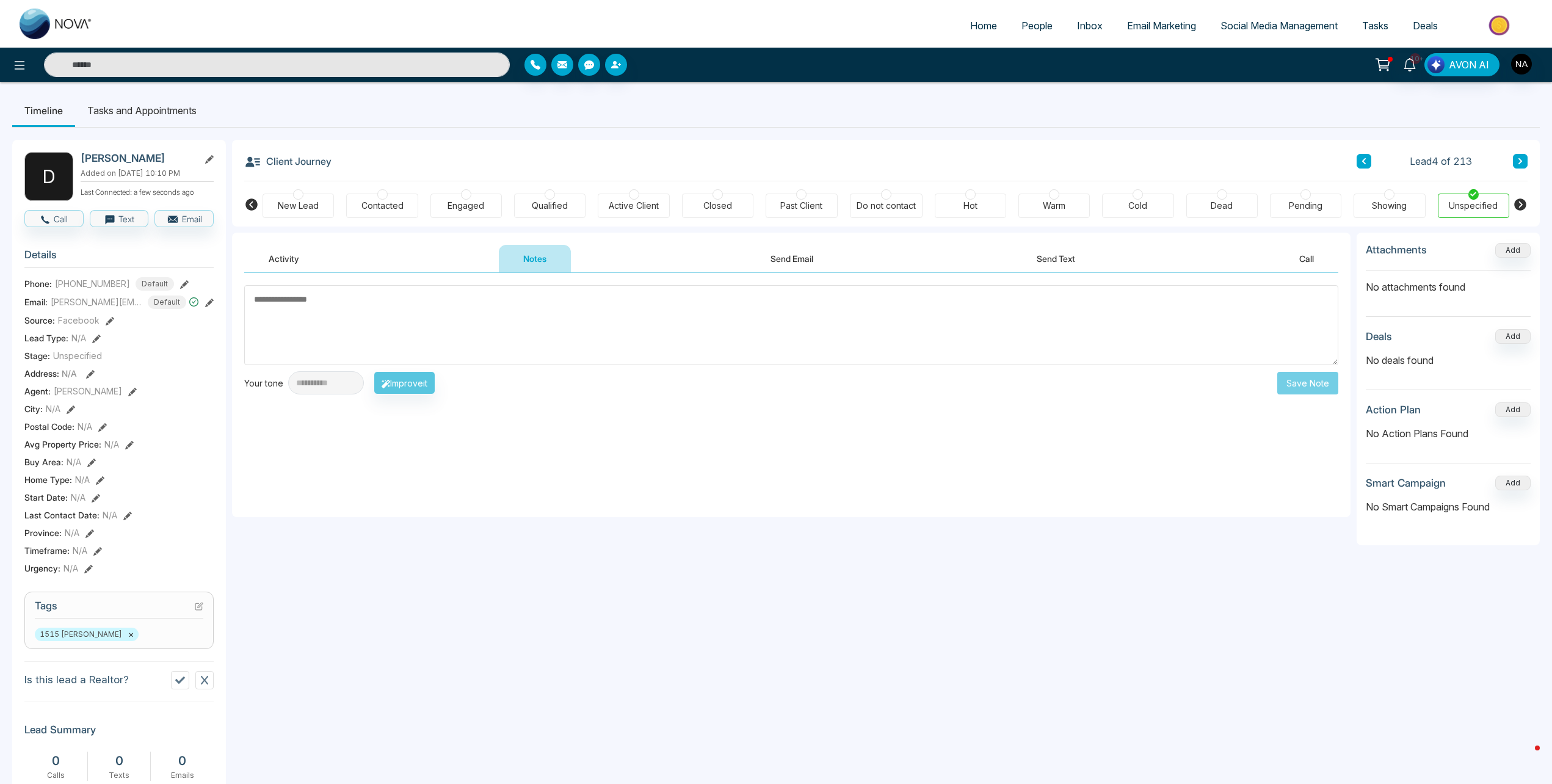
click at [301, 202] on div "New Lead" at bounding box center [298, 206] width 41 height 12
click at [383, 319] on textarea at bounding box center [791, 325] width 1095 height 80
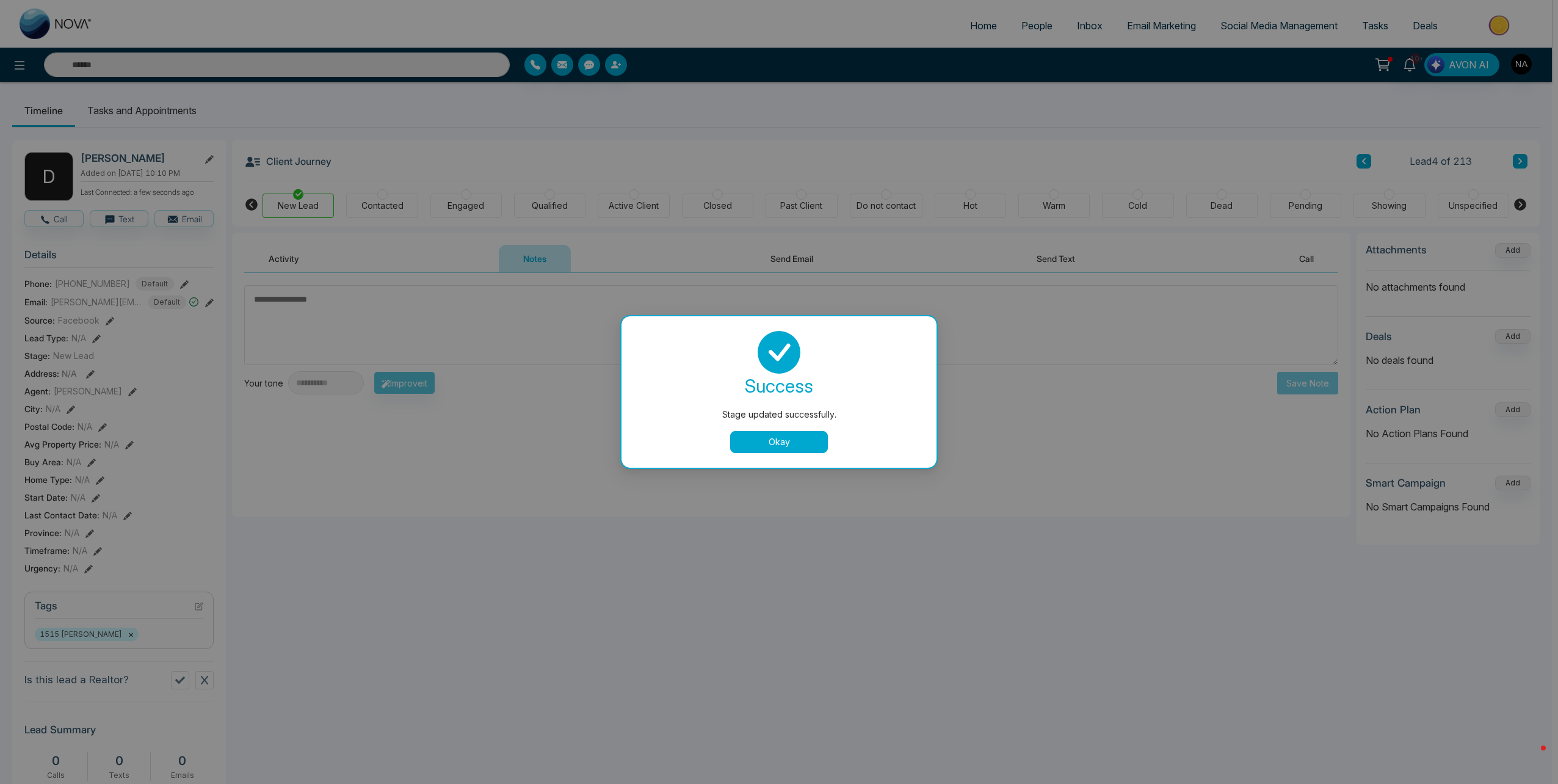
click at [768, 444] on button "Okay" at bounding box center [779, 441] width 98 height 22
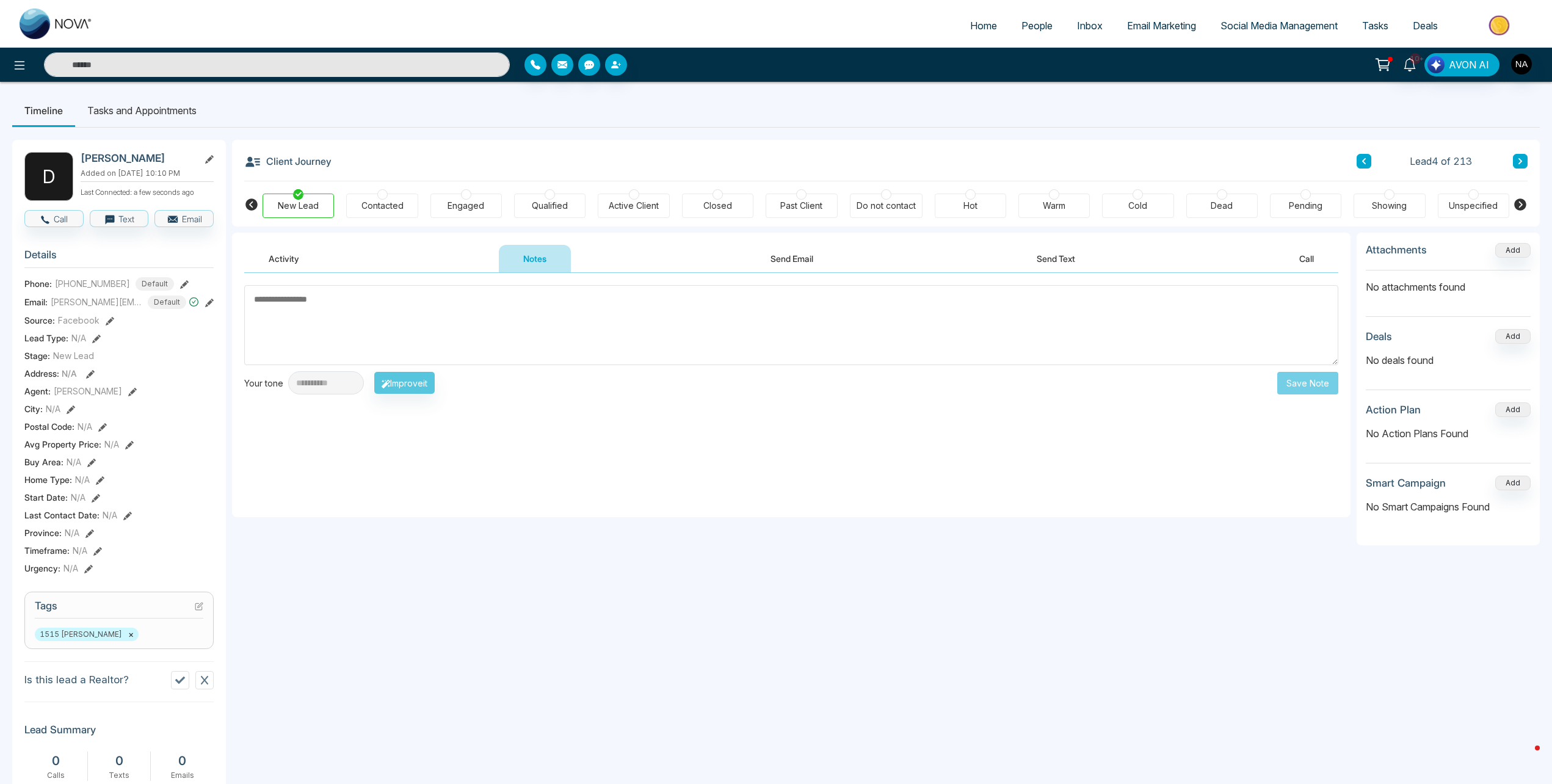
click at [375, 201] on div "Contacted" at bounding box center [382, 206] width 42 height 12
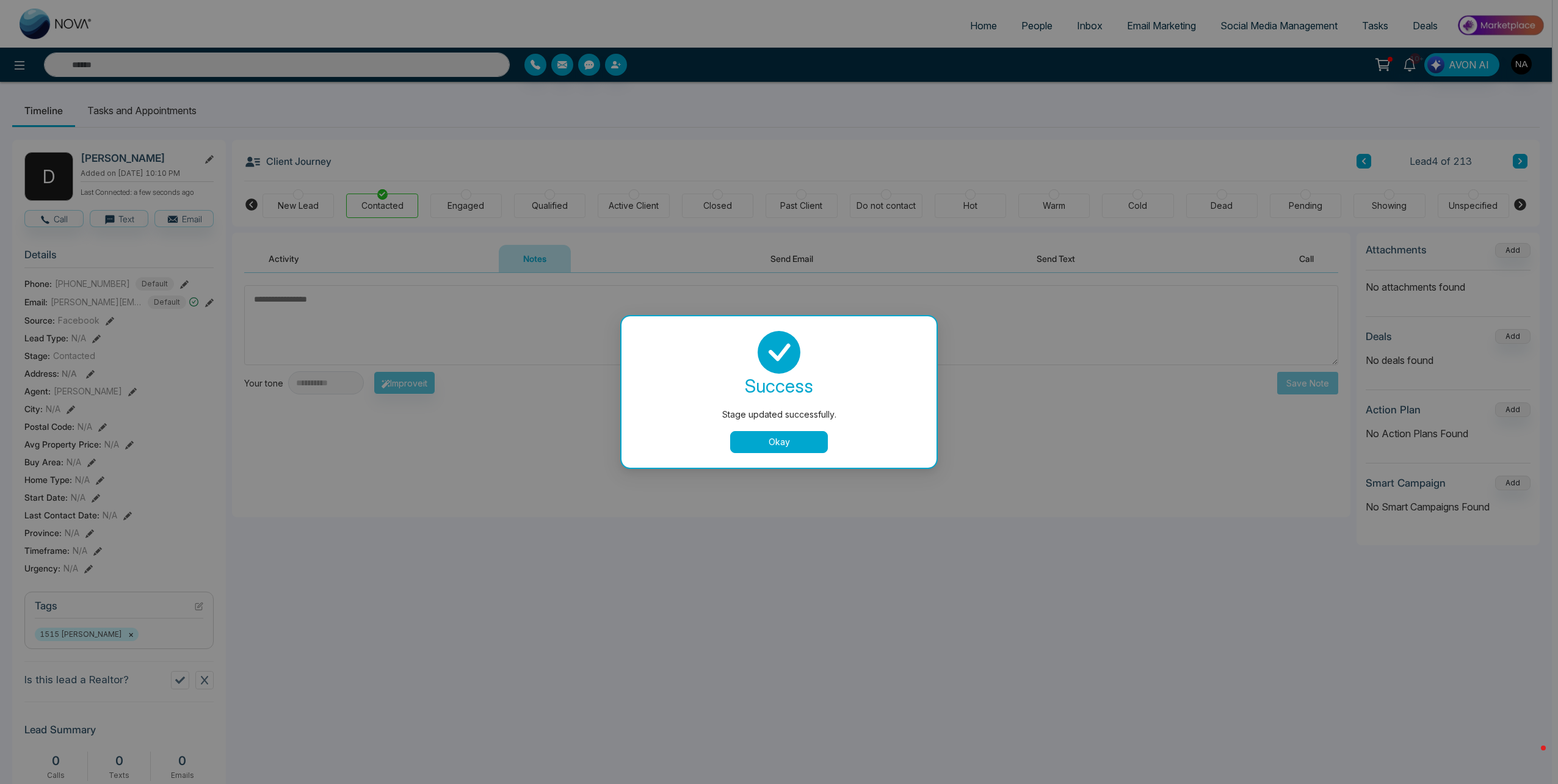
click at [756, 442] on button "Okay" at bounding box center [779, 441] width 98 height 22
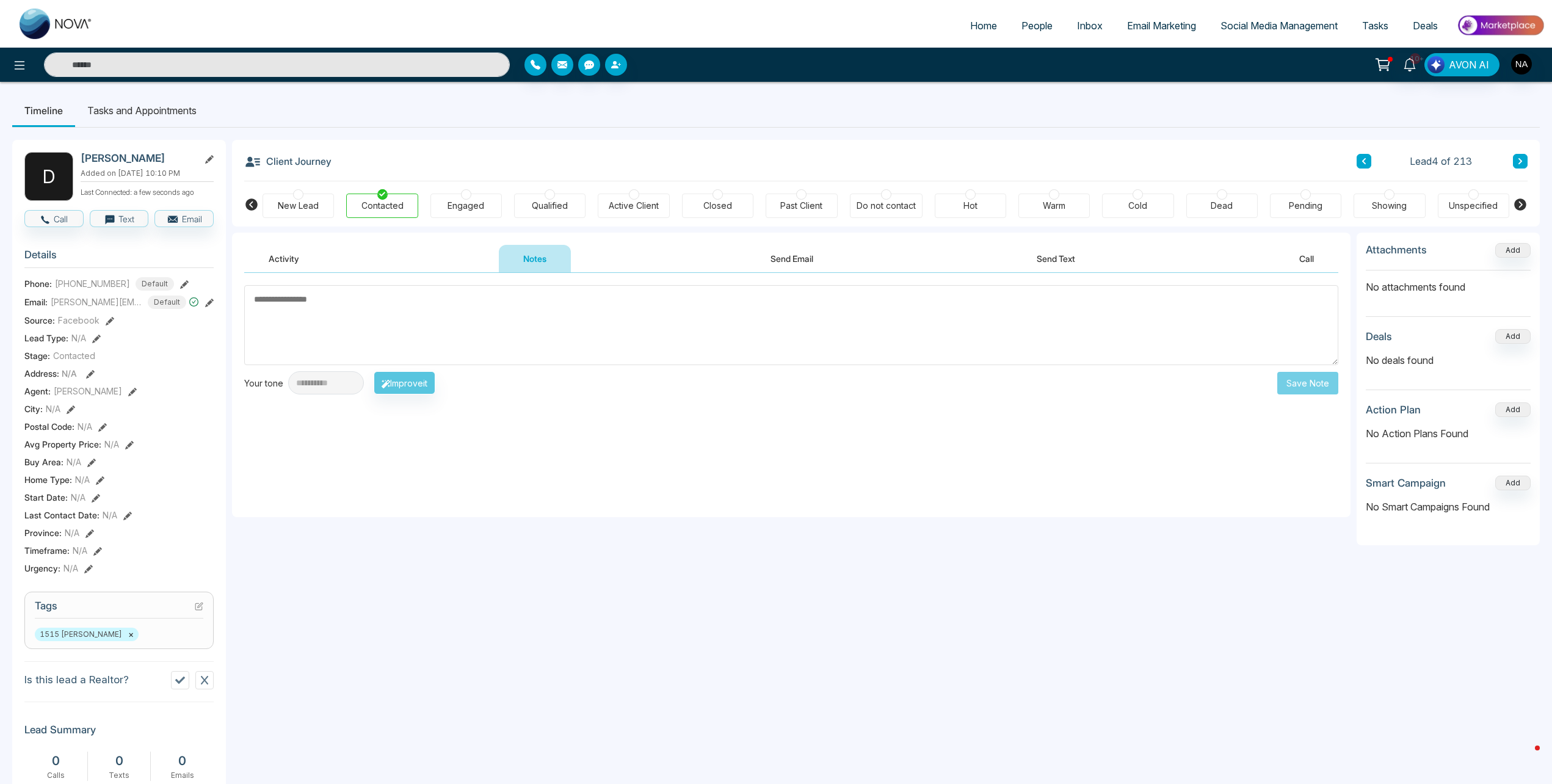
click at [377, 335] on textarea at bounding box center [791, 325] width 1095 height 80
click at [151, 102] on li "Tasks and Appointments" at bounding box center [142, 110] width 134 height 33
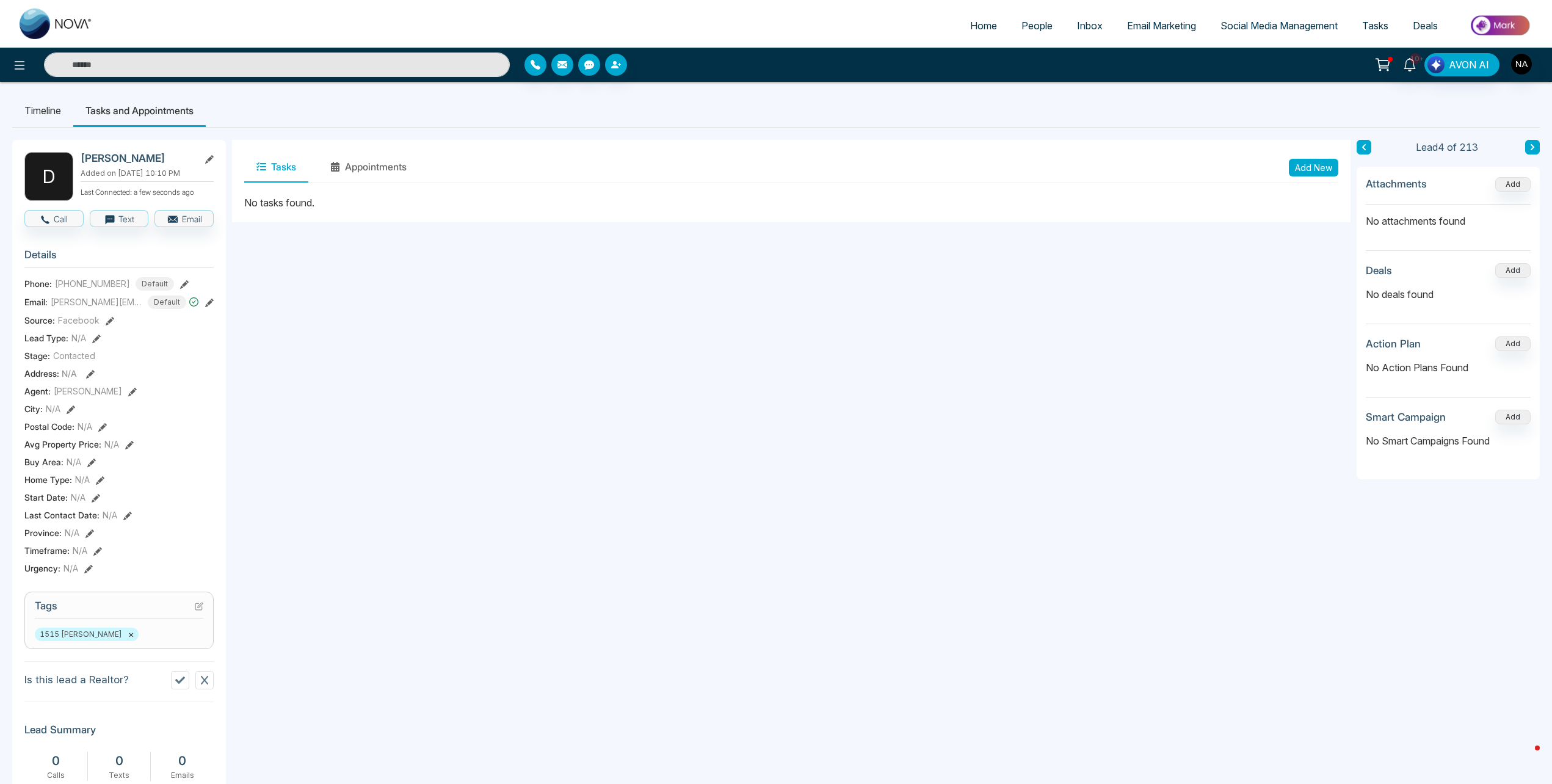
click at [31, 101] on li "Timeline" at bounding box center [42, 110] width 61 height 33
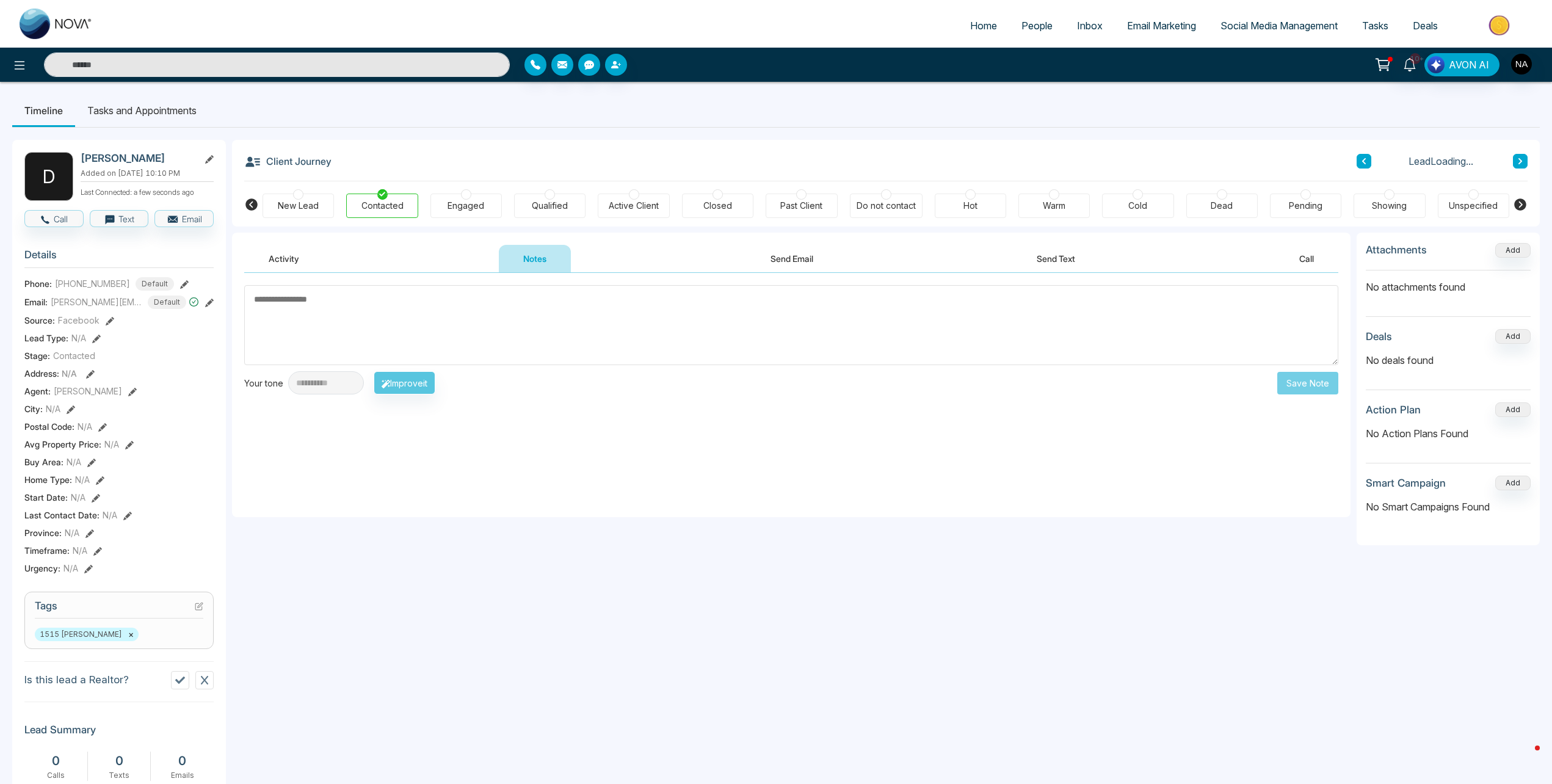
click at [353, 302] on textarea at bounding box center [791, 325] width 1095 height 80
type textarea "**********"
click at [1295, 386] on button "Save Note" at bounding box center [1307, 383] width 61 height 23
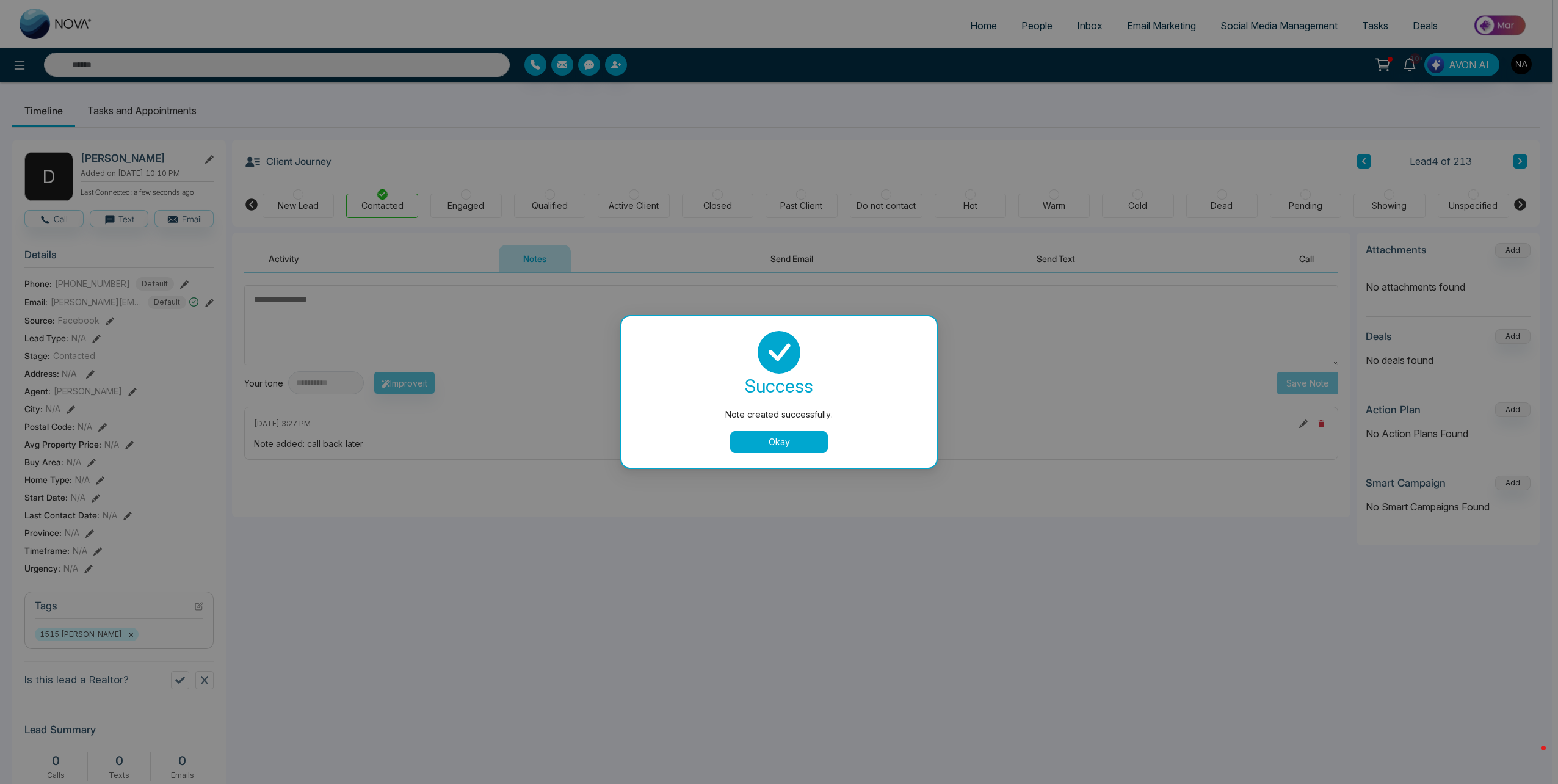
click at [798, 444] on button "Okay" at bounding box center [779, 441] width 98 height 22
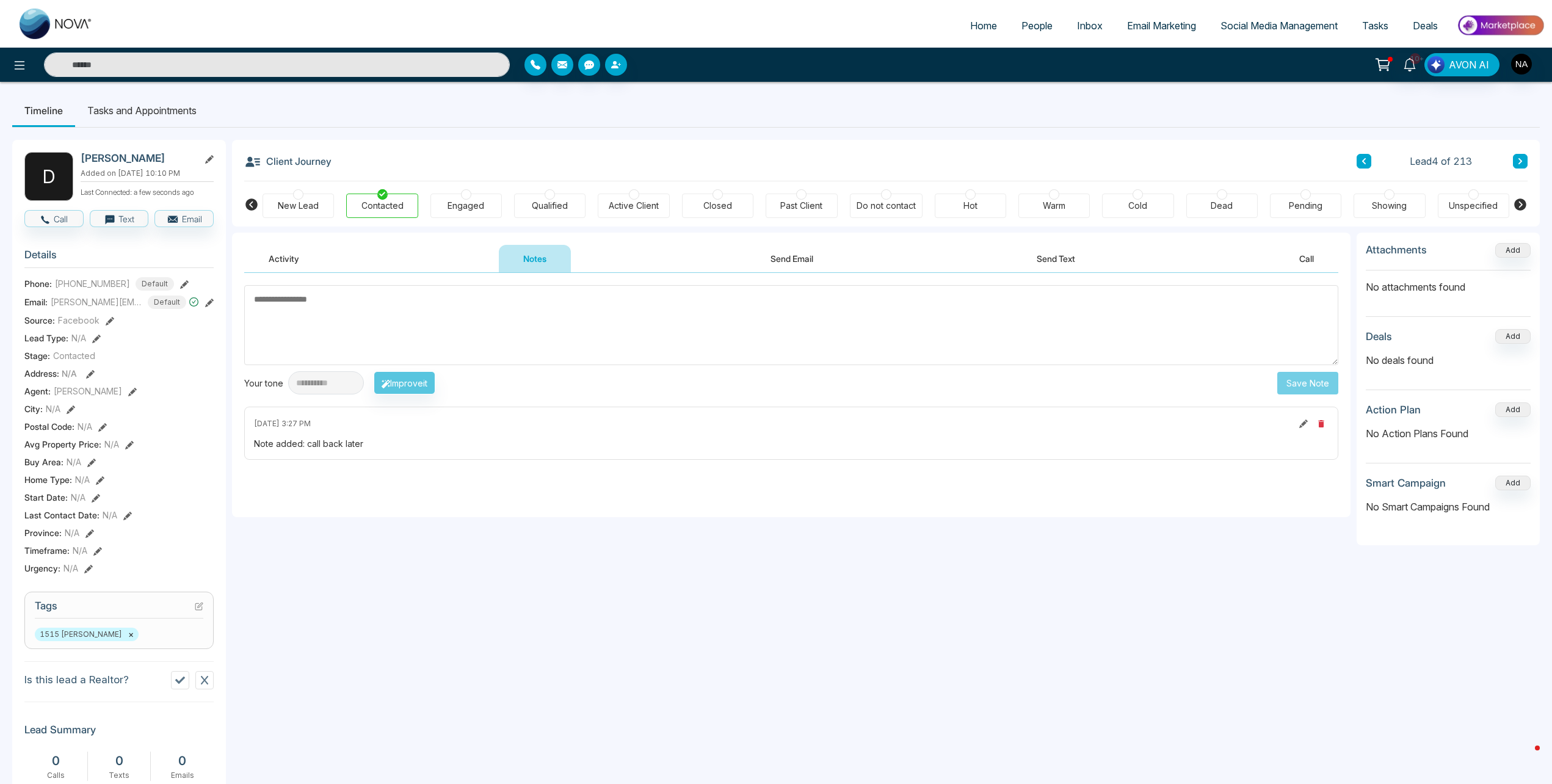
click at [1515, 161] on button at bounding box center [1520, 161] width 15 height 15
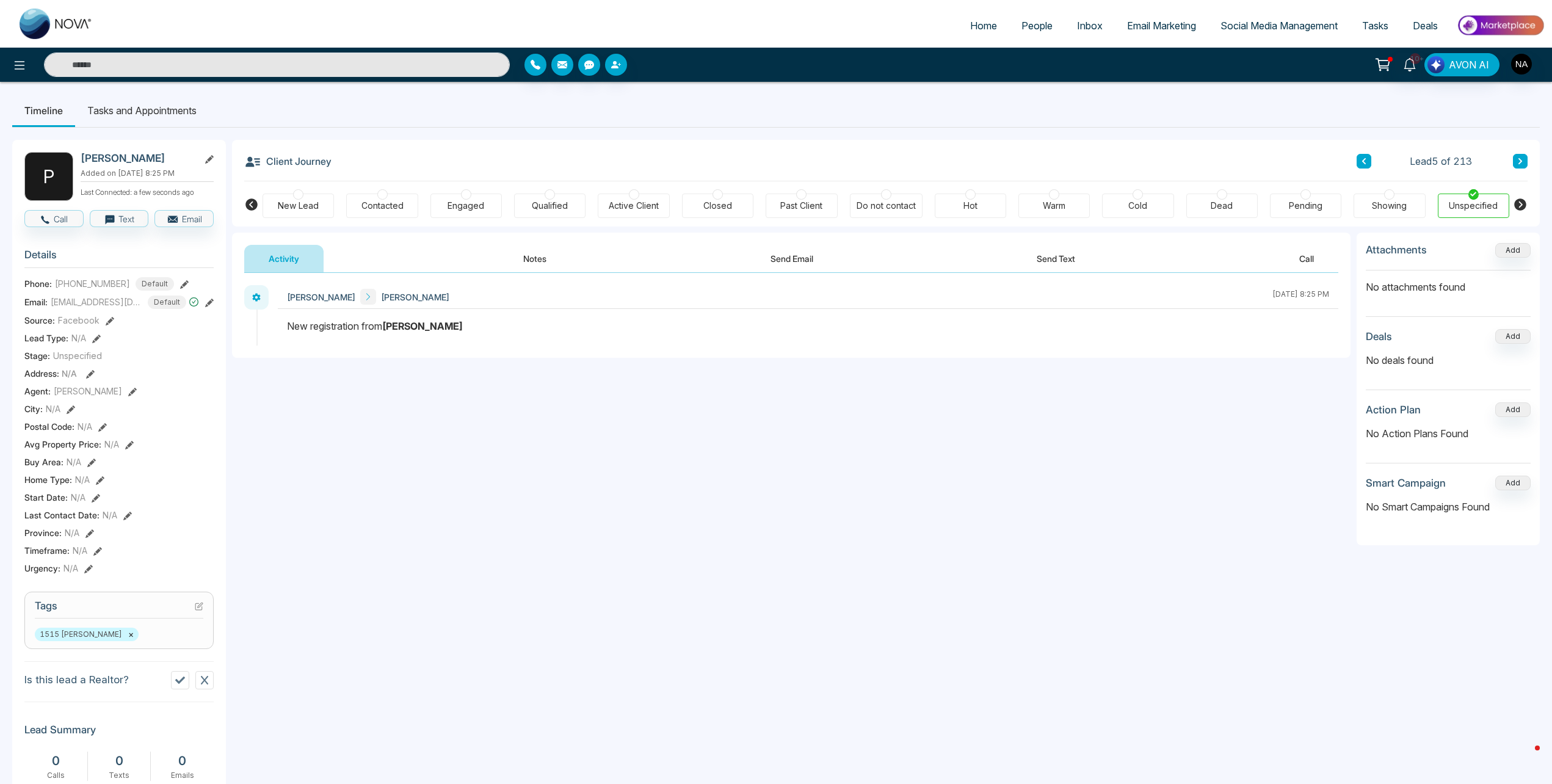
click at [1362, 166] on button at bounding box center [1363, 161] width 15 height 15
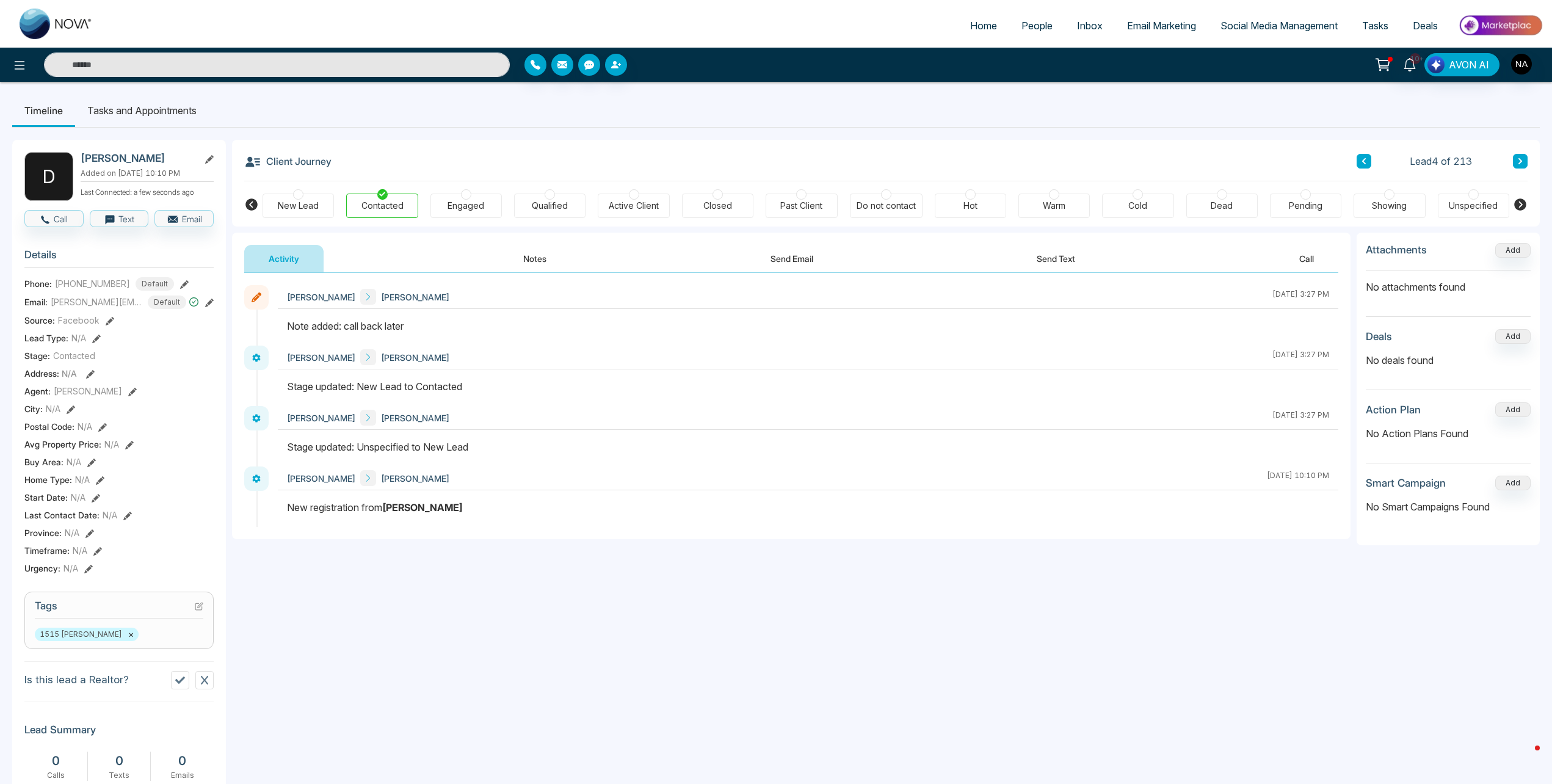
click at [126, 122] on li "Tasks and Appointments" at bounding box center [142, 110] width 134 height 33
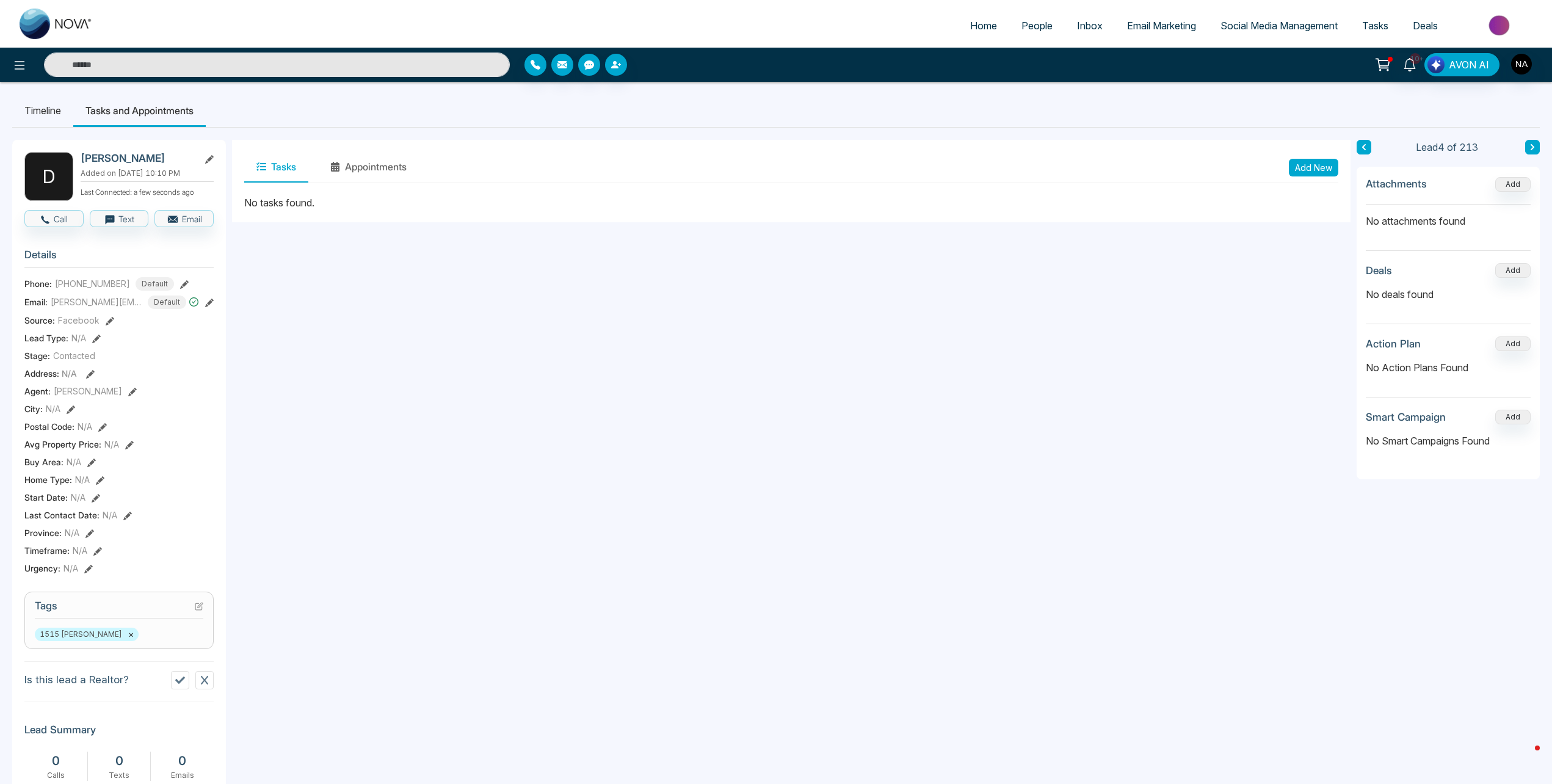
click at [1310, 170] on button "Add New" at bounding box center [1314, 167] width 49 height 18
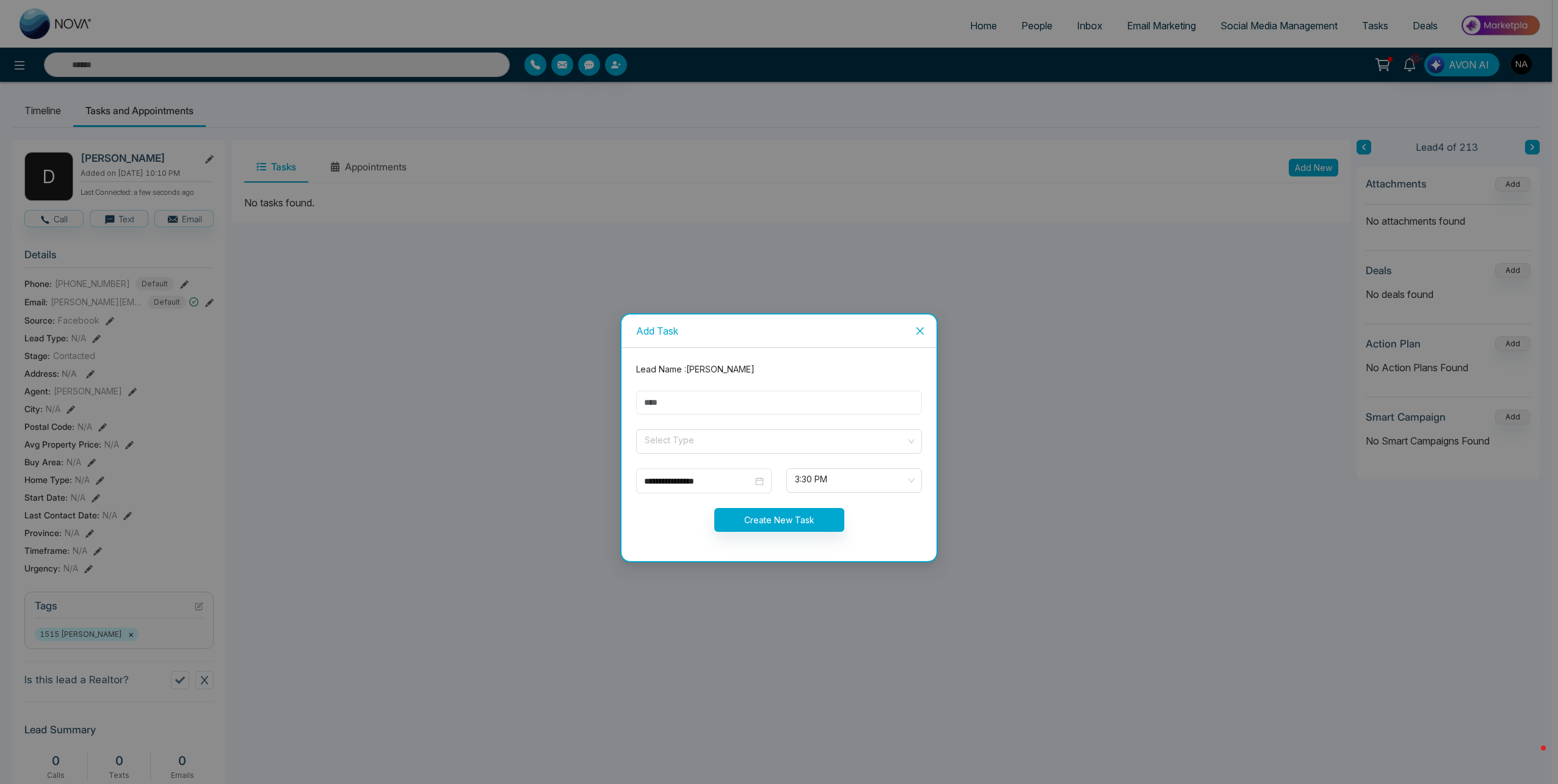
click at [687, 396] on input "text" at bounding box center [779, 402] width 286 height 24
type input "****"
click at [688, 452] on span at bounding box center [775, 441] width 263 height 23
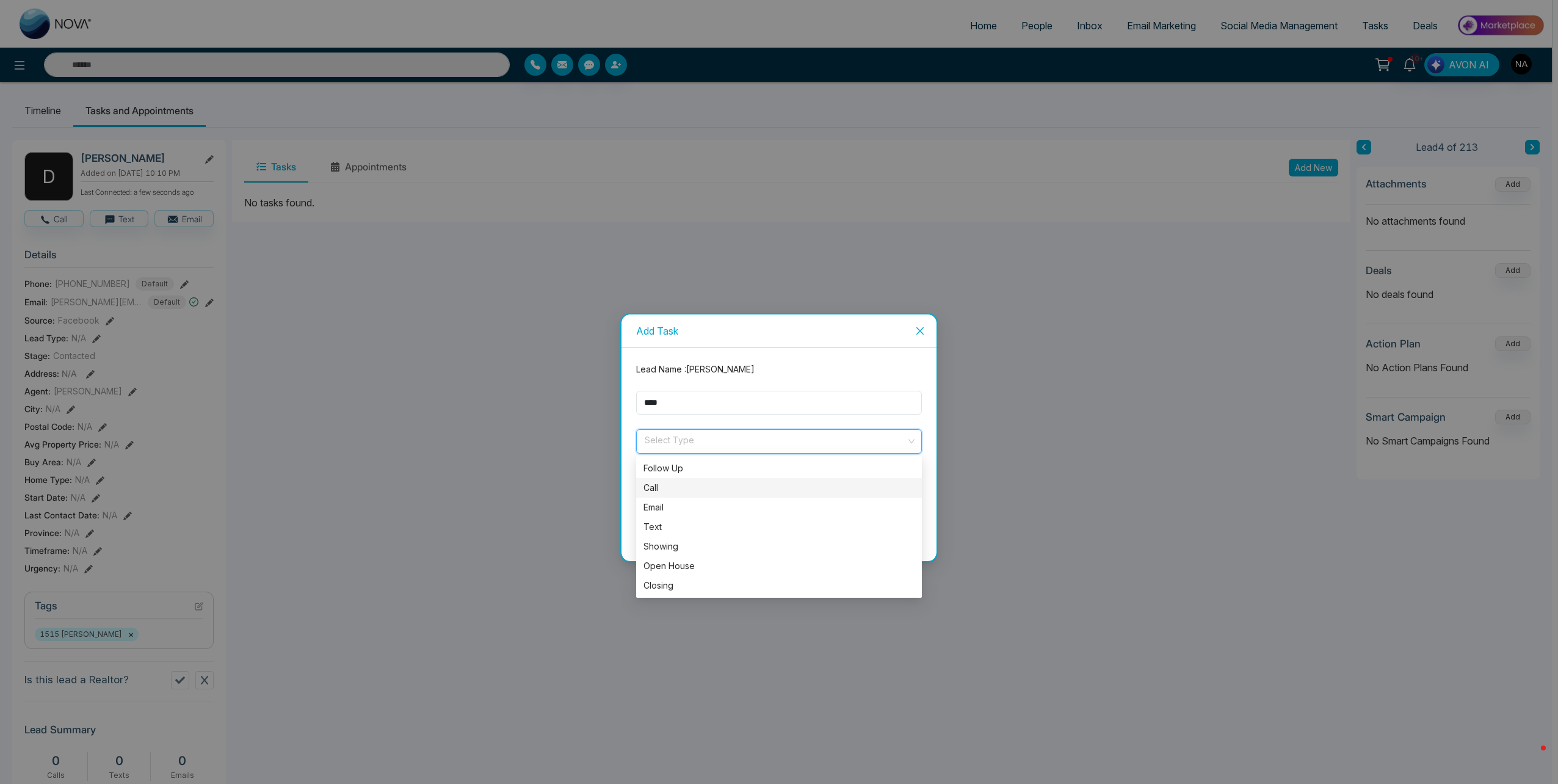
click at [663, 489] on div "Call" at bounding box center [779, 487] width 271 height 13
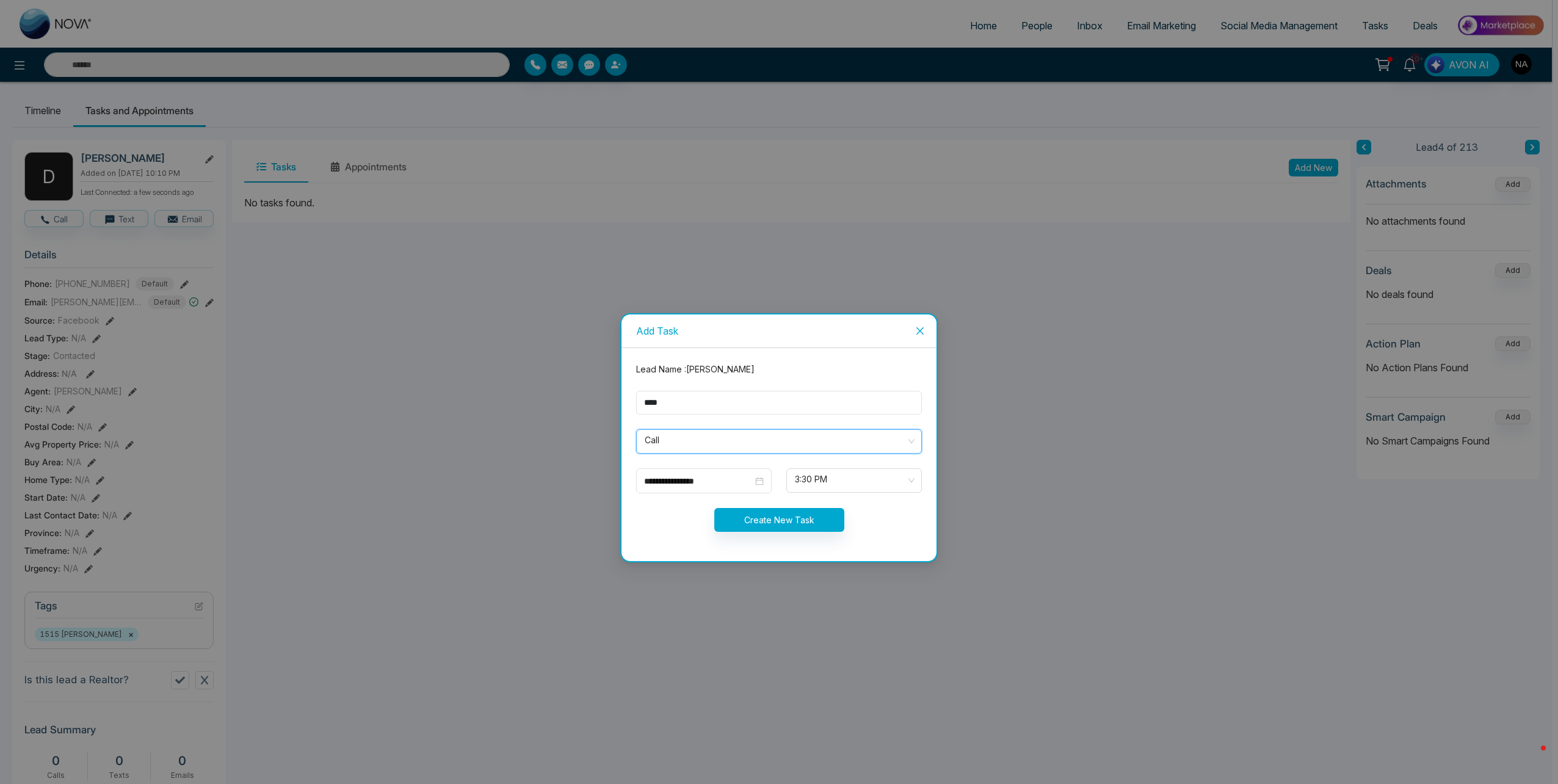
click at [675, 493] on form "**********" at bounding box center [779, 455] width 300 height 184
click at [684, 472] on div "**********" at bounding box center [704, 480] width 136 height 25
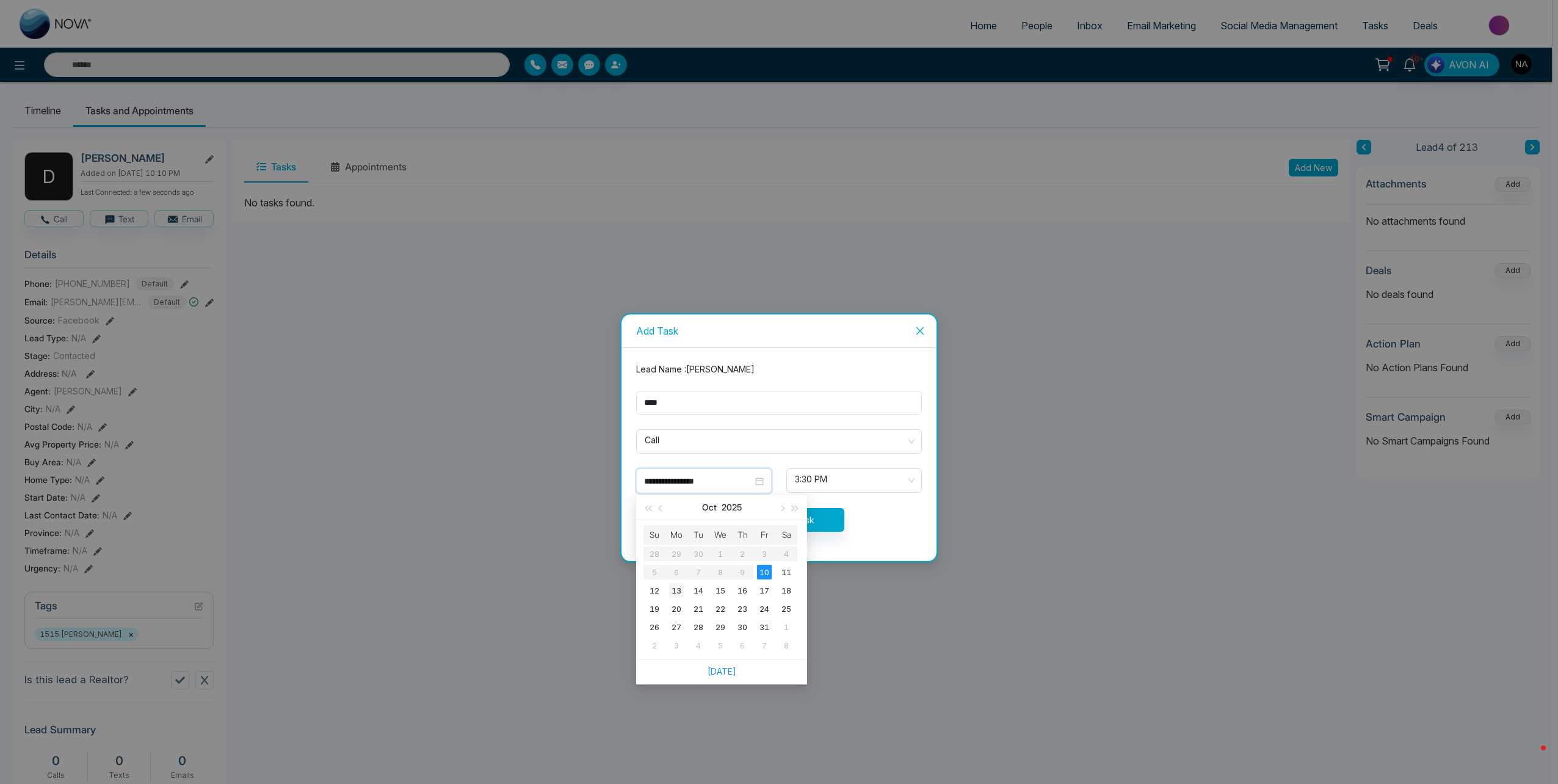
type input "**********"
click at [680, 589] on div "13" at bounding box center [676, 590] width 15 height 15
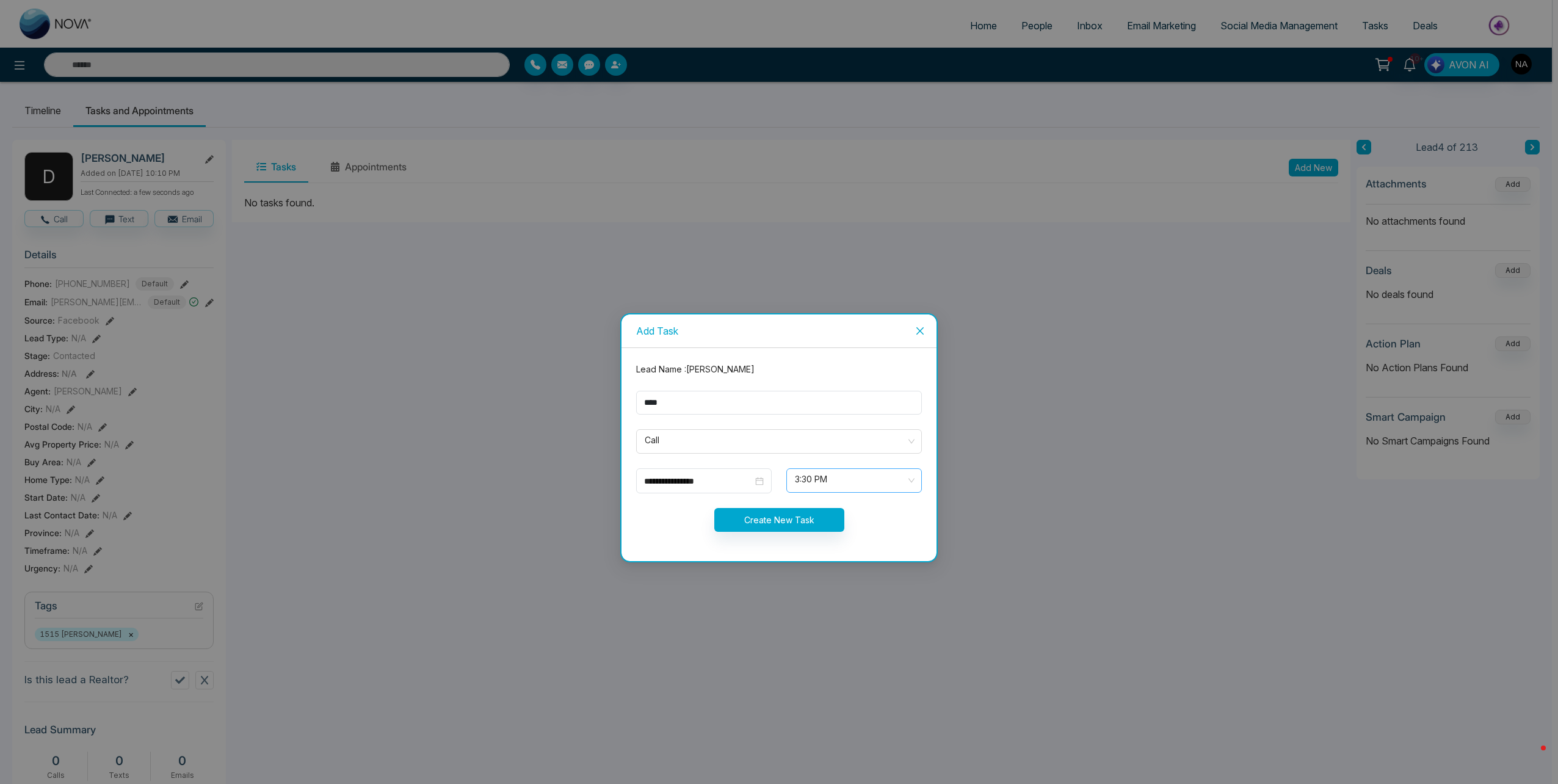
click at [824, 486] on span "3:30 PM" at bounding box center [854, 480] width 118 height 21
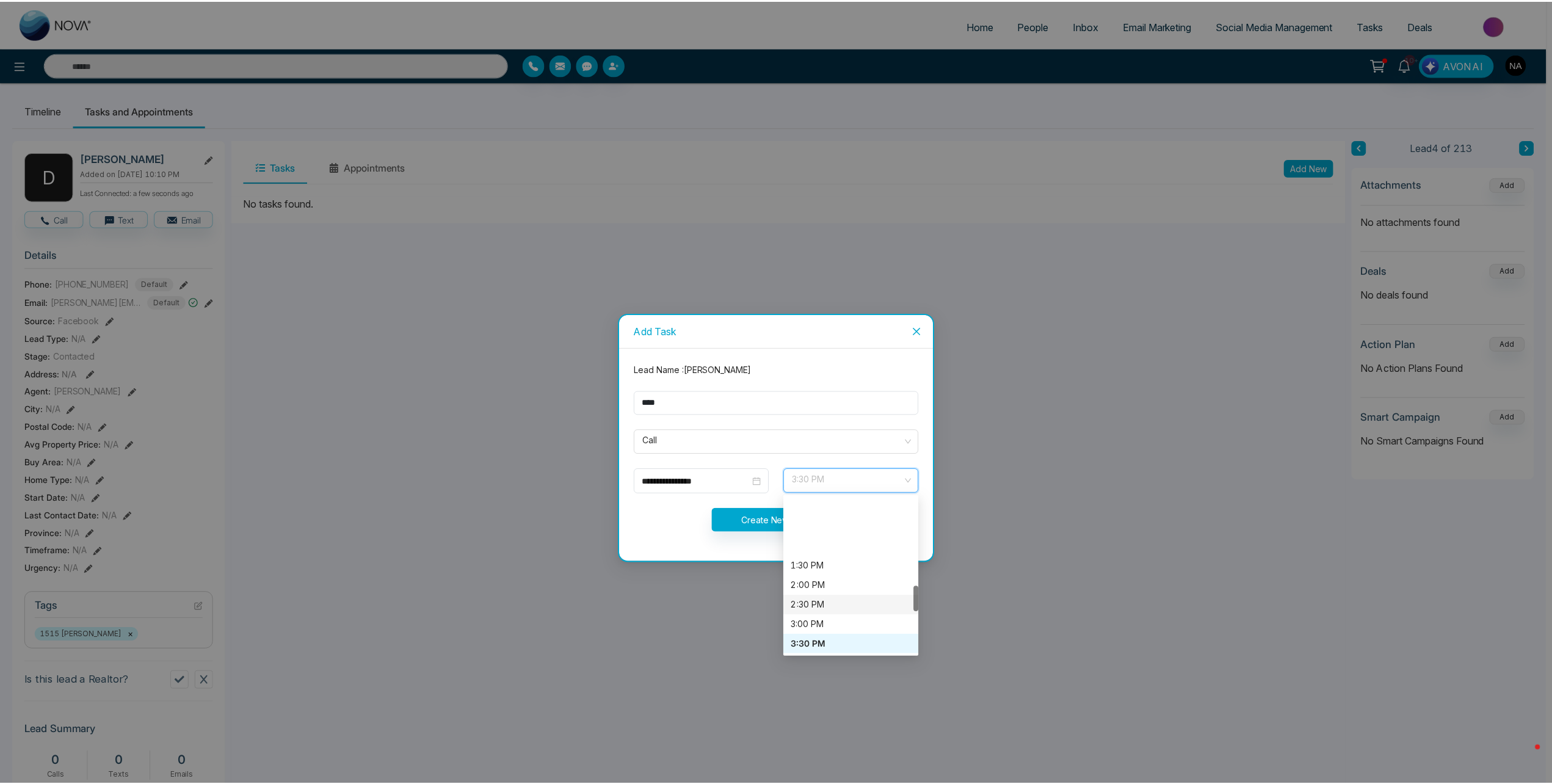
scroll to position [529, 0]
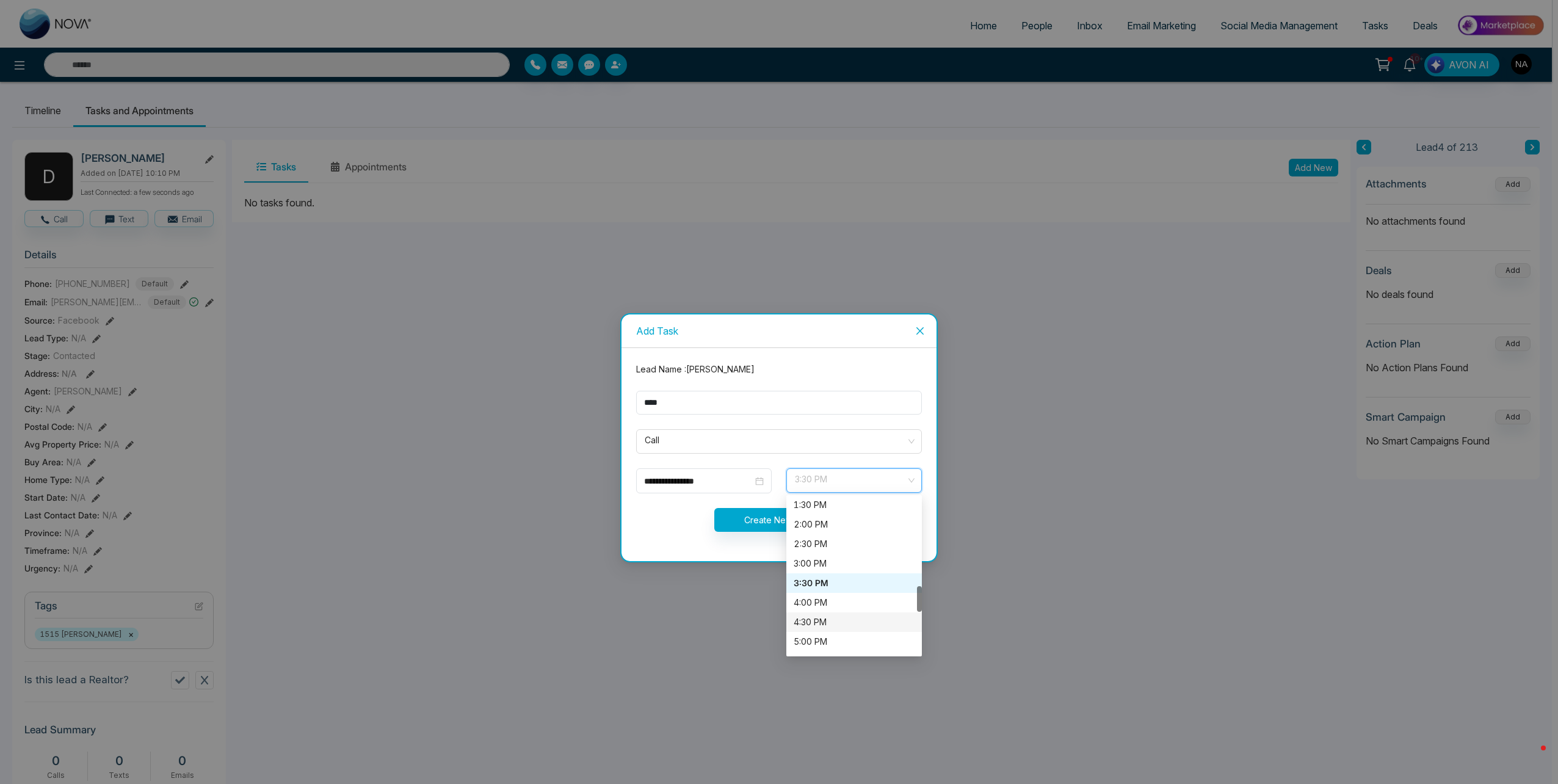
click at [820, 619] on div "4:30 PM" at bounding box center [854, 621] width 121 height 13
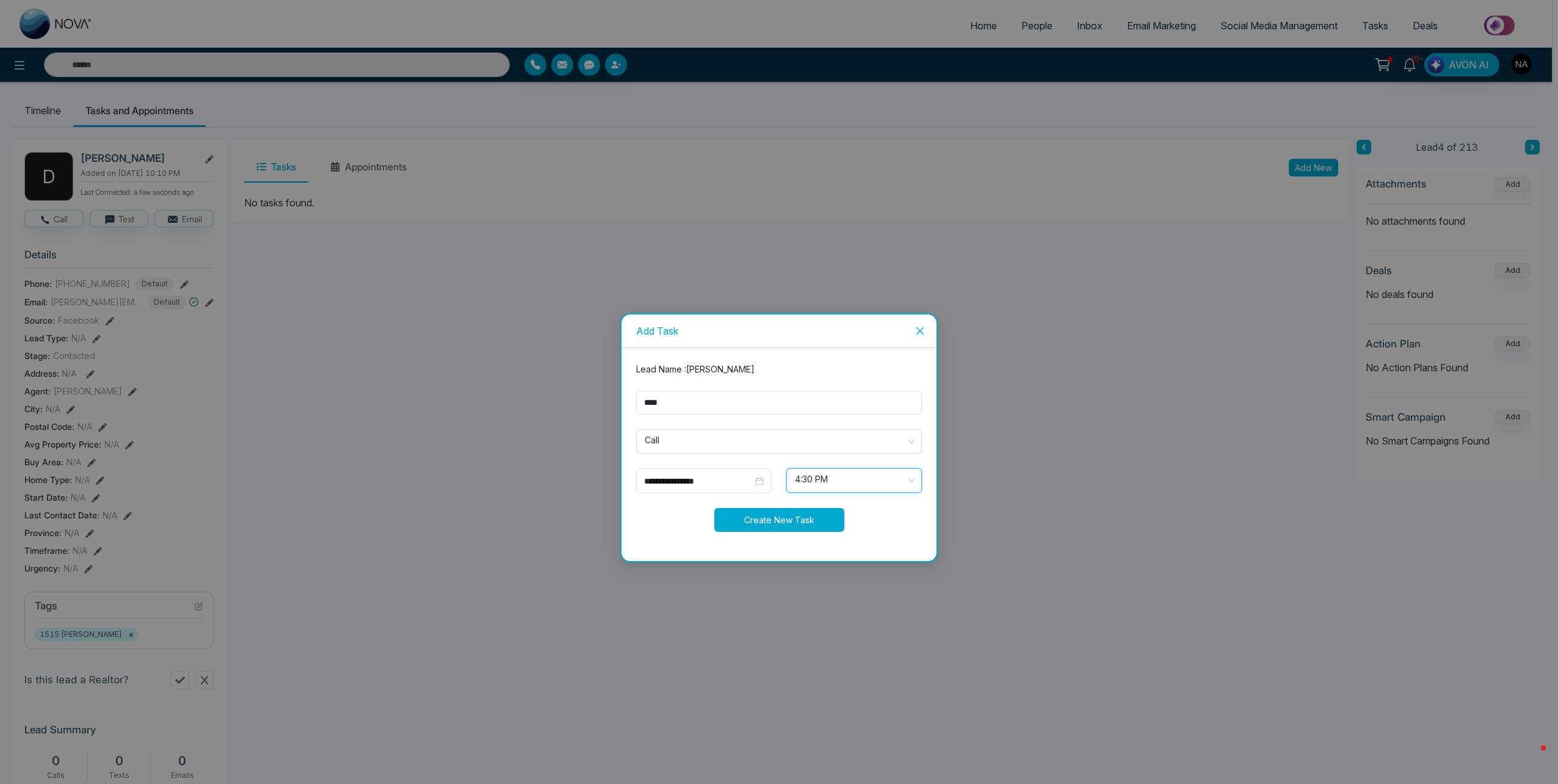
click at [768, 529] on button "Create New Task" at bounding box center [780, 519] width 130 height 24
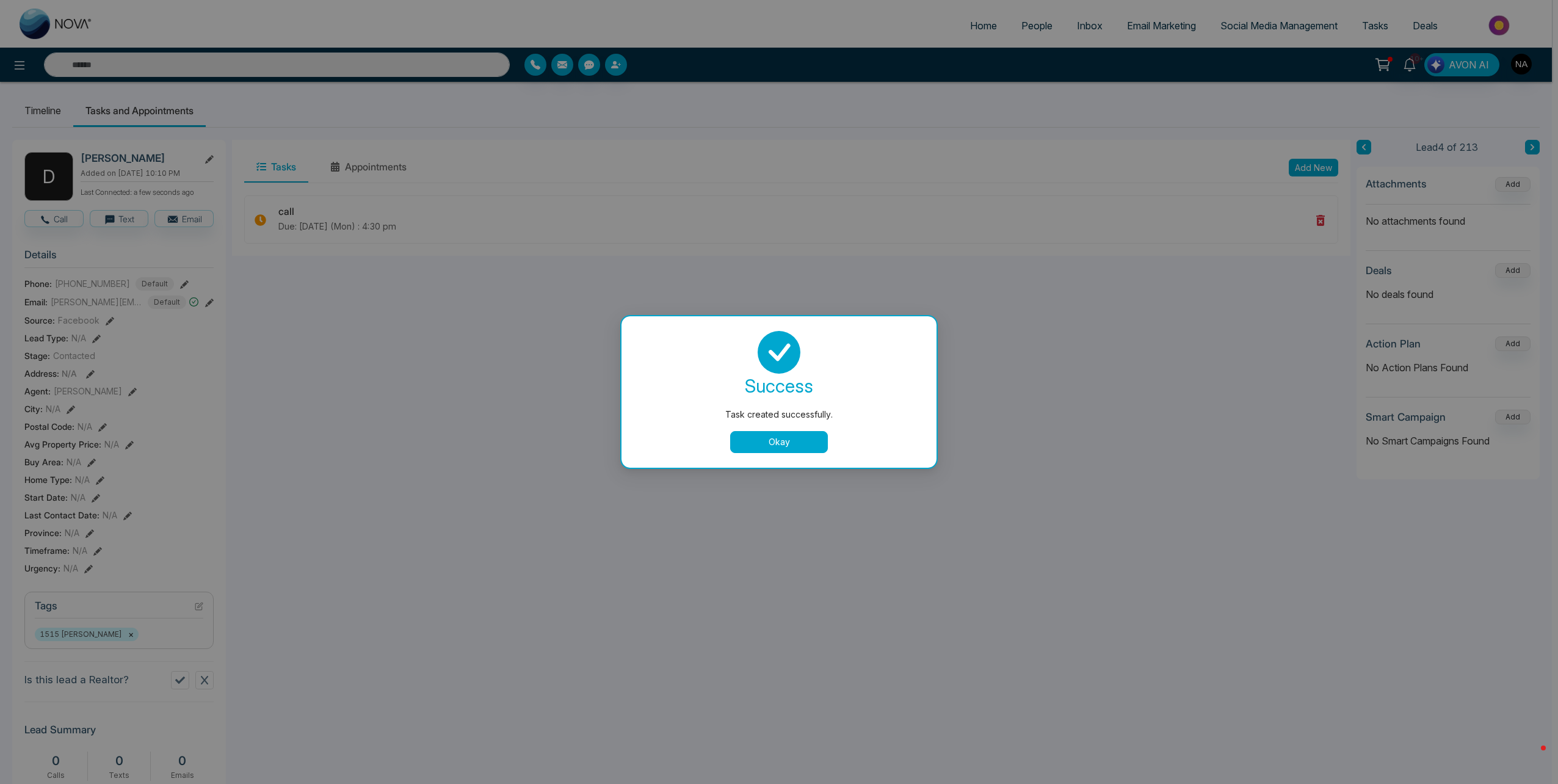
click at [790, 446] on button "Okay" at bounding box center [779, 441] width 98 height 22
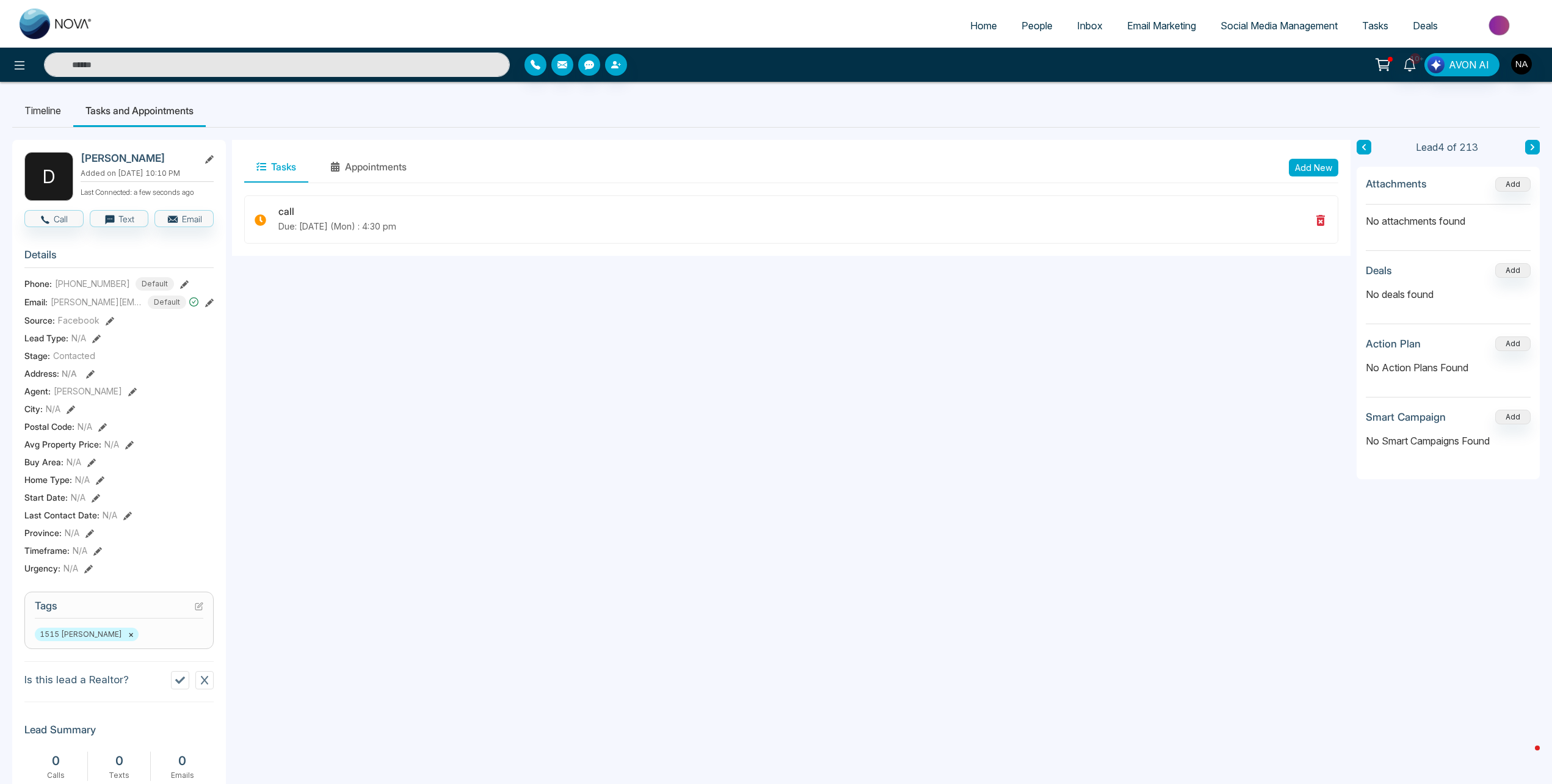
click at [1536, 148] on button at bounding box center [1533, 147] width 15 height 15
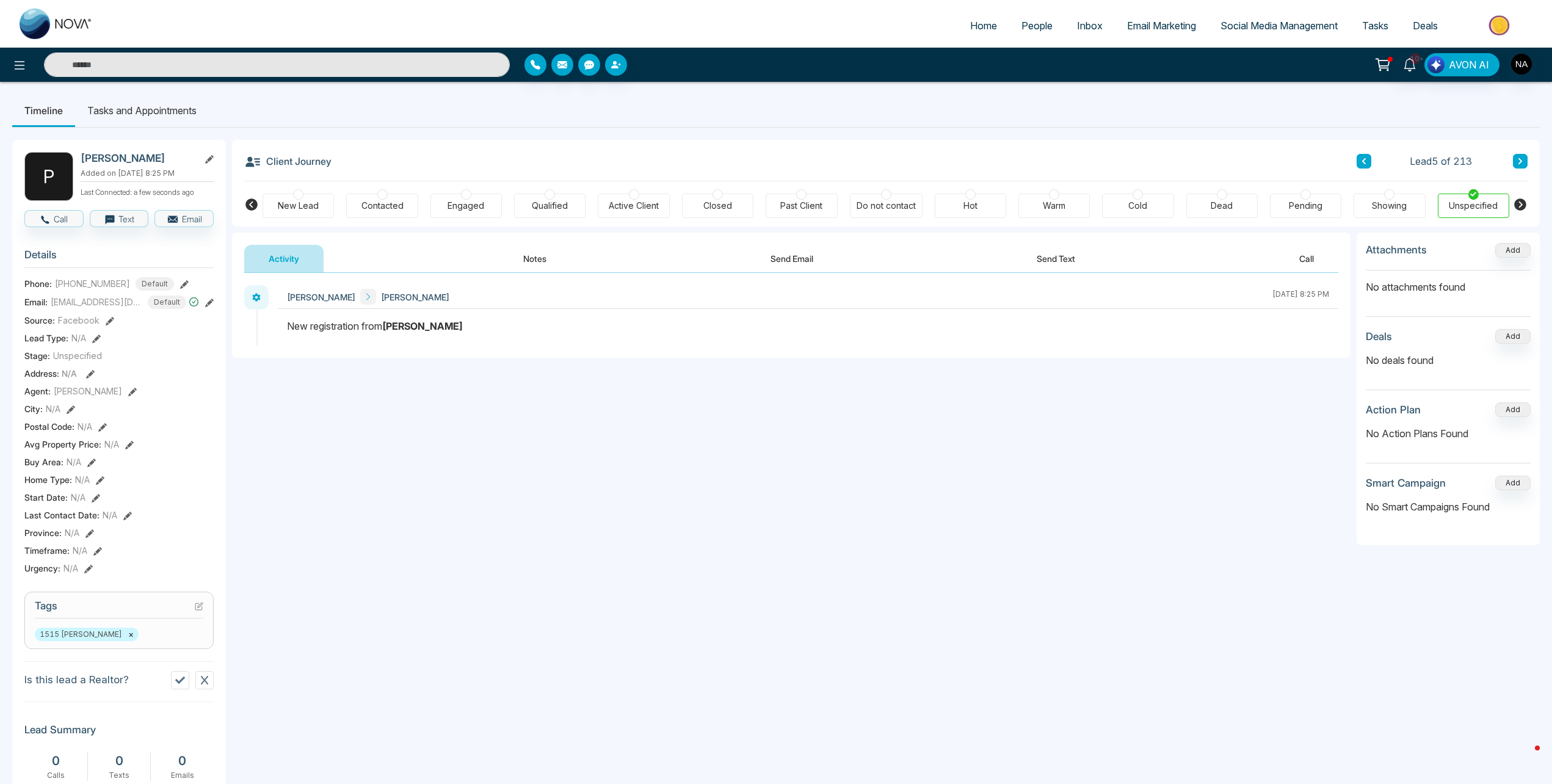
click at [1363, 158] on icon at bounding box center [1363, 161] width 6 height 7
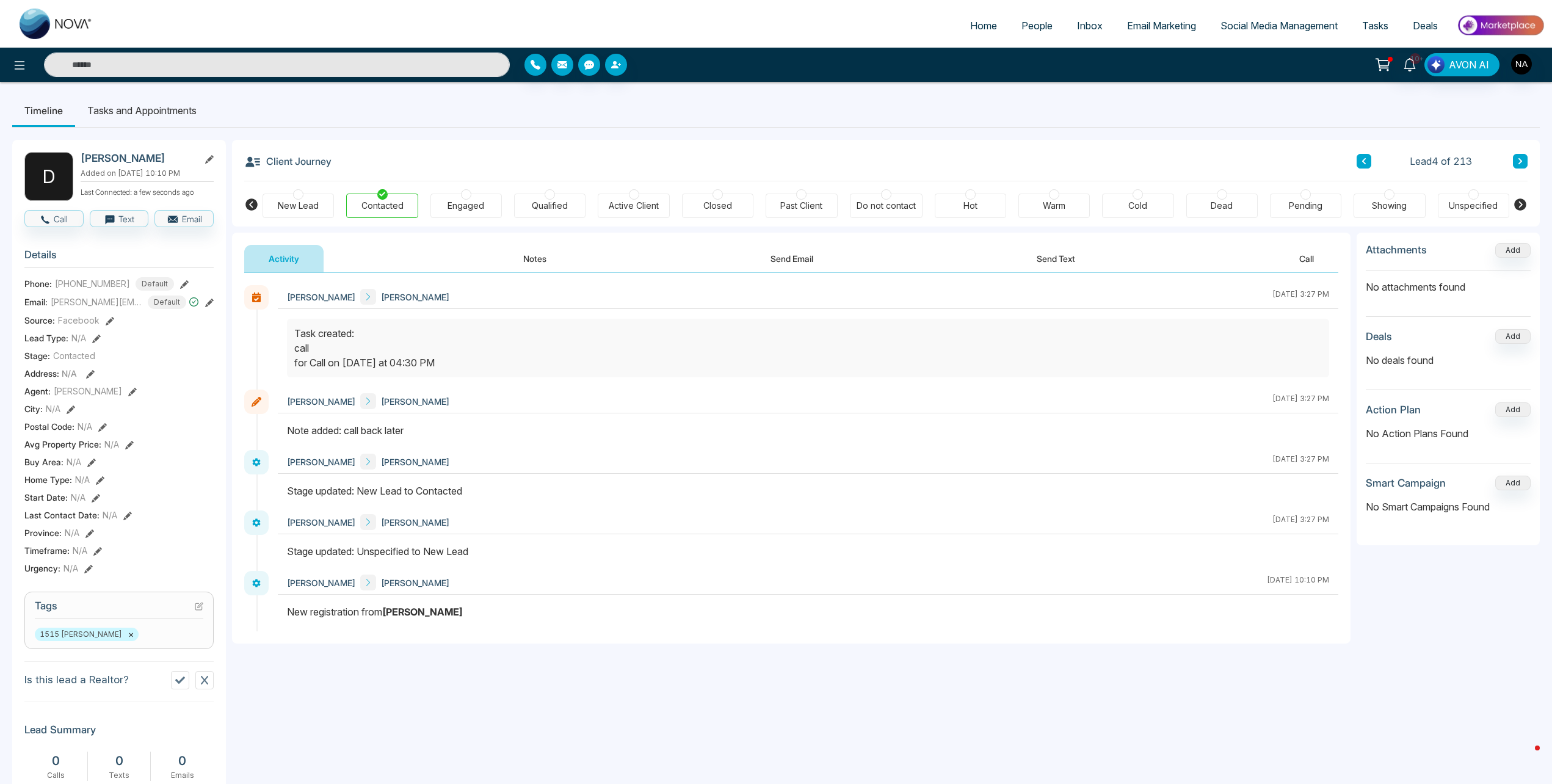
click at [1530, 156] on div "Client Journey Lead 4 of 213 New Lead Contacted Engaged Qualified Active Client…" at bounding box center [886, 183] width 1308 height 86
click at [1519, 160] on icon at bounding box center [1520, 161] width 6 height 7
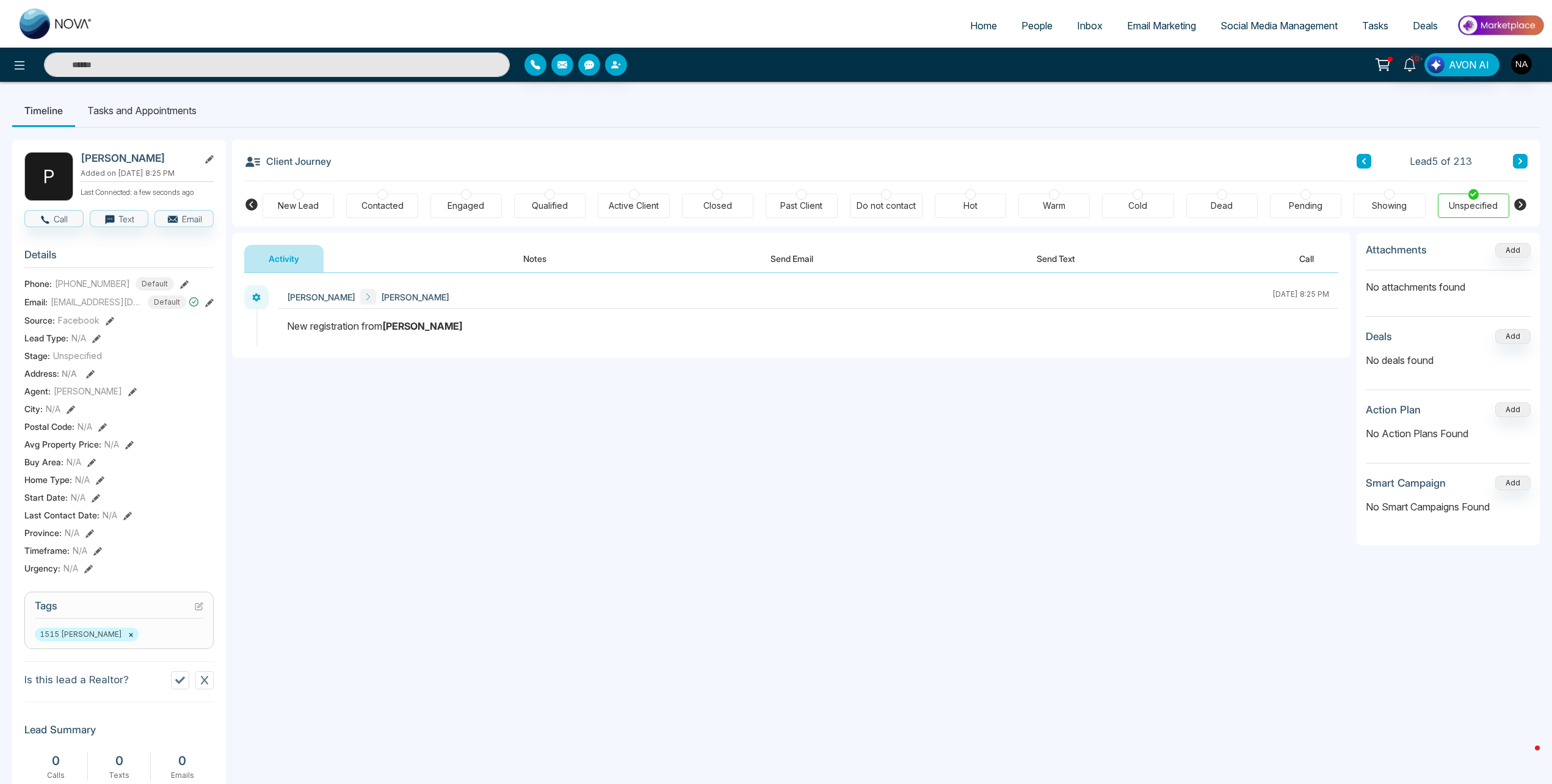
click at [540, 252] on button "Notes" at bounding box center [535, 258] width 72 height 27
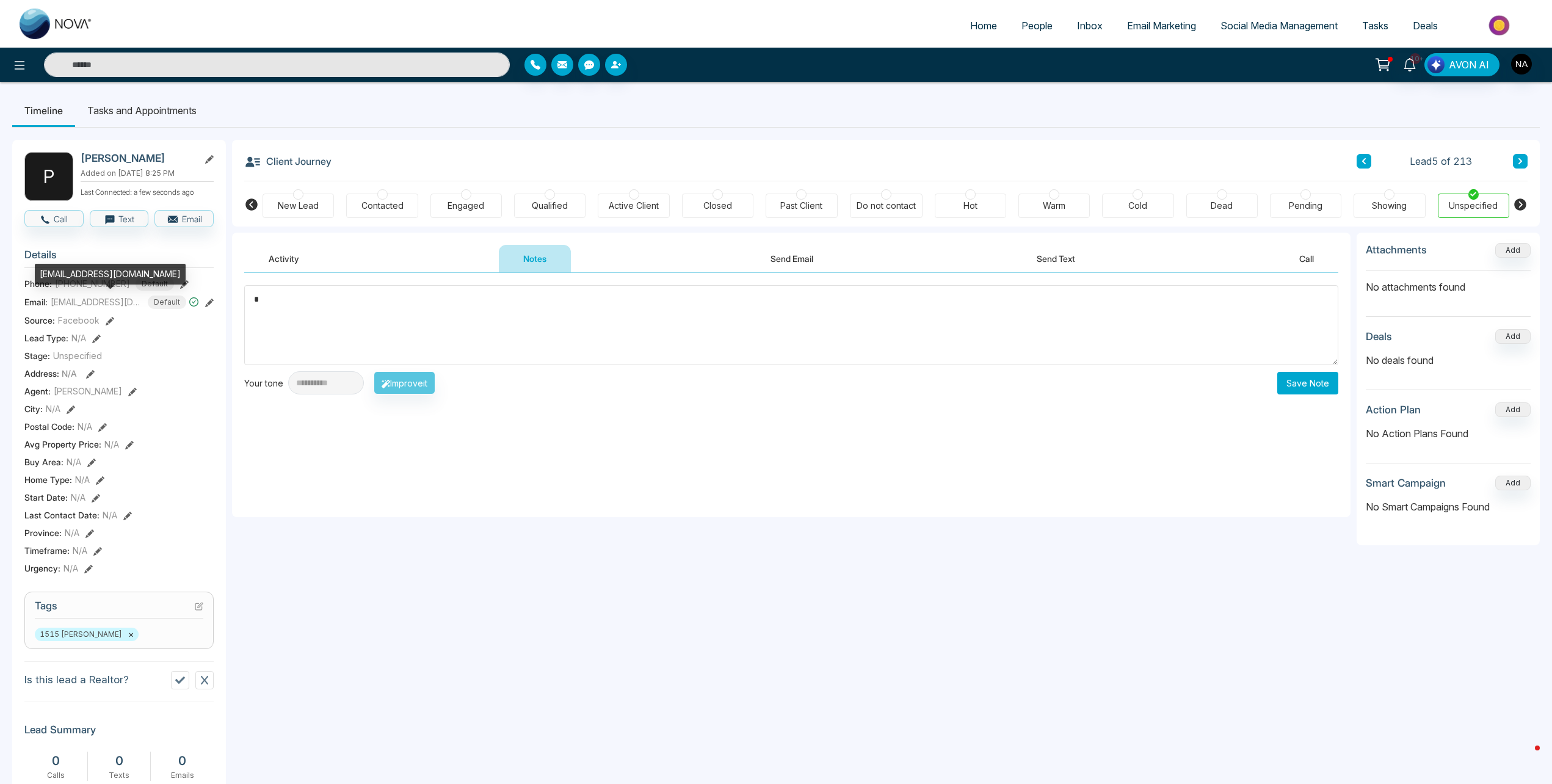
type textarea "*"
click at [86, 275] on div "[EMAIL_ADDRESS][DOMAIN_NAME]" at bounding box center [109, 274] width 151 height 21
copy div "[EMAIL_ADDRESS][DOMAIN_NAME]"
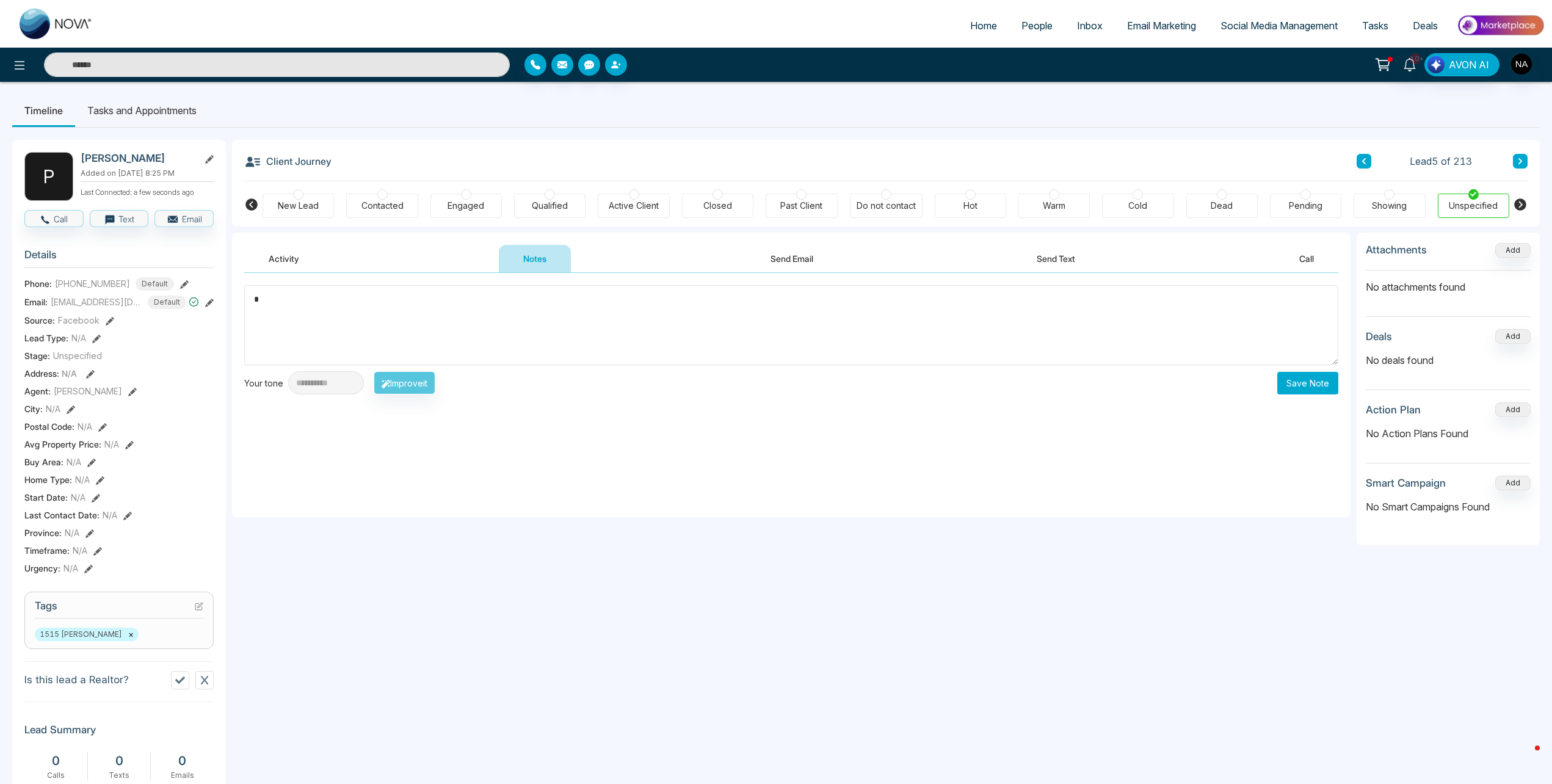
click at [306, 209] on div "New Lead" at bounding box center [298, 206] width 41 height 12
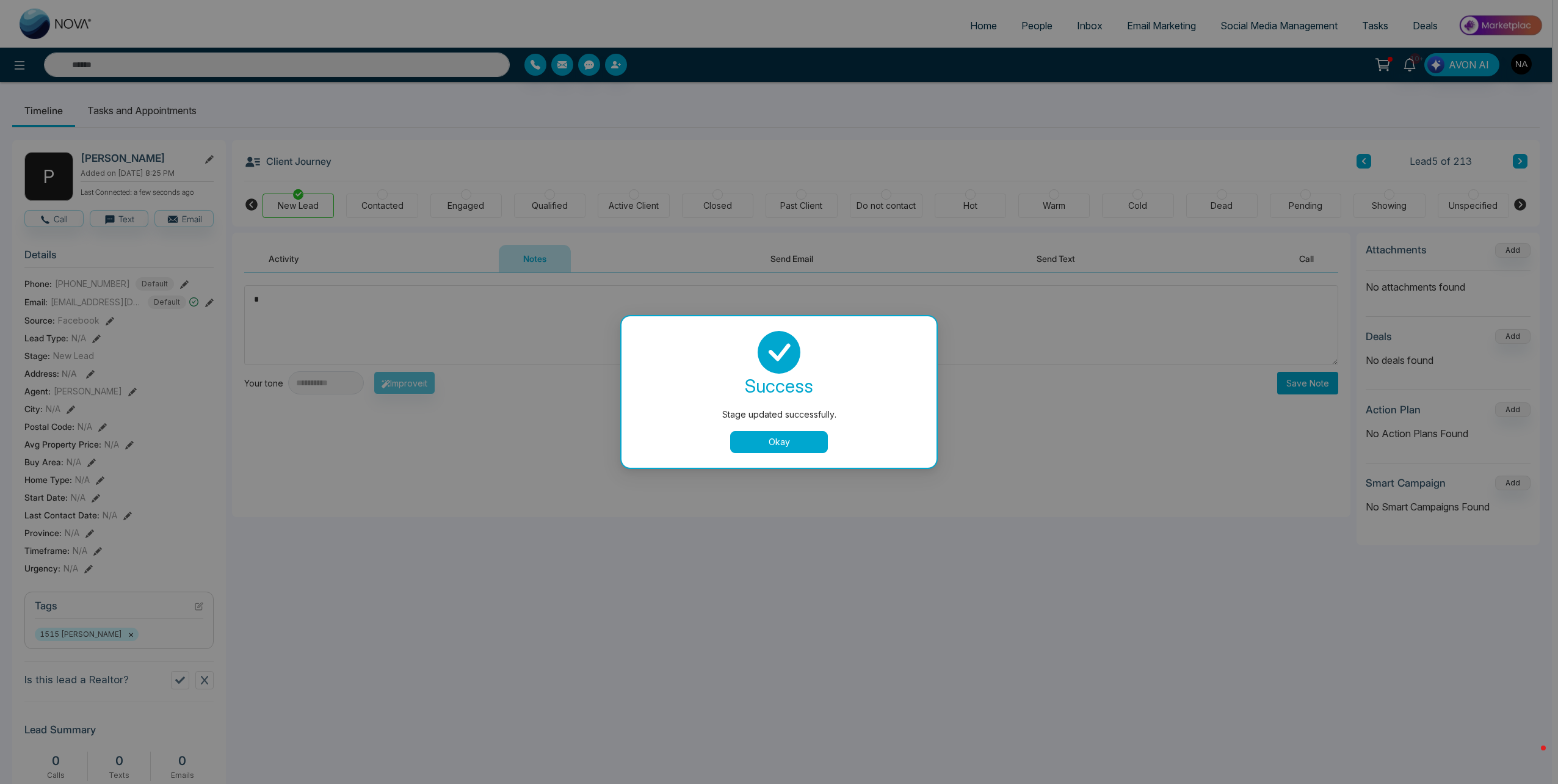
click at [748, 437] on button "Okay" at bounding box center [779, 441] width 98 height 22
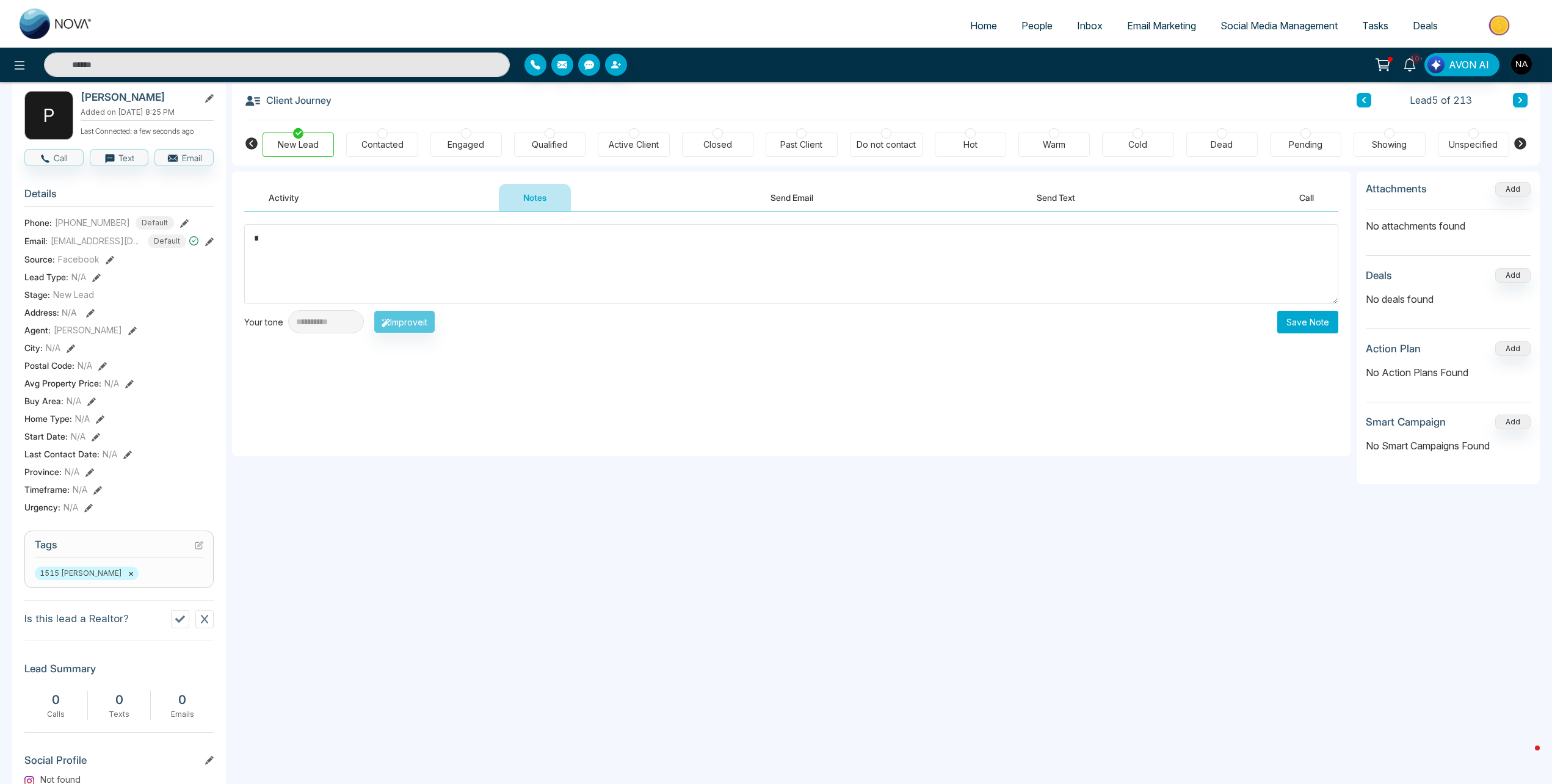
scroll to position [259, 0]
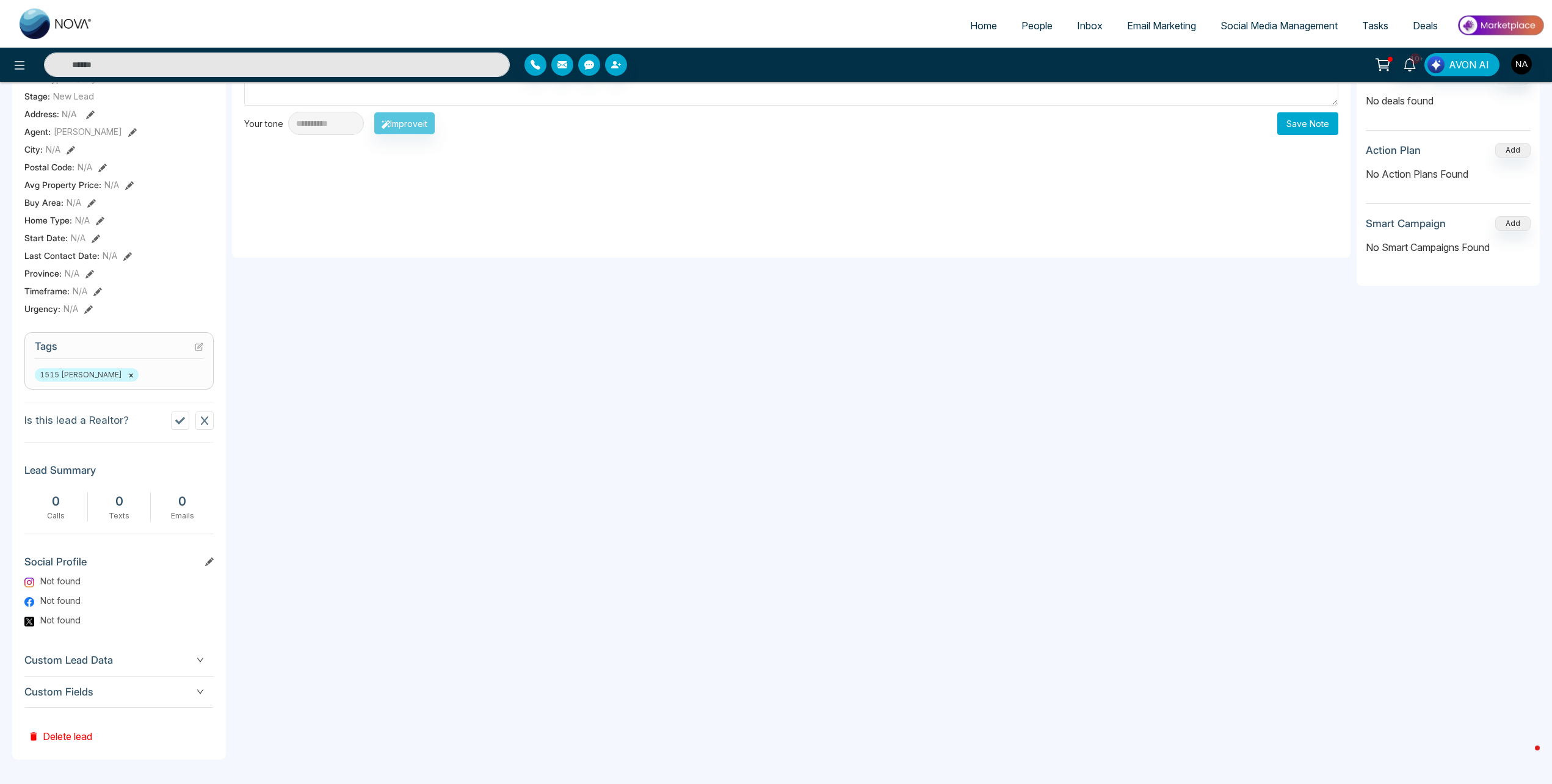
click at [131, 692] on span "Custom Fields" at bounding box center [119, 692] width 189 height 17
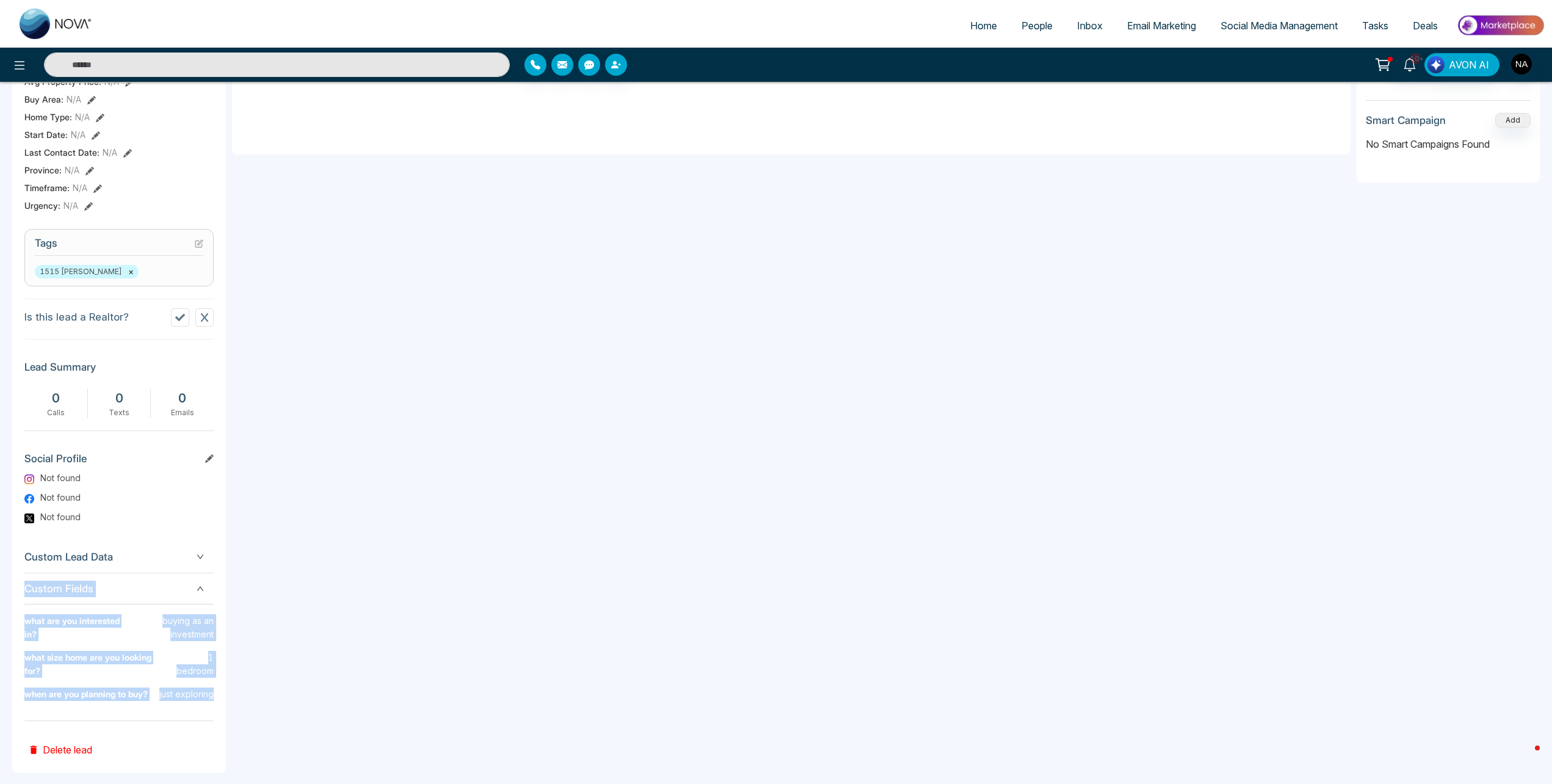
drag, startPoint x: 213, startPoint y: 682, endPoint x: 20, endPoint y: 603, distance: 208.5
click at [20, 603] on div "P [PERSON_NAME] Added on [DATE] 8:25 PM Last Connected: a few seconds ago Call …" at bounding box center [119, 275] width 213 height 995
drag, startPoint x: 20, startPoint y: 603, endPoint x: 151, endPoint y: 656, distance: 141.3
click at [151, 659] on b "what size home are you looking for?" at bounding box center [97, 669] width 145 height 37
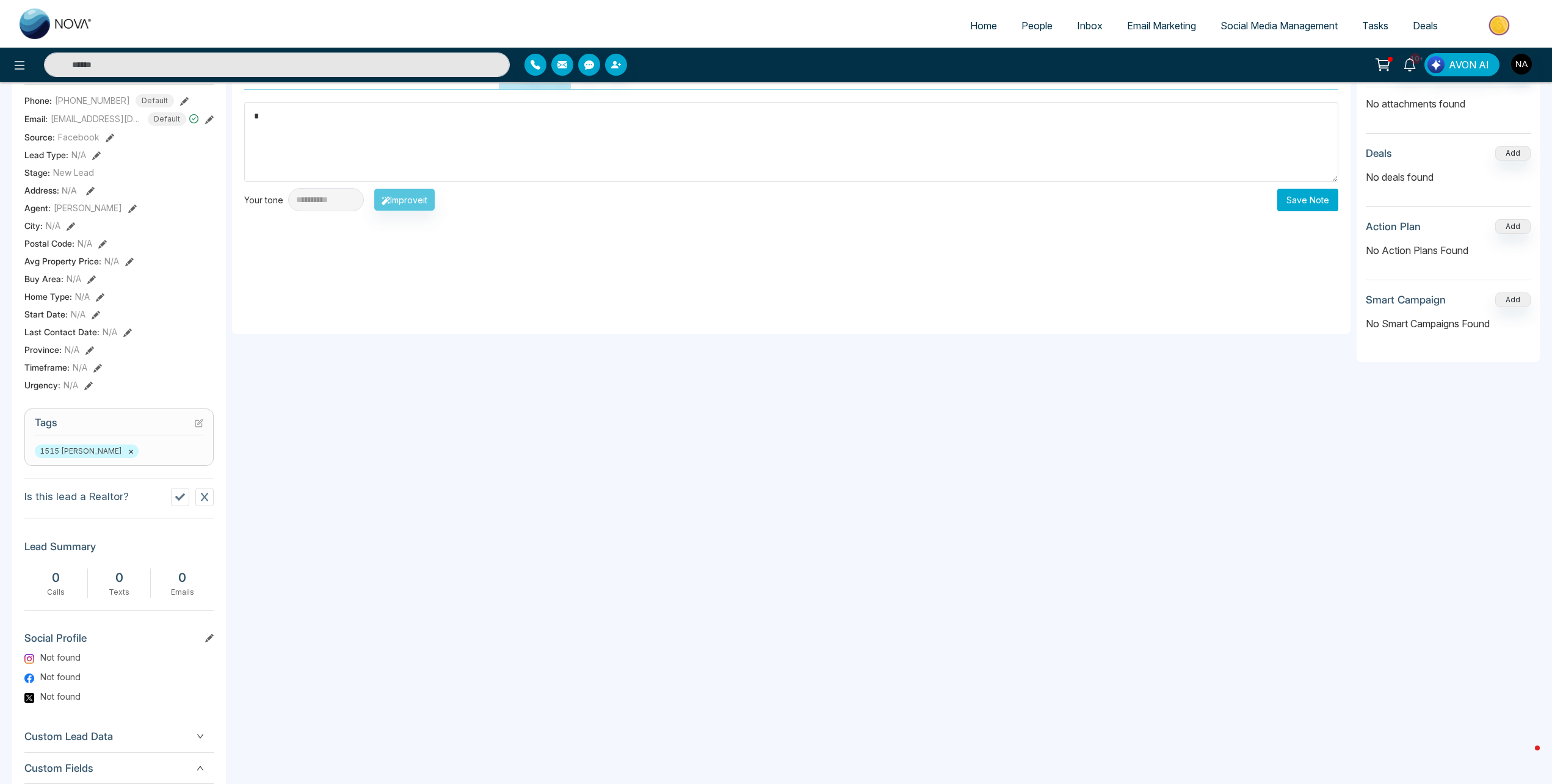
scroll to position [0, 0]
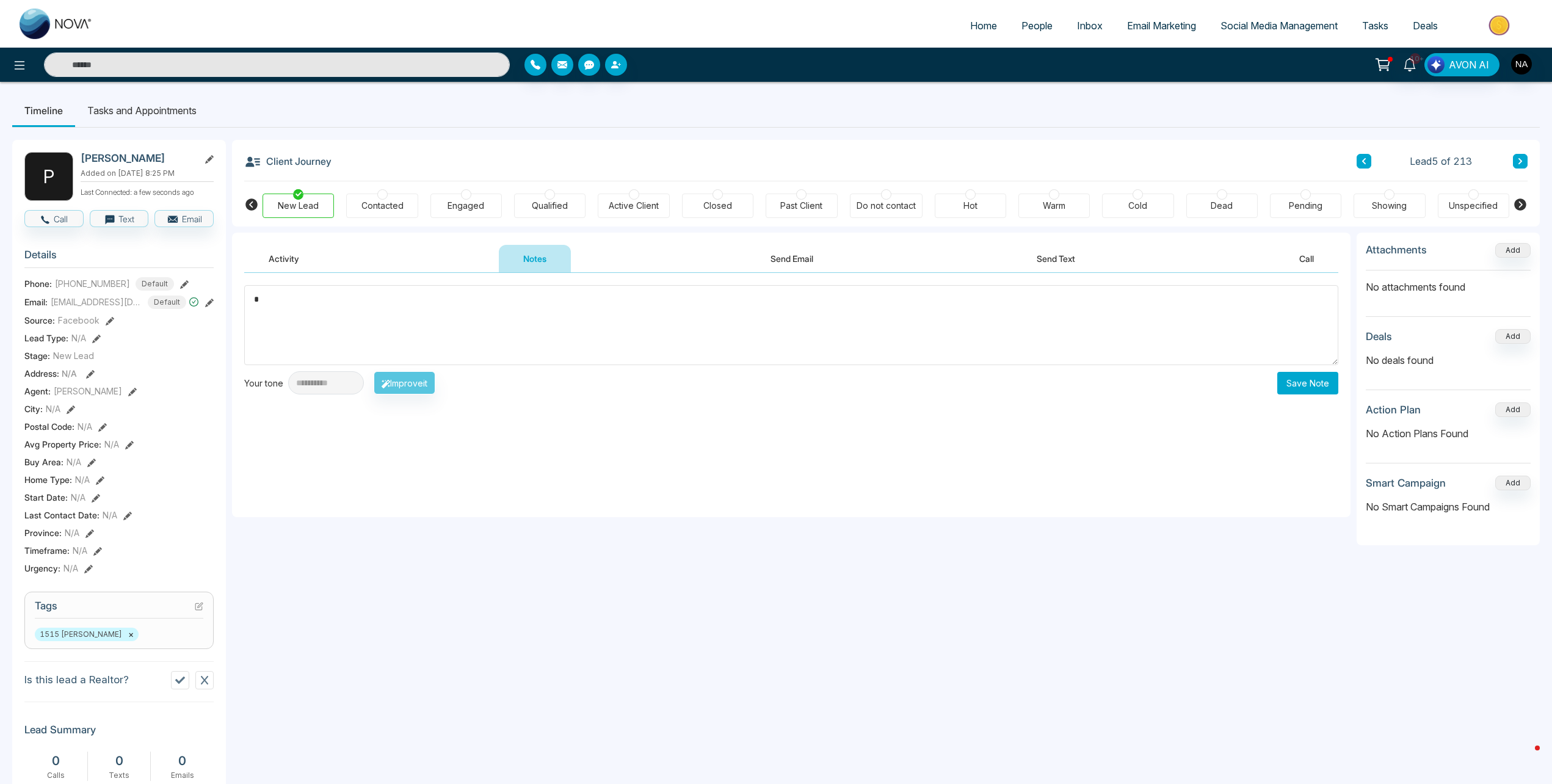
click at [381, 327] on textarea "*" at bounding box center [791, 325] width 1095 height 80
click at [1022, 325] on textarea at bounding box center [791, 325] width 1095 height 80
type textarea "*"
type textarea "**********"
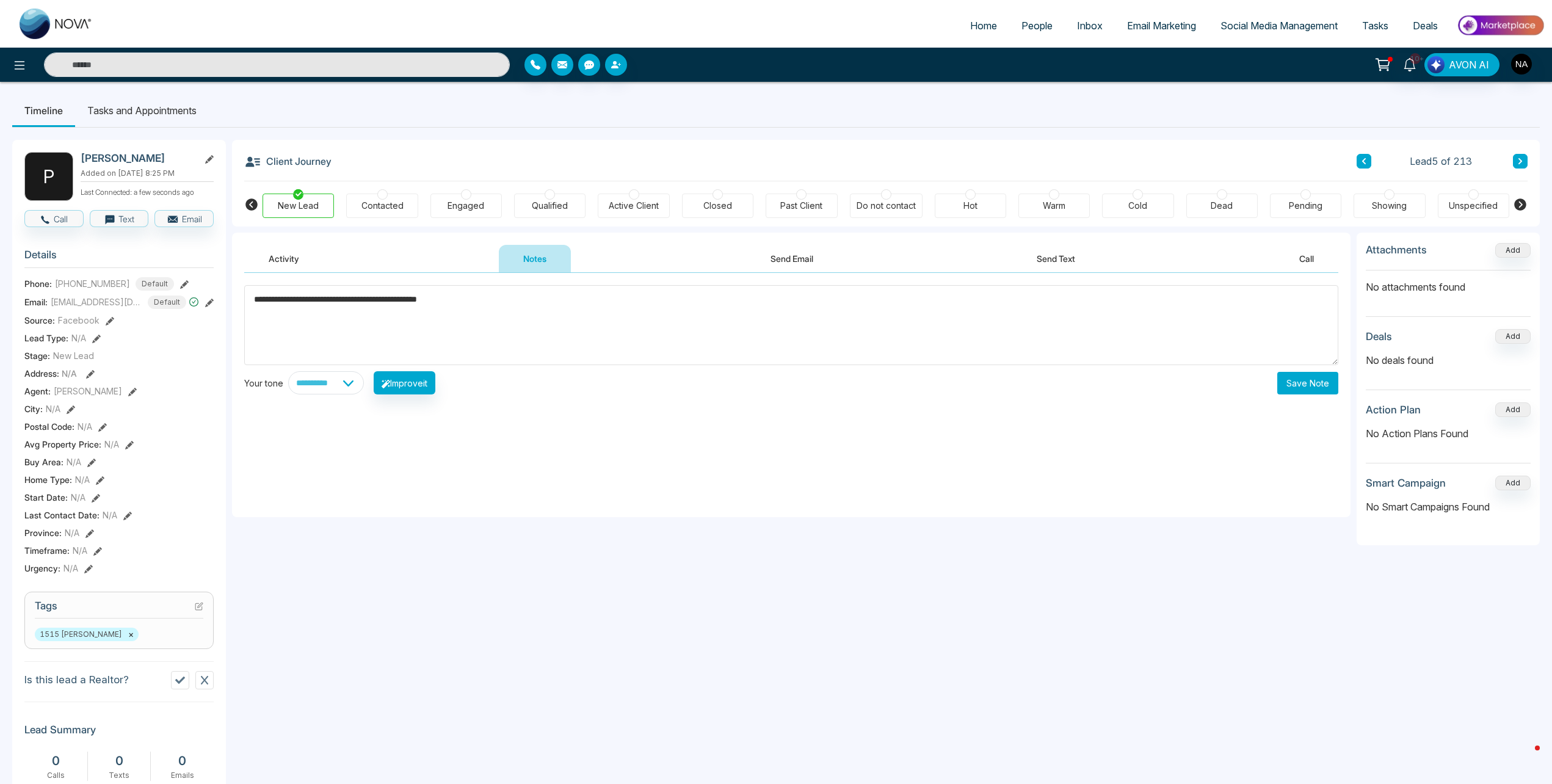
click at [1281, 390] on button "Save Note" at bounding box center [1307, 383] width 61 height 23
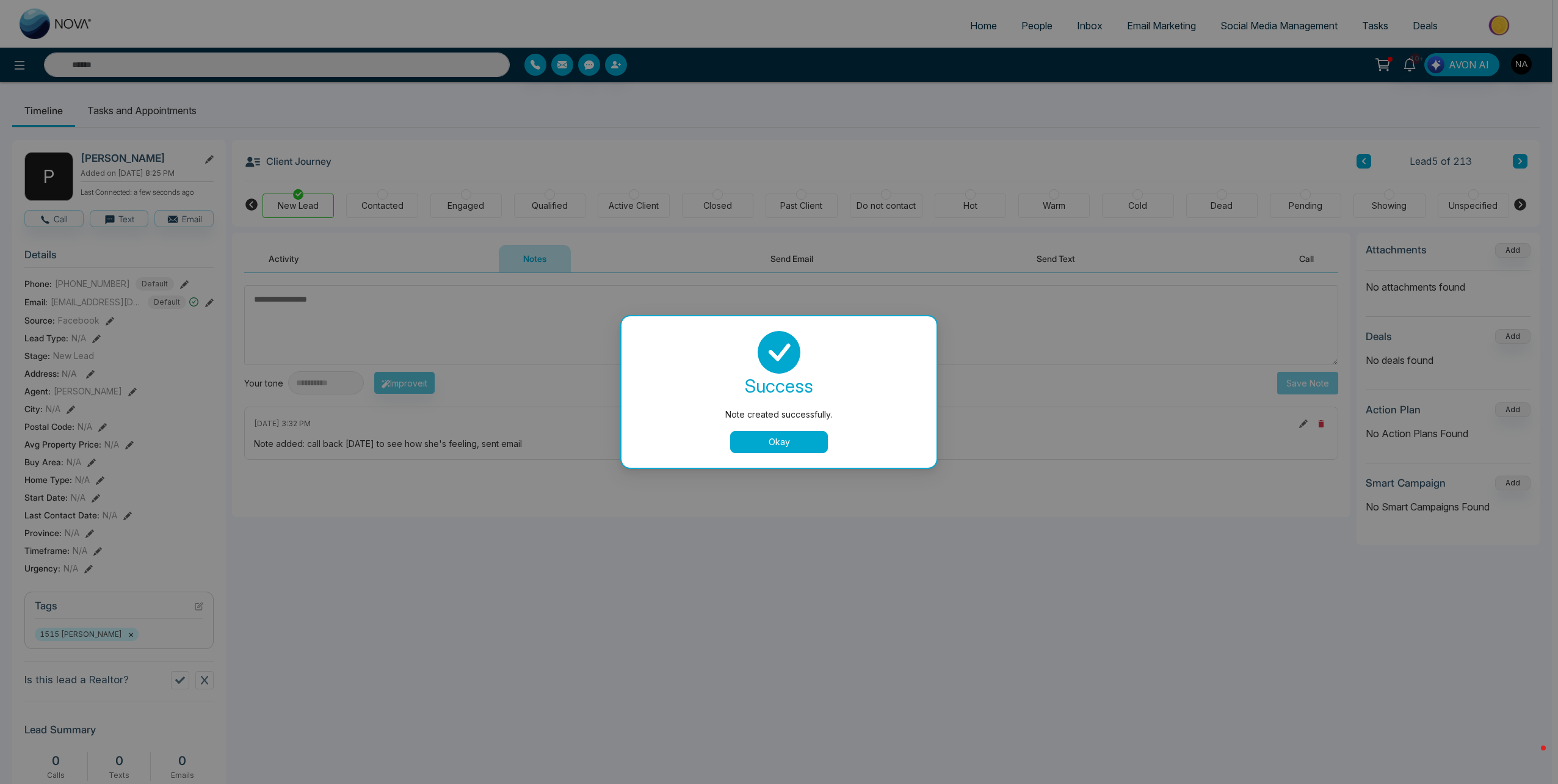
click at [774, 440] on button "Okay" at bounding box center [779, 441] width 98 height 22
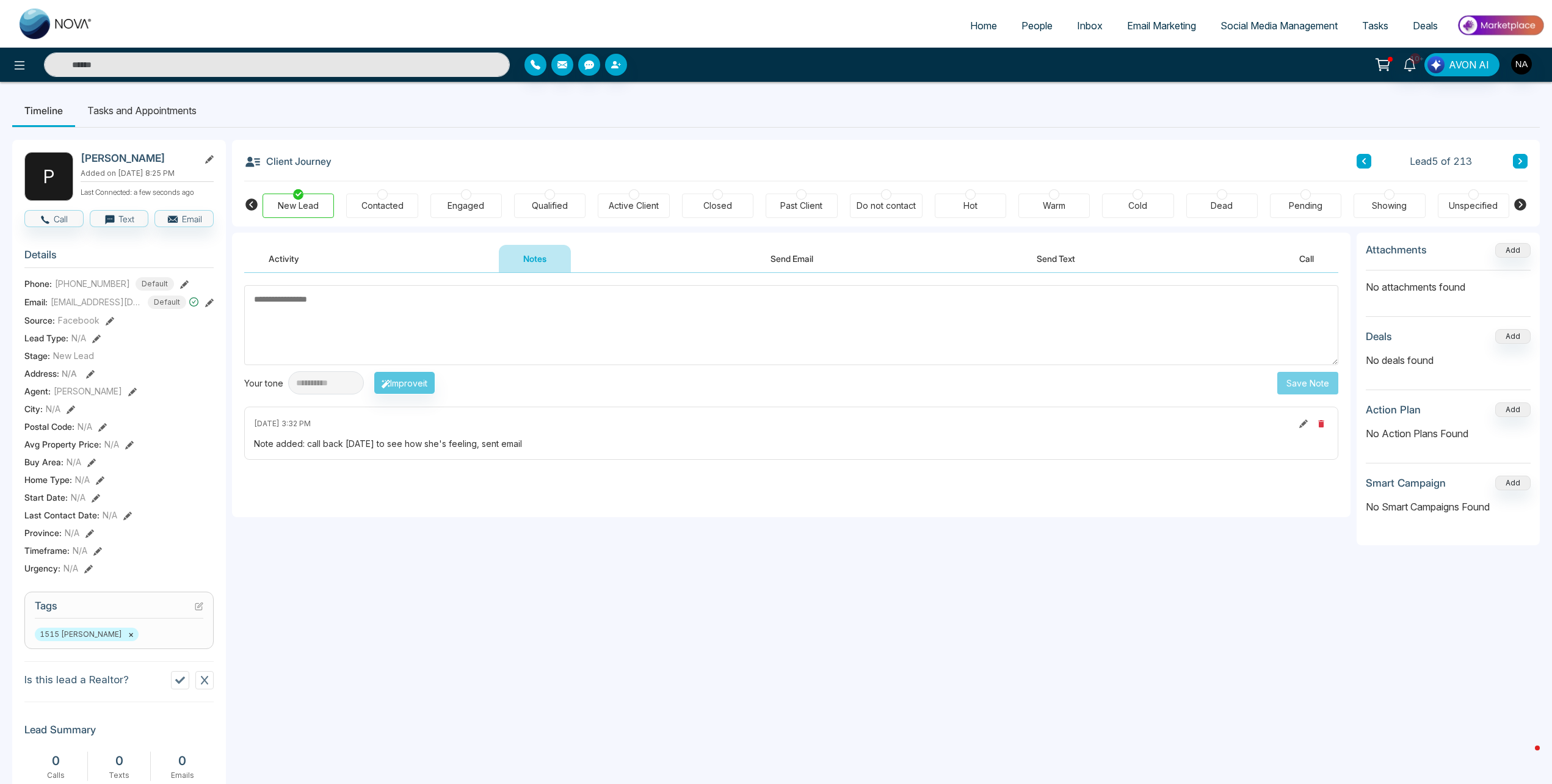
click at [401, 226] on div "New Lead Contacted Engaged Qualified Active Client Closed Past Client Do not co…" at bounding box center [886, 203] width 1247 height 45
click at [387, 214] on div "Contacted" at bounding box center [382, 206] width 71 height 25
click at [140, 114] on li "Tasks and Appointments" at bounding box center [142, 110] width 134 height 33
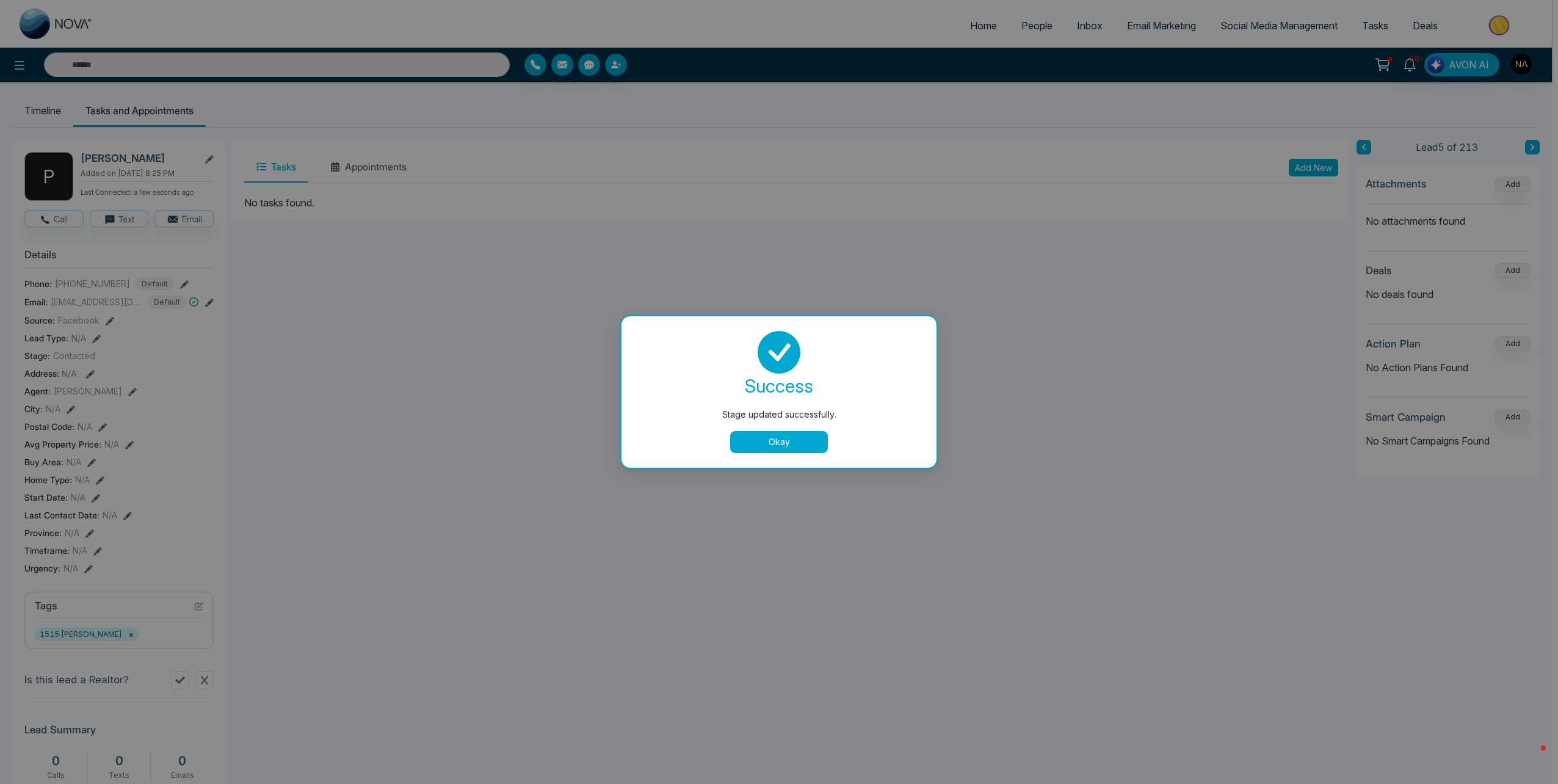
click at [745, 425] on div "success Stage updated successfully. Okay" at bounding box center [779, 392] width 286 height 122
click at [764, 438] on button "Okay" at bounding box center [779, 441] width 98 height 22
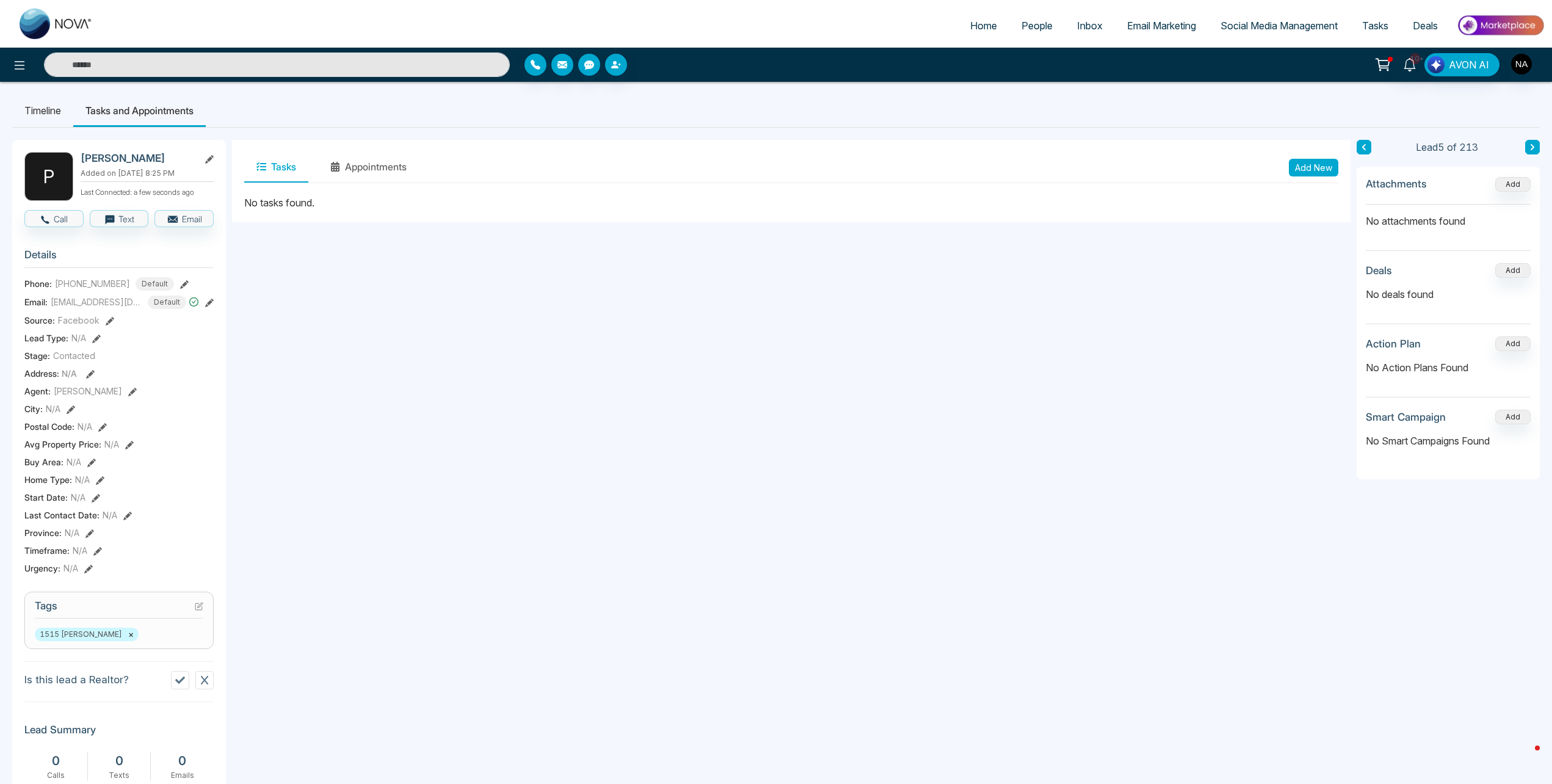
click at [1318, 167] on button "Add New" at bounding box center [1314, 167] width 49 height 18
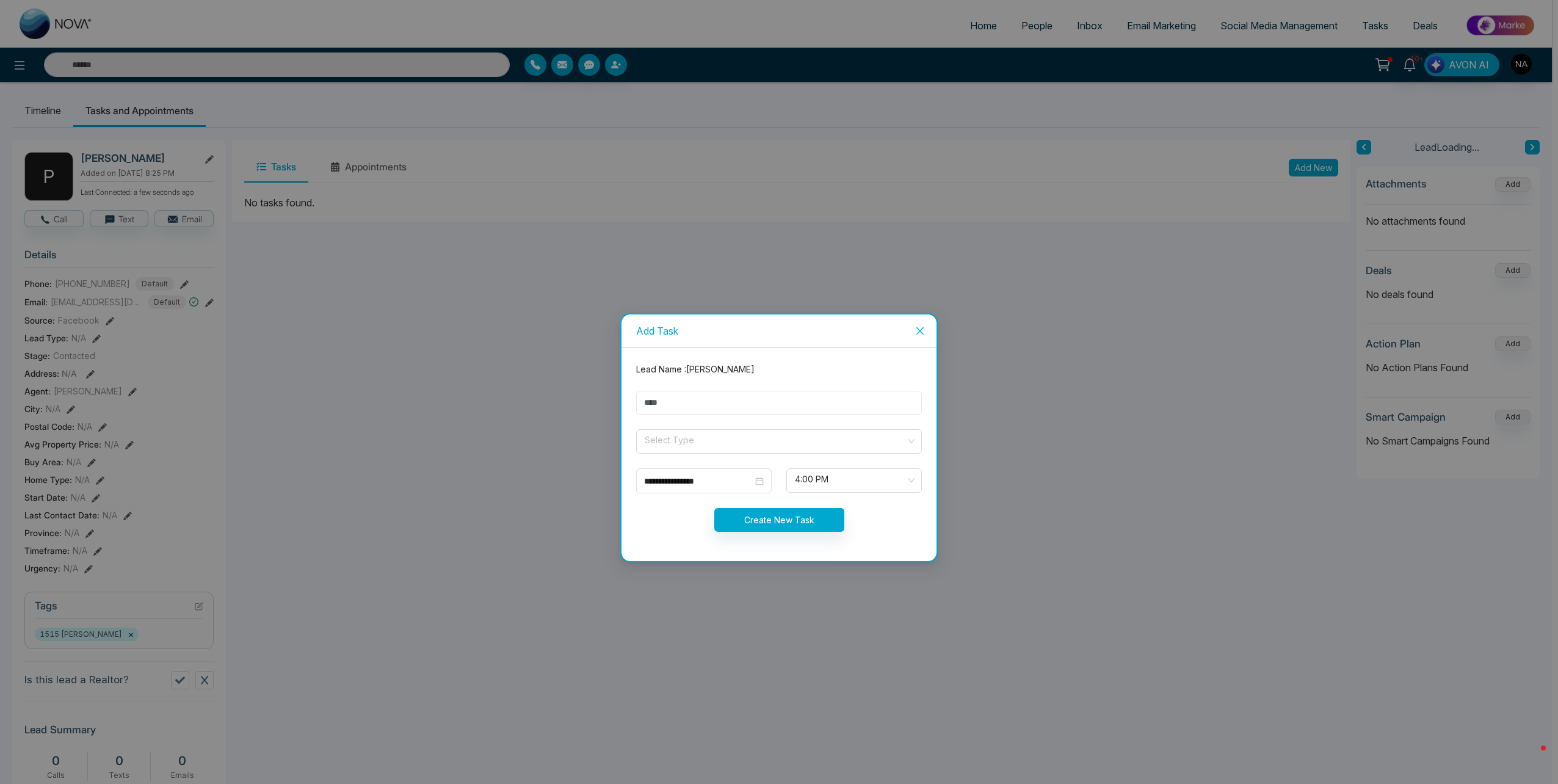
click at [685, 396] on input "text" at bounding box center [779, 402] width 286 height 24
type input "*"
type input "**********"
drag, startPoint x: 667, startPoint y: 446, endPoint x: 661, endPoint y: 445, distance: 6.1
click at [666, 446] on input "search" at bounding box center [775, 439] width 263 height 18
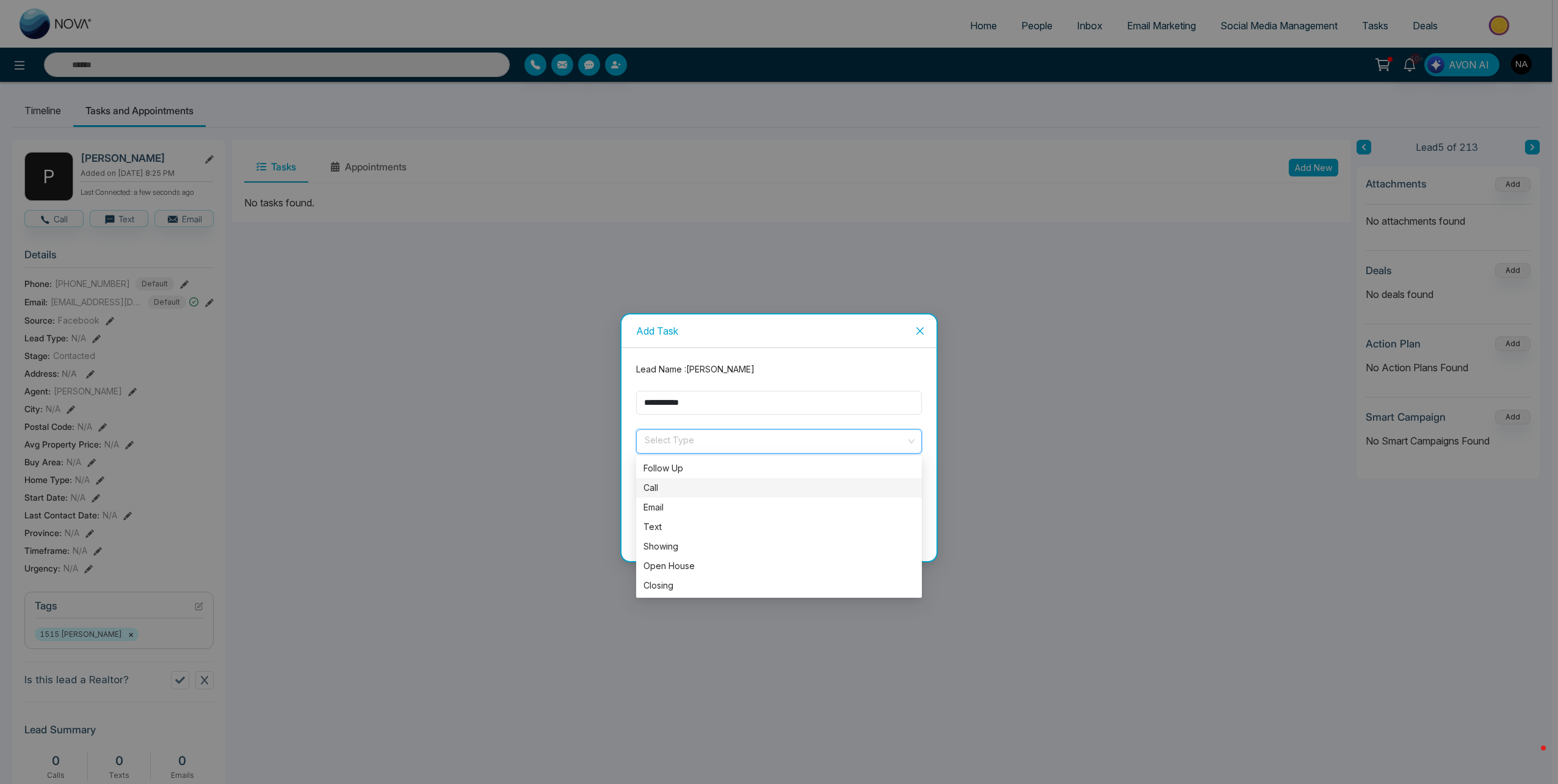
click at [661, 492] on div "Call" at bounding box center [779, 487] width 271 height 13
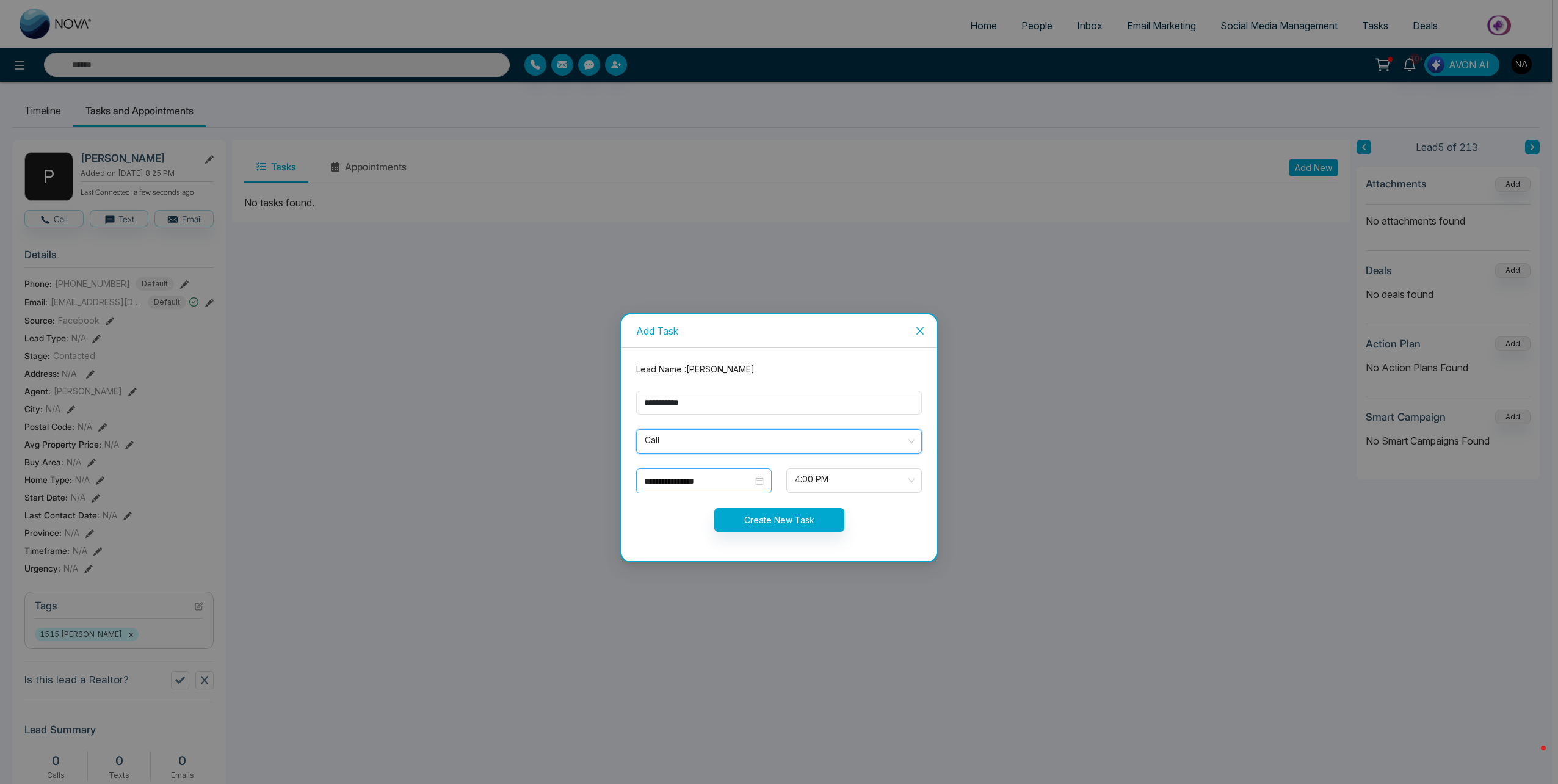
click at [686, 490] on div "**********" at bounding box center [704, 480] width 136 height 25
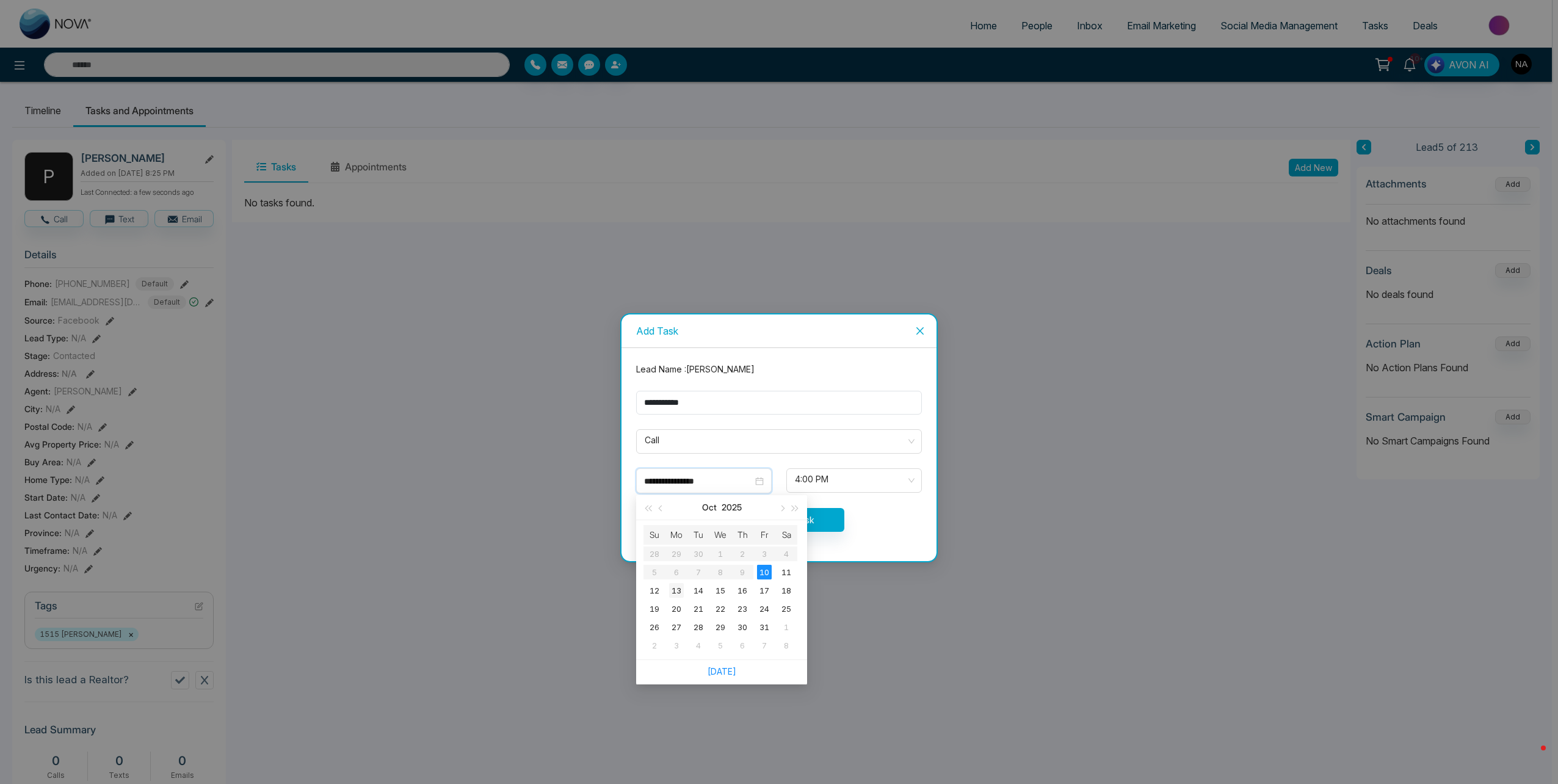
type input "**********"
click at [679, 590] on div "13" at bounding box center [676, 590] width 15 height 15
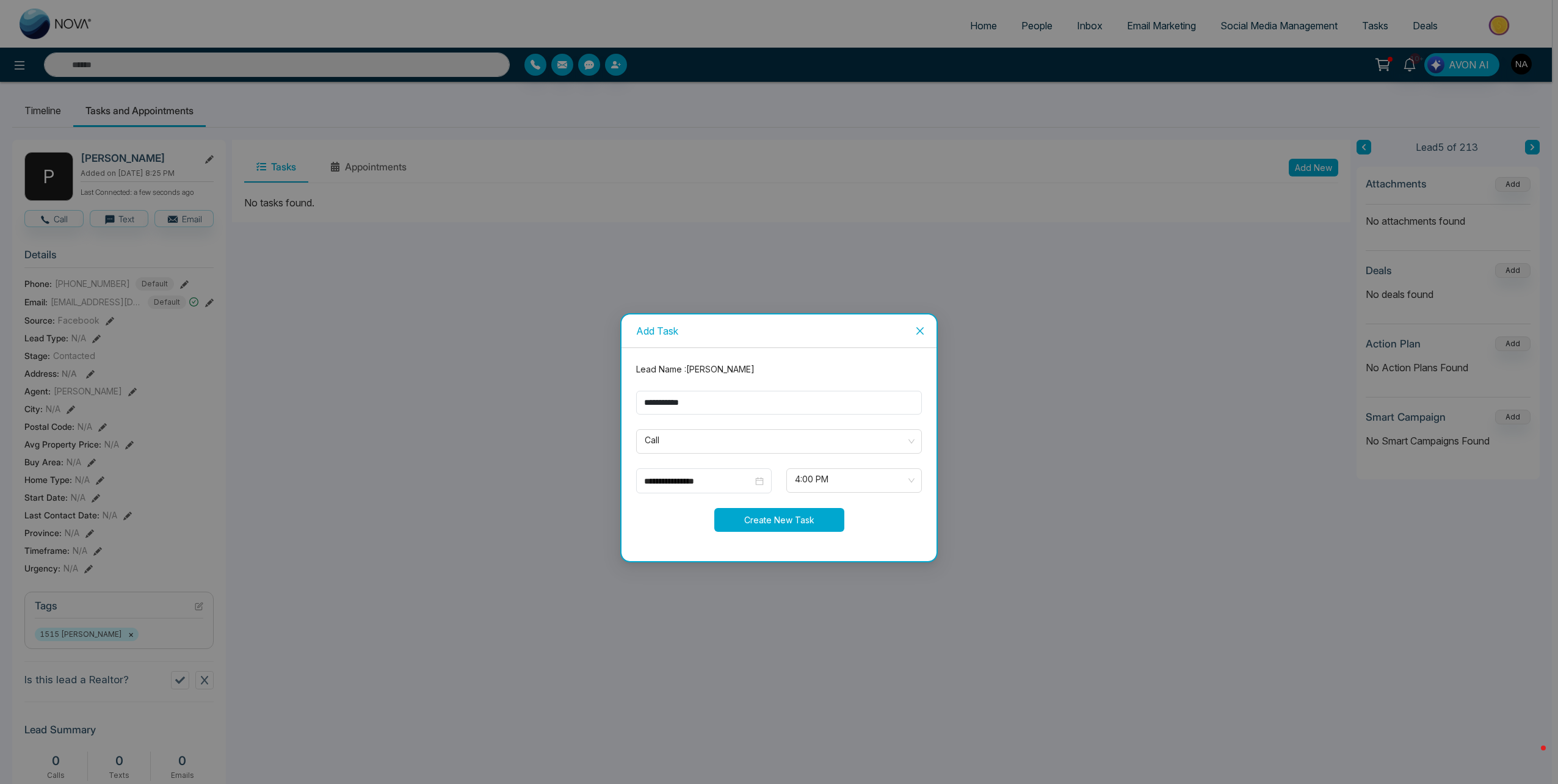
click at [798, 520] on button "Create New Task" at bounding box center [780, 519] width 130 height 24
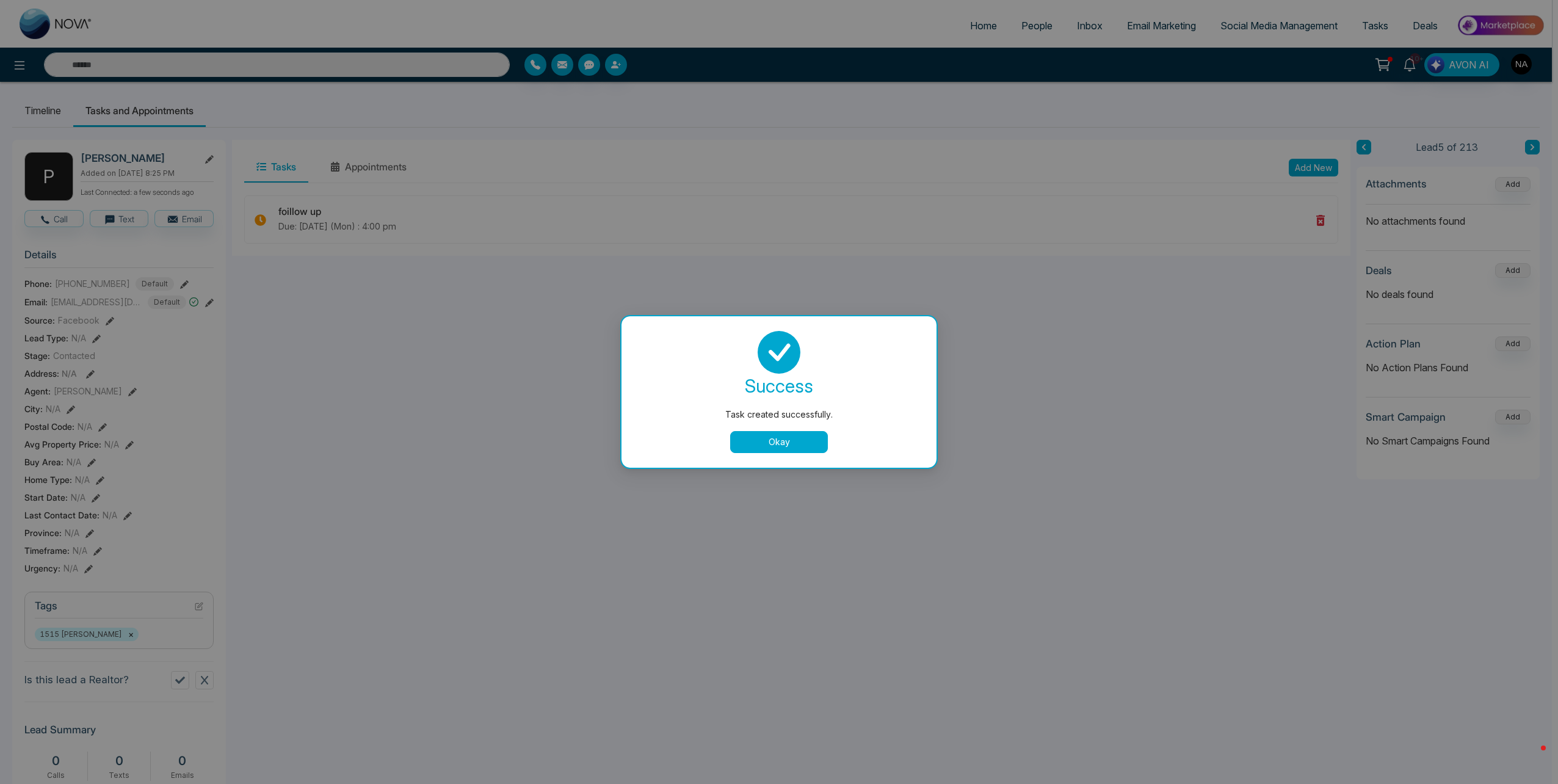
click at [754, 440] on button "Okay" at bounding box center [779, 441] width 98 height 22
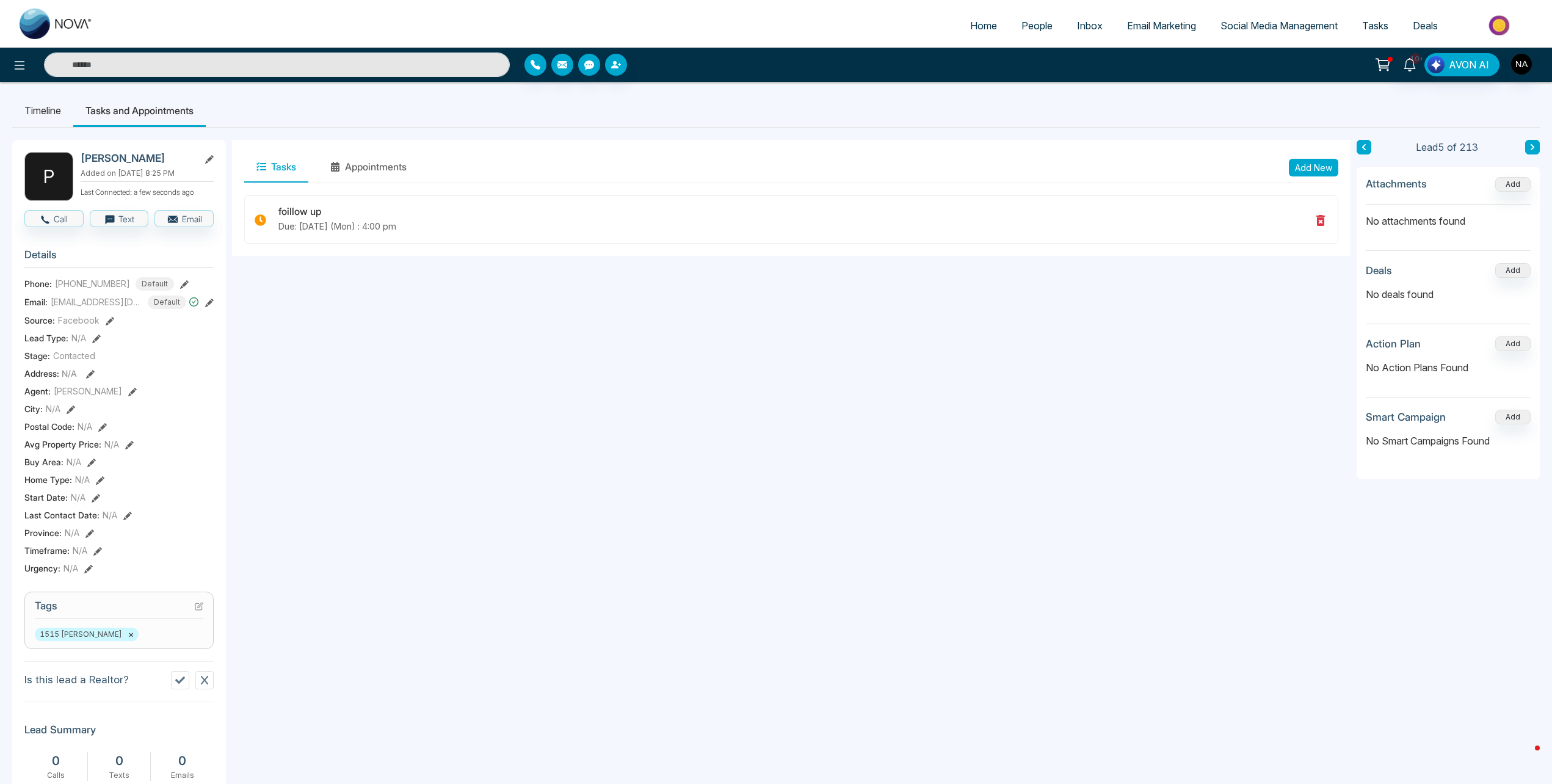
click at [1528, 144] on button at bounding box center [1533, 147] width 15 height 15
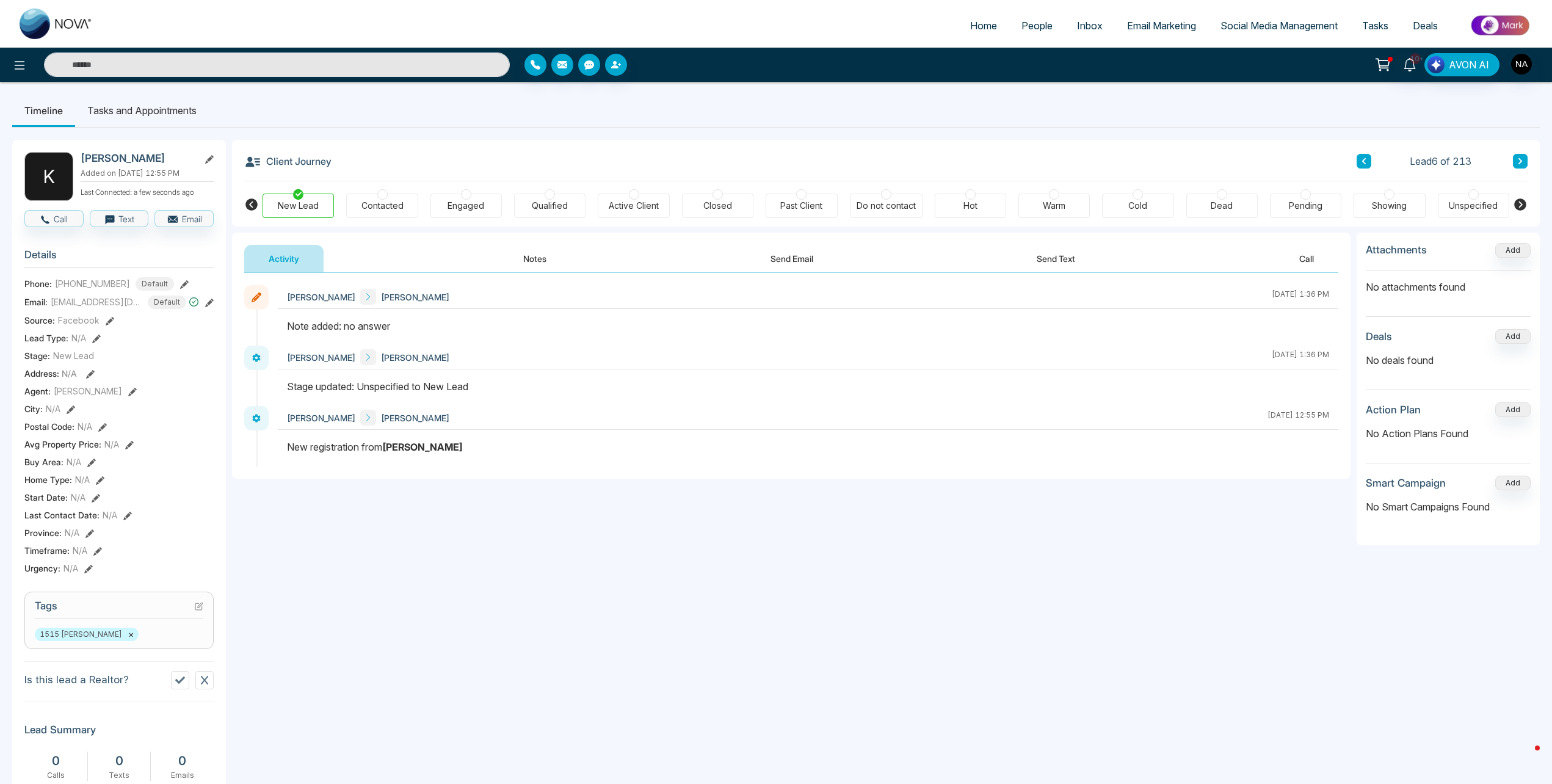
click at [1521, 161] on icon at bounding box center [1520, 161] width 6 height 7
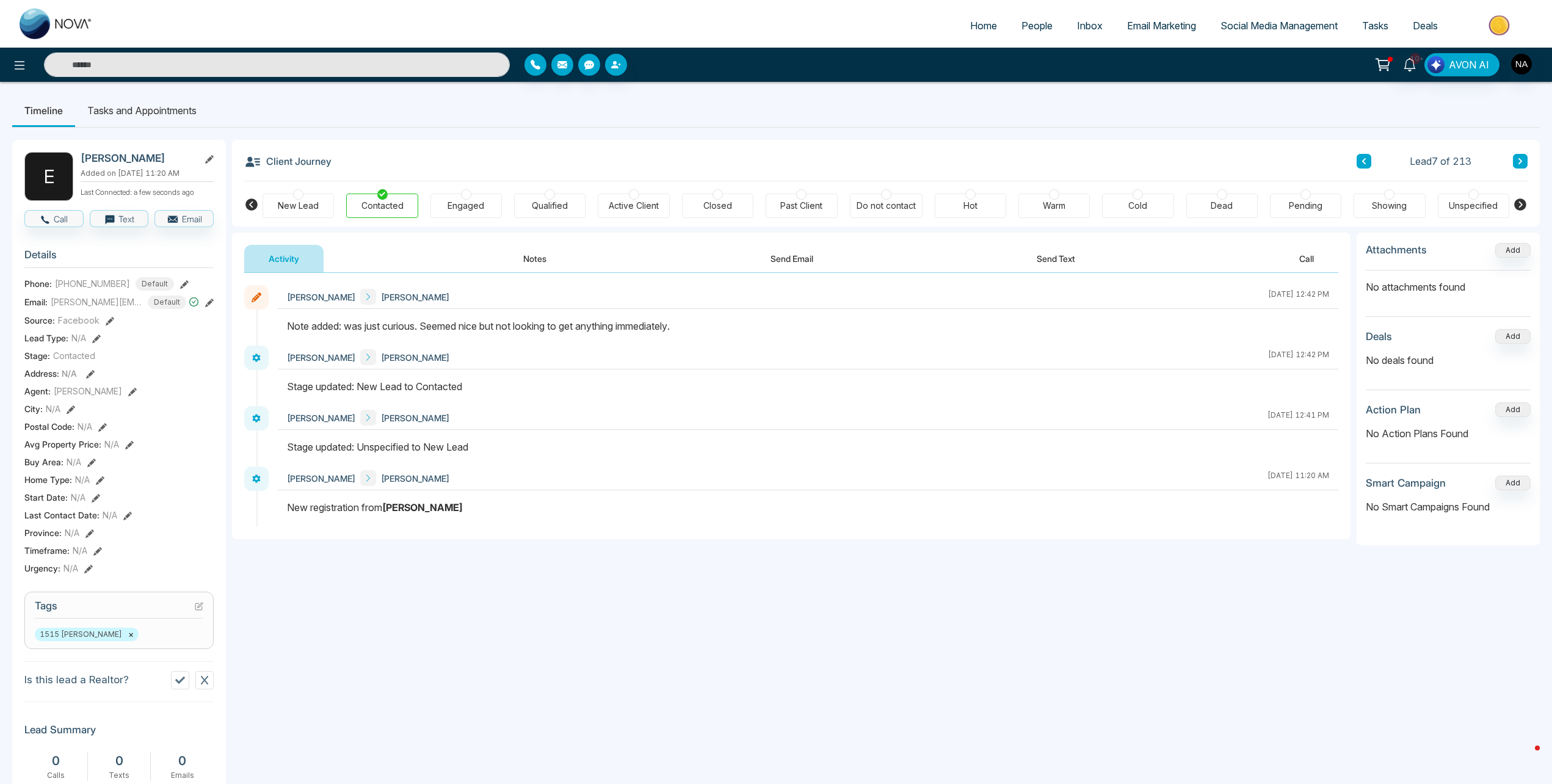
click at [104, 51] on div "10+ AVON AI" at bounding box center [776, 64] width 1552 height 34
click at [107, 56] on input "text" at bounding box center [277, 65] width 466 height 25
type input "*"
type input "**********"
click at [1512, 158] on div "Lead 7 of 213" at bounding box center [1442, 161] width 171 height 15
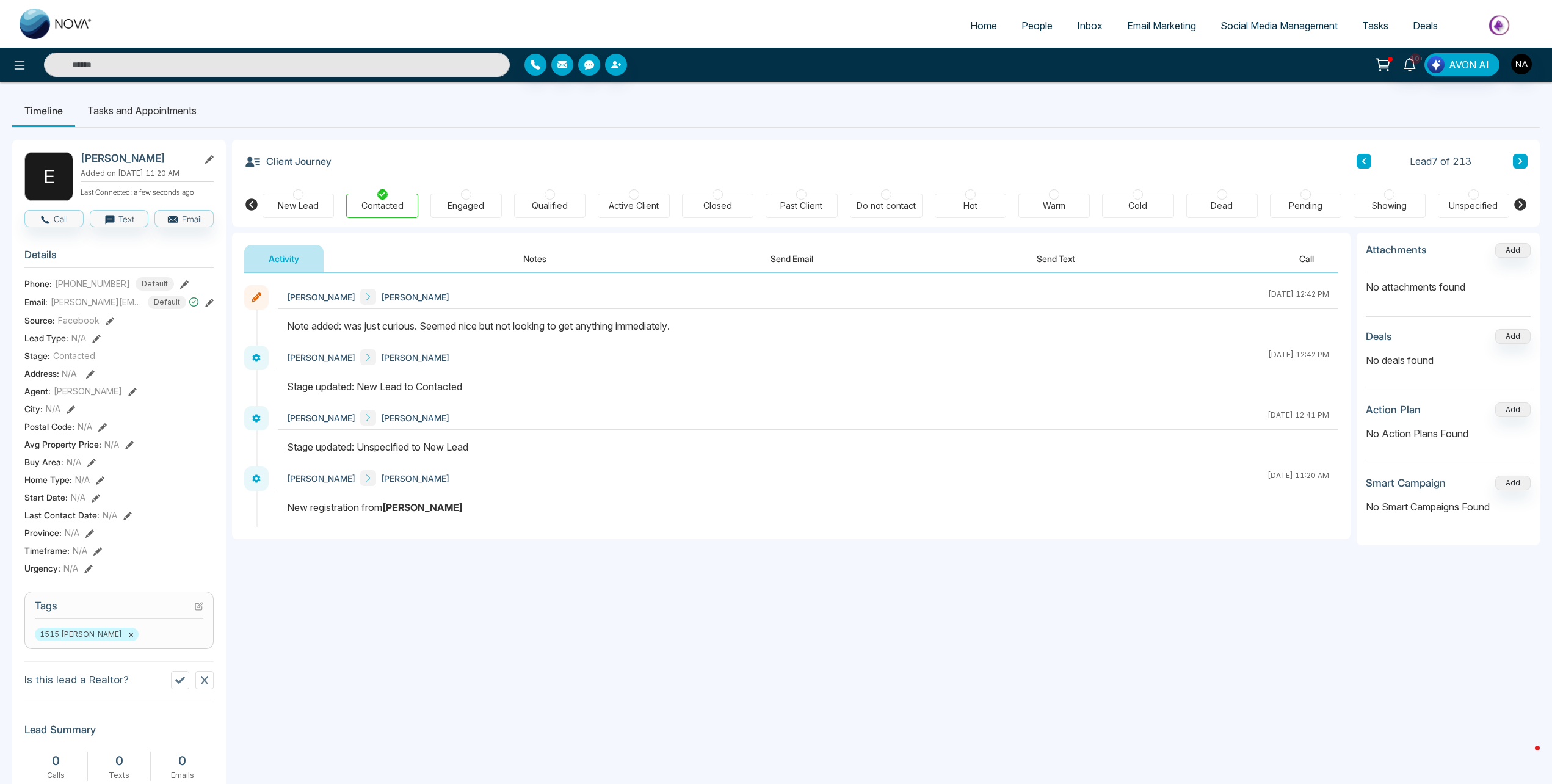
click at [1527, 165] on div "Client Journey Lead 7 of 213 New Lead Contacted Engaged Qualified Active Client…" at bounding box center [886, 183] width 1308 height 86
click at [1523, 163] on icon at bounding box center [1520, 161] width 6 height 7
type input "**********"
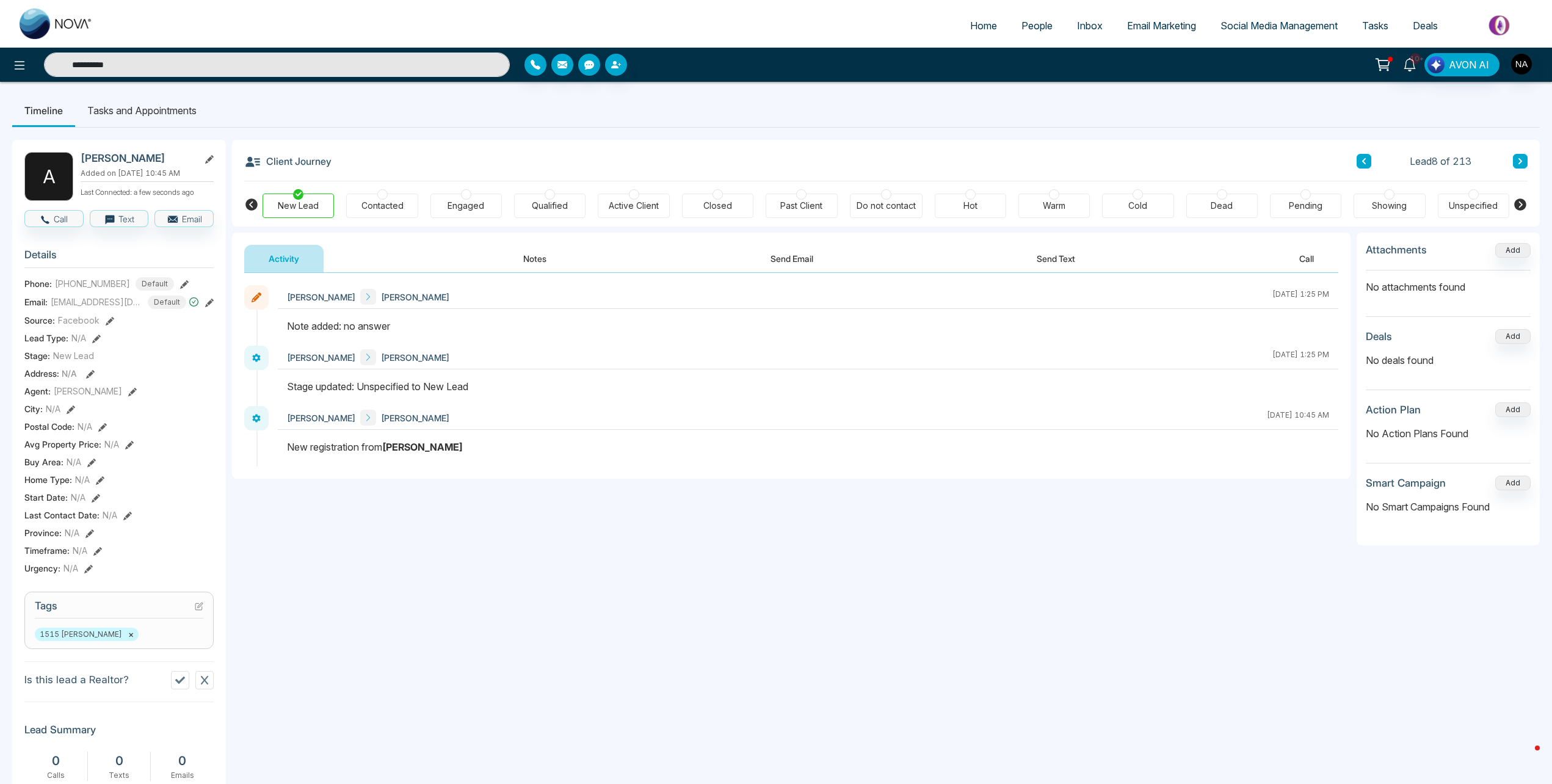
click at [1523, 163] on icon at bounding box center [1520, 161] width 6 height 7
type input "**********"
click at [1523, 163] on icon at bounding box center [1520, 161] width 6 height 7
type input "**********"
